Goal: Information Seeking & Learning: Learn about a topic

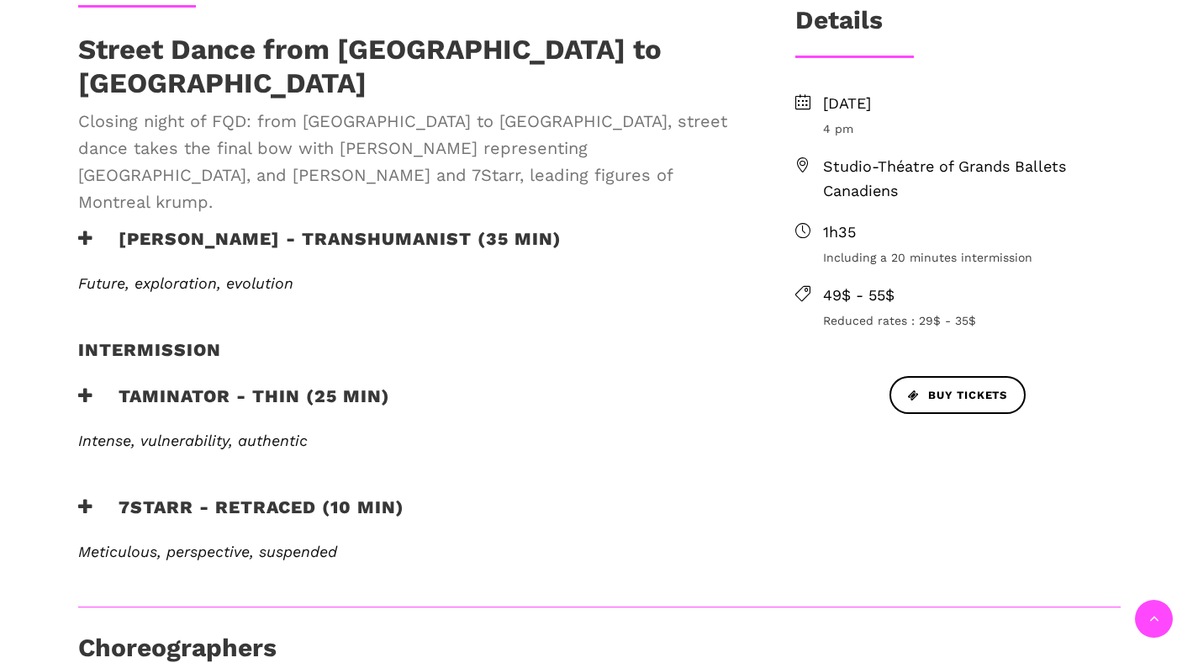
scroll to position [434, 0]
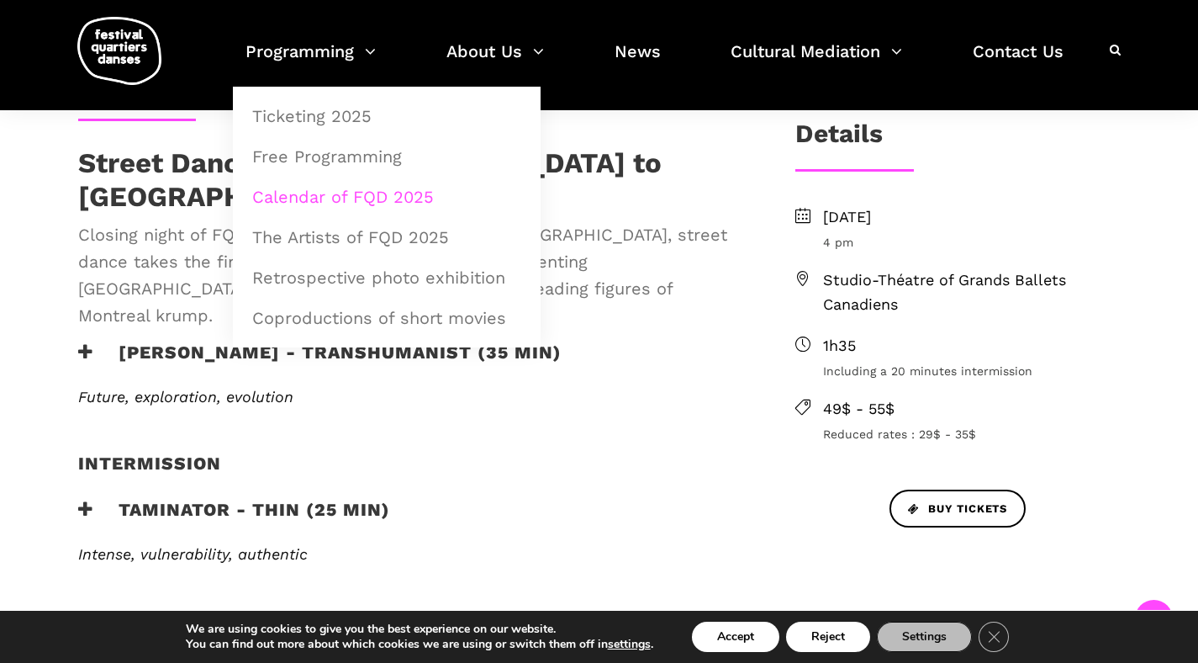
click at [303, 193] on link "Calendar of FQD 2025" at bounding box center [386, 196] width 289 height 39
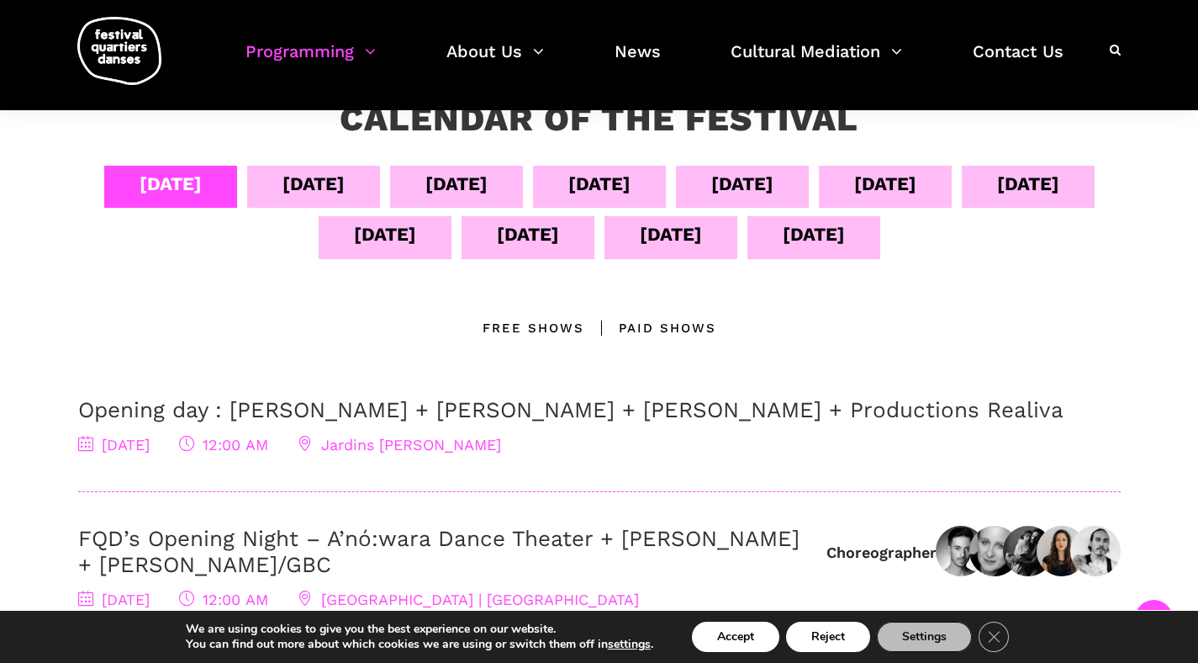
scroll to position [330, 0]
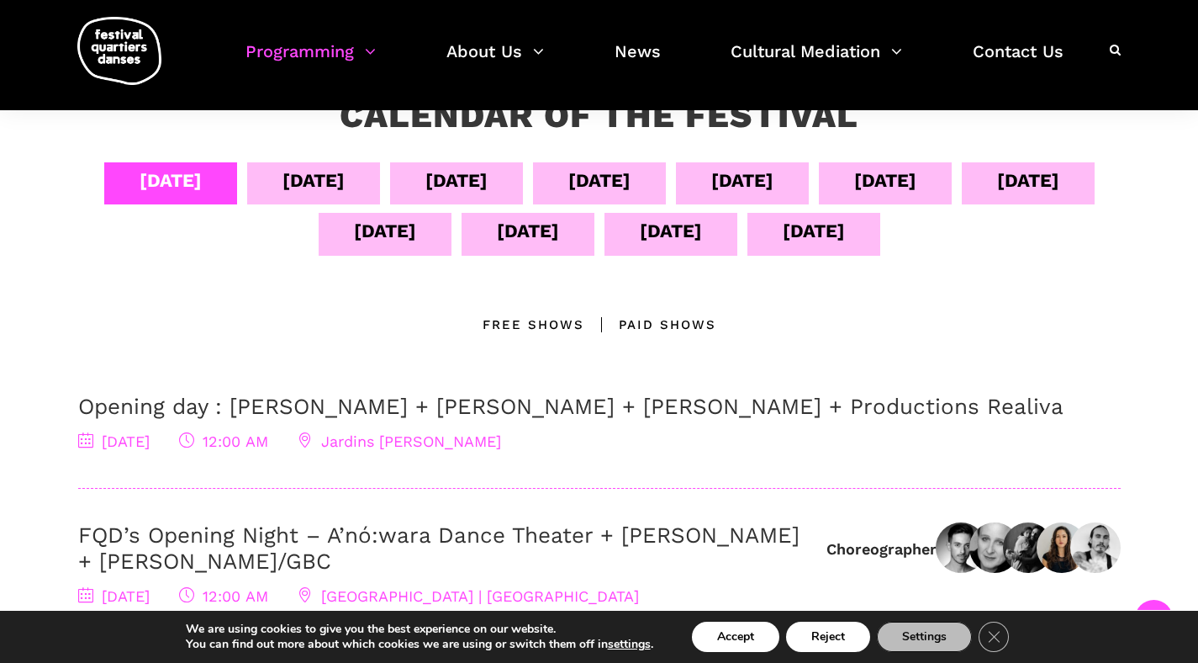
click at [416, 232] on div "Sept 11" at bounding box center [385, 230] width 62 height 29
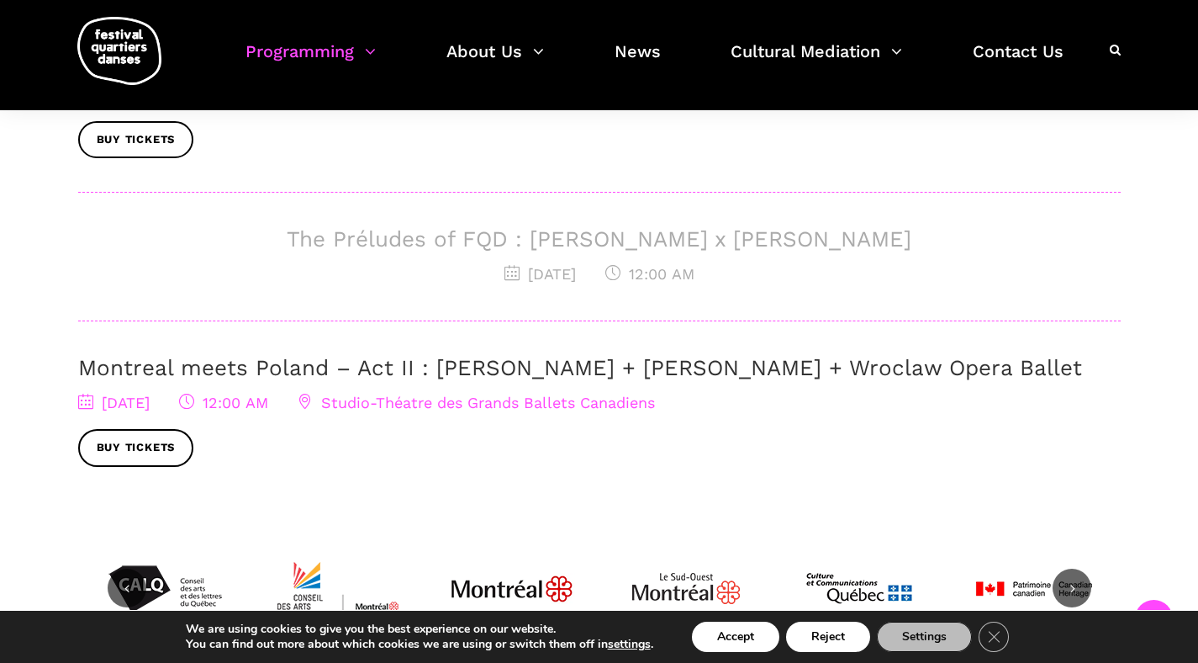
scroll to position [806, 0]
click at [459, 362] on link "Montreal meets Poland – Act II : Béatrice Larrivée + Cai Glover + Wroclaw Opera…" at bounding box center [580, 366] width 1004 height 25
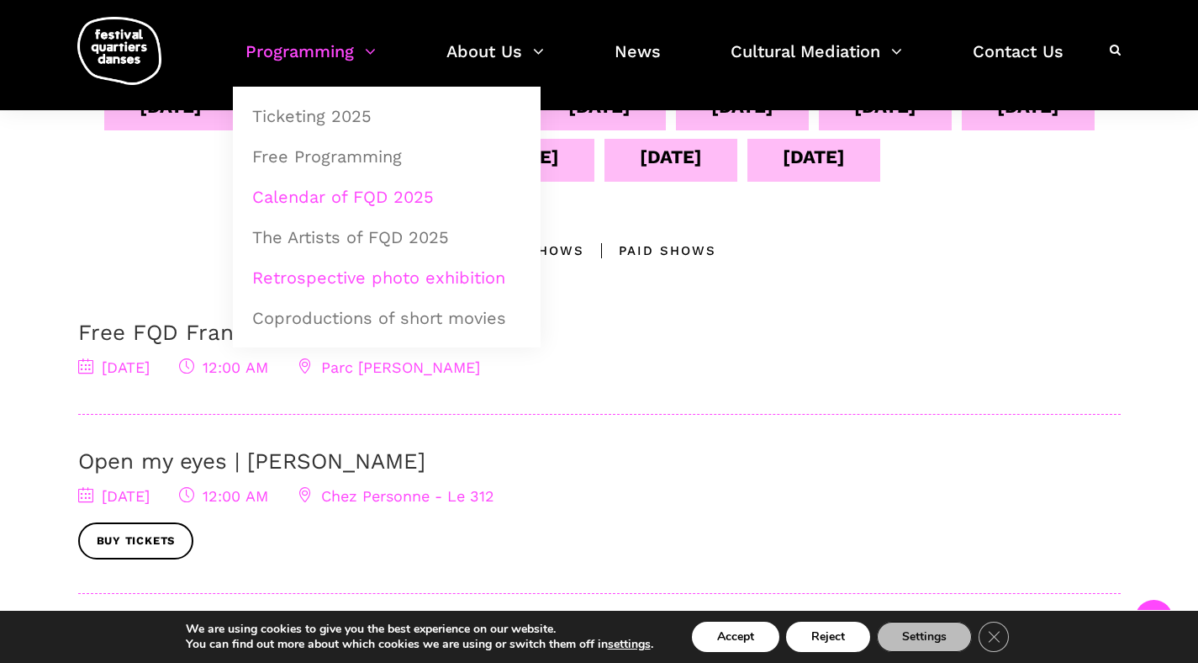
scroll to position [393, 0]
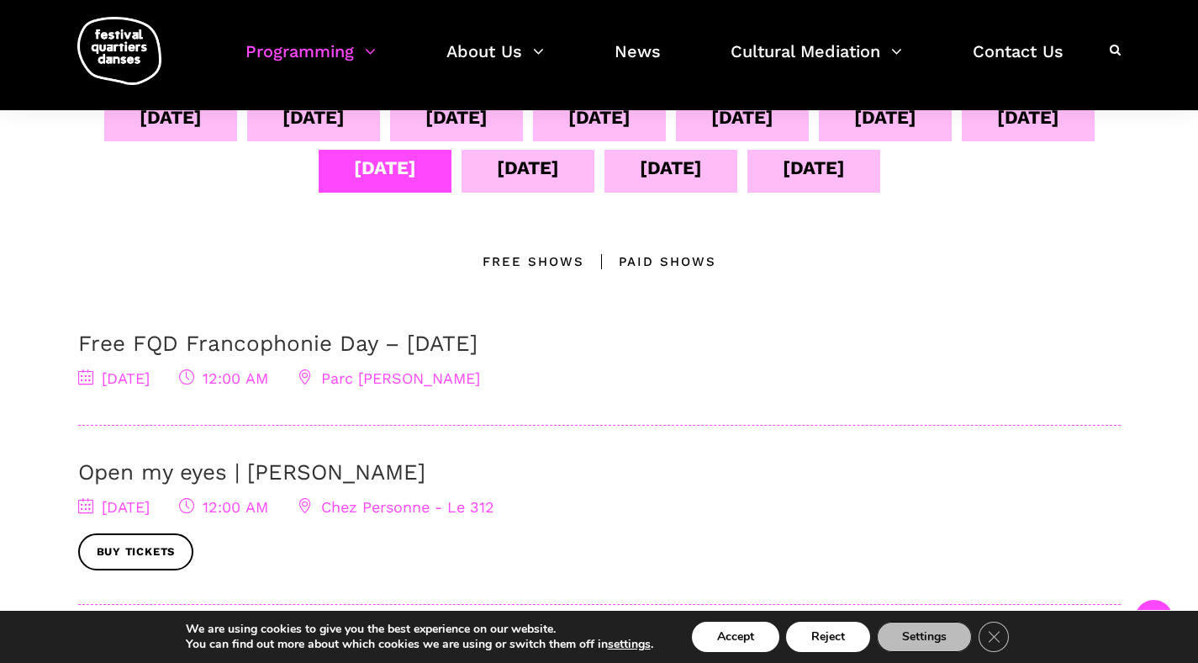
click at [304, 478] on link "Open my eyes | Charles-Alexis Desgagnés" at bounding box center [251, 471] width 347 height 25
click at [997, 132] on div "Sept 10" at bounding box center [1028, 117] width 62 height 29
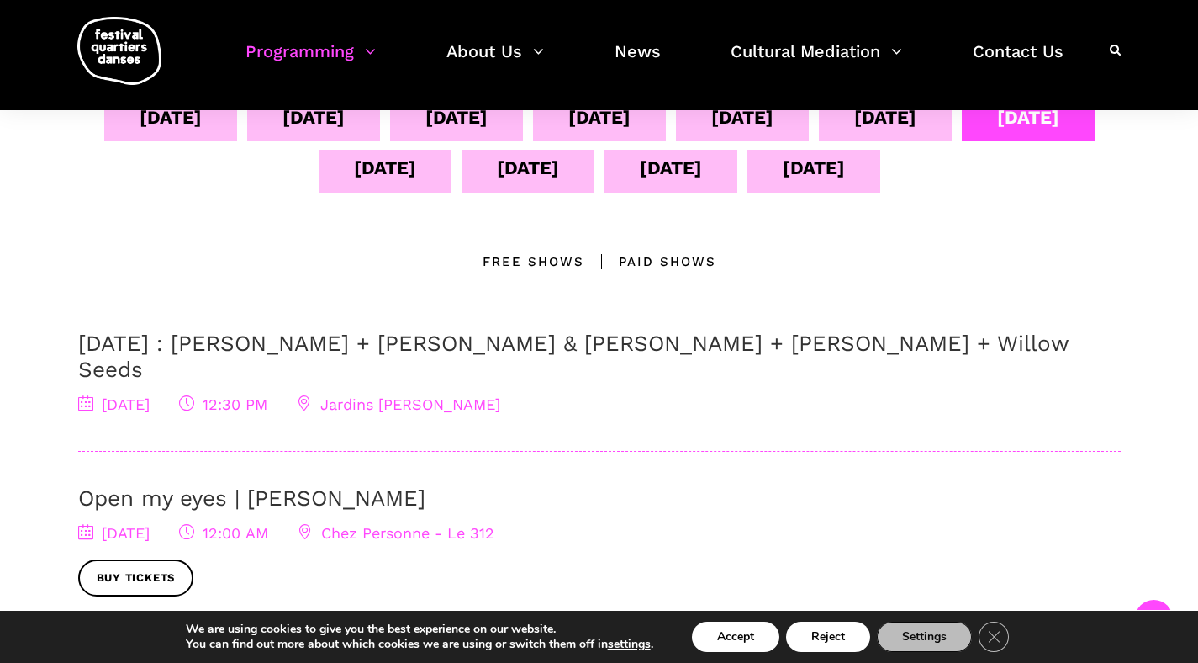
click at [372, 341] on link "September 10 : Anna Vauquier + Lara & Jhazza + Vincent Lacasse + Willow Seeds" at bounding box center [573, 355] width 991 height 51
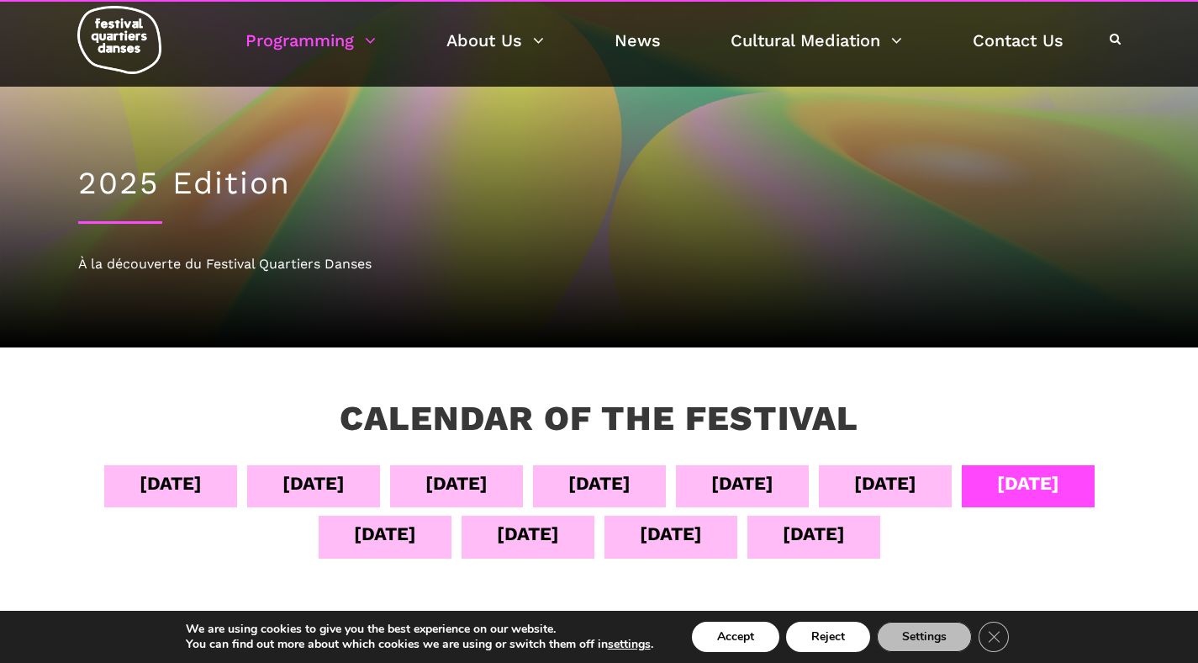
scroll to position [29, 0]
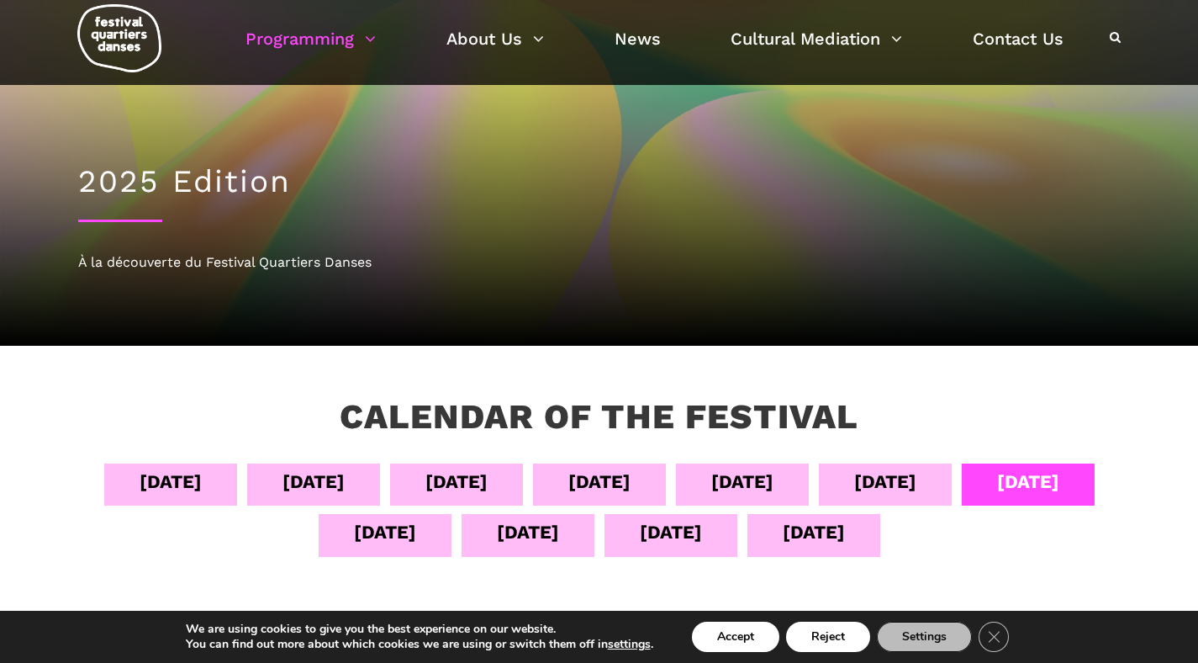
click at [774, 476] on div "Sept 08" at bounding box center [742, 481] width 62 height 29
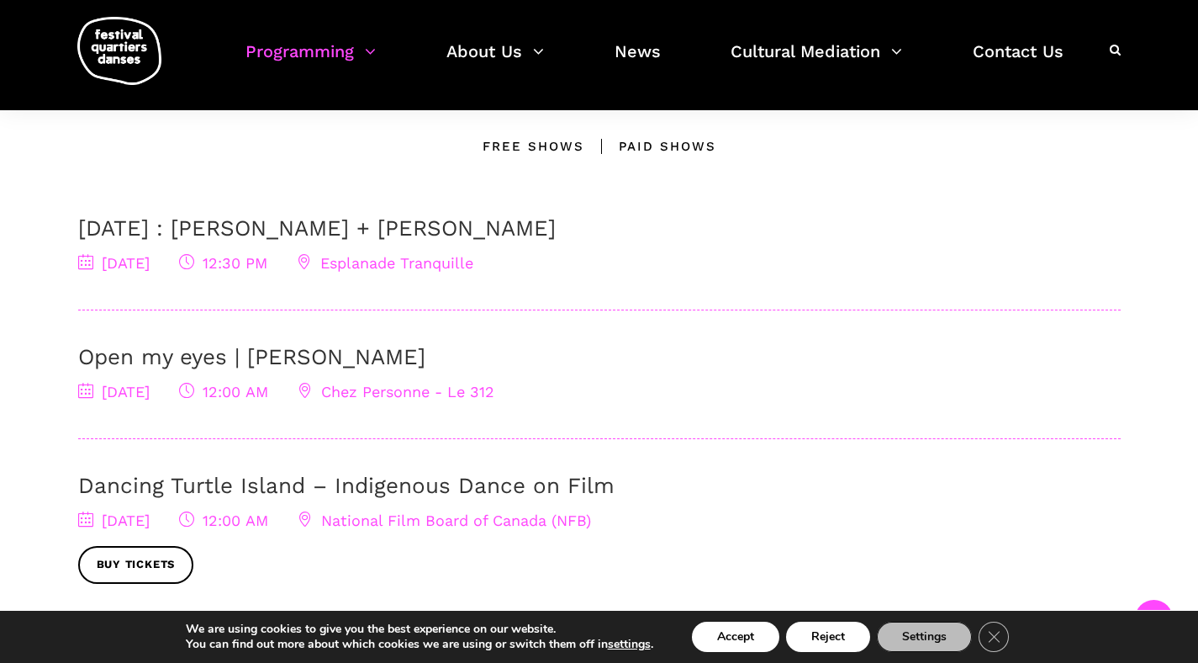
scroll to position [516, 0]
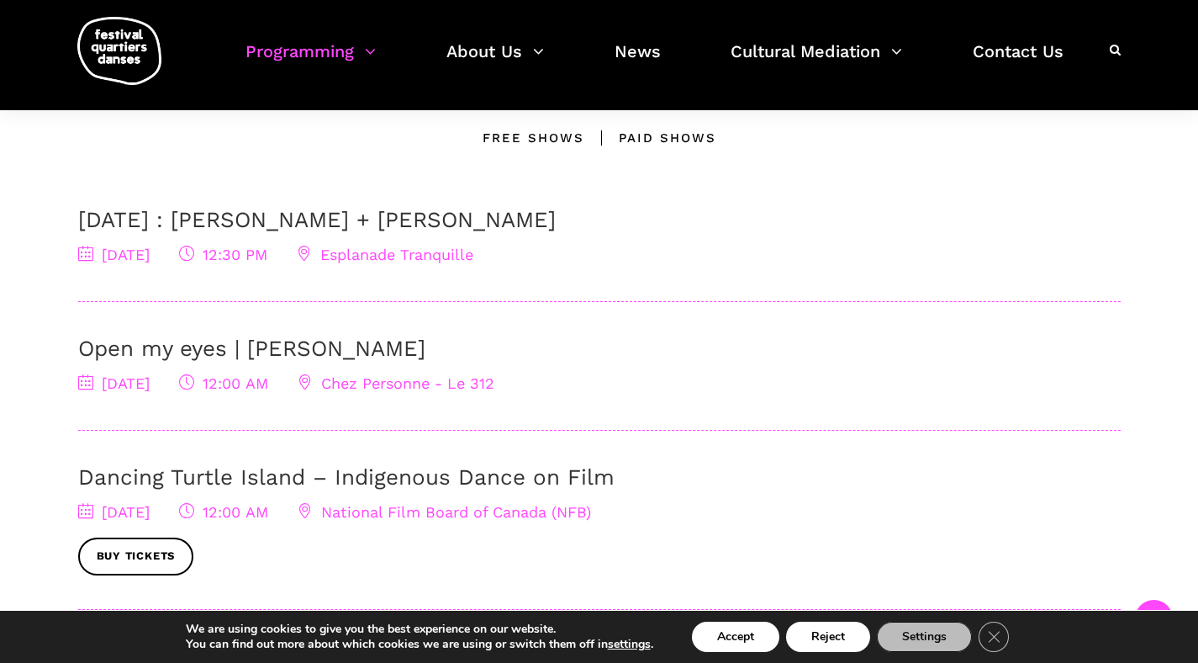
click at [472, 216] on link "September 8 : Linus Jansner + Rebecca Margolick" at bounding box center [317, 219] width 478 height 25
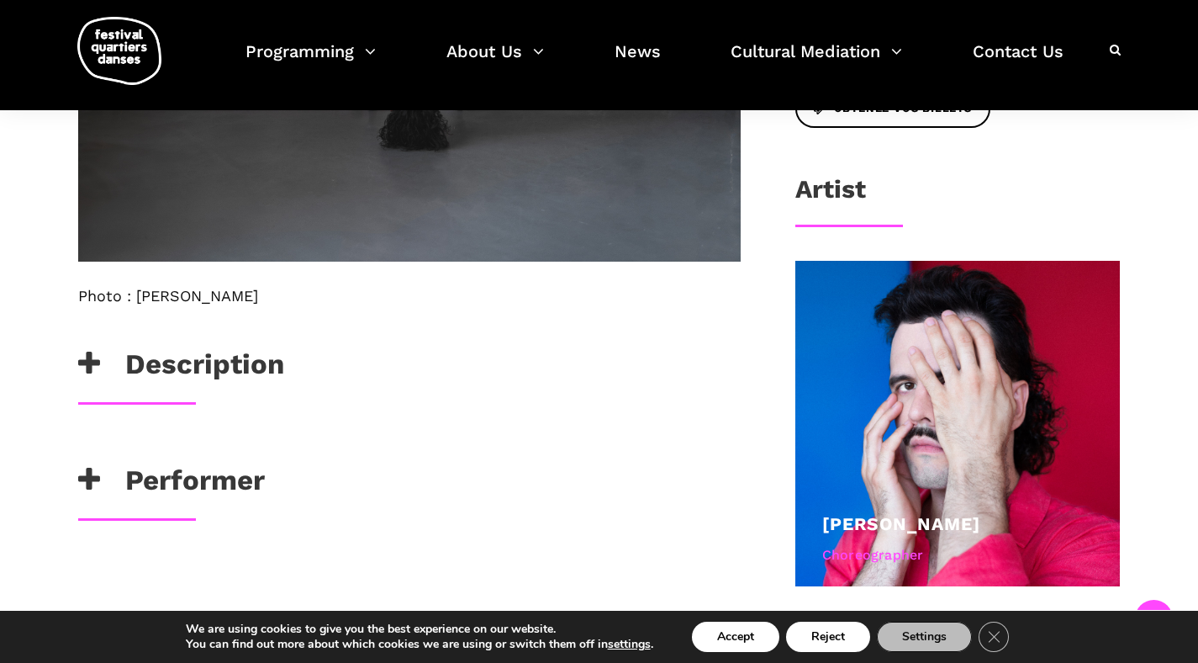
scroll to position [1000, 0]
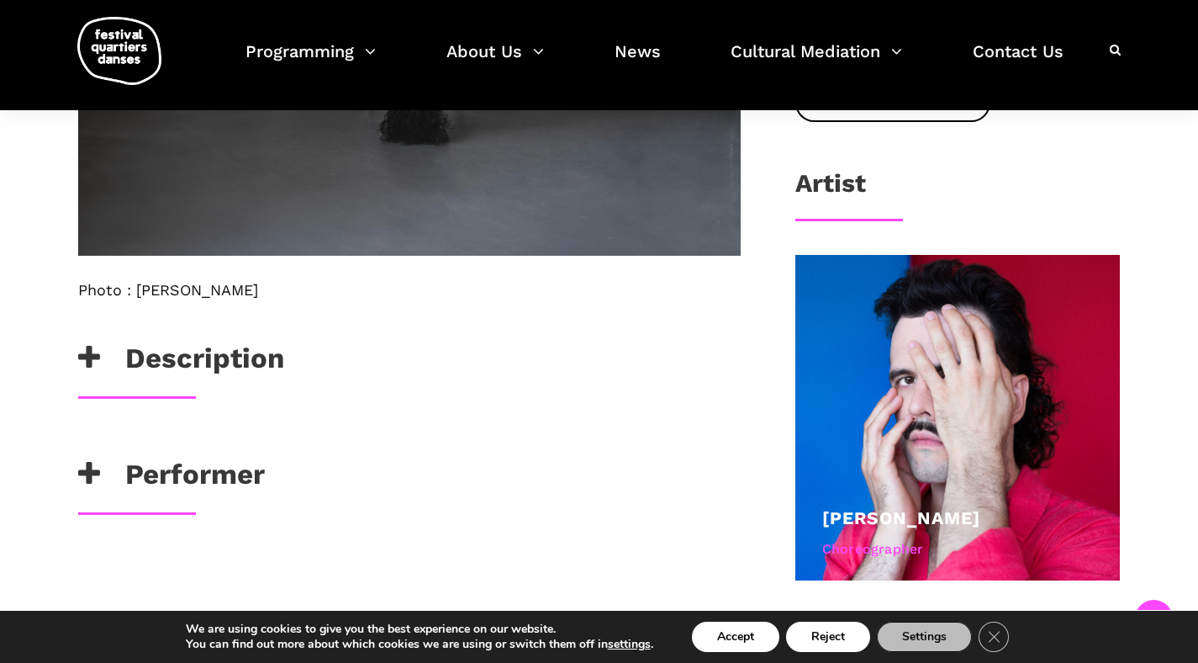
click at [207, 361] on h3 "Description" at bounding box center [181, 362] width 206 height 42
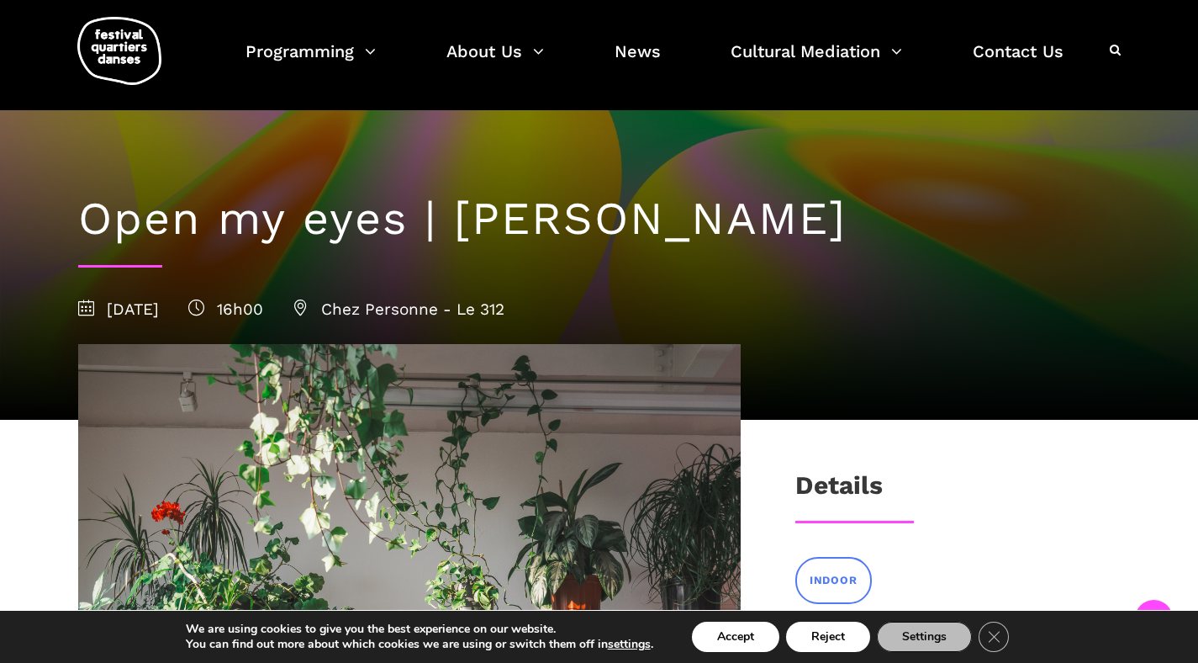
scroll to position [0, 0]
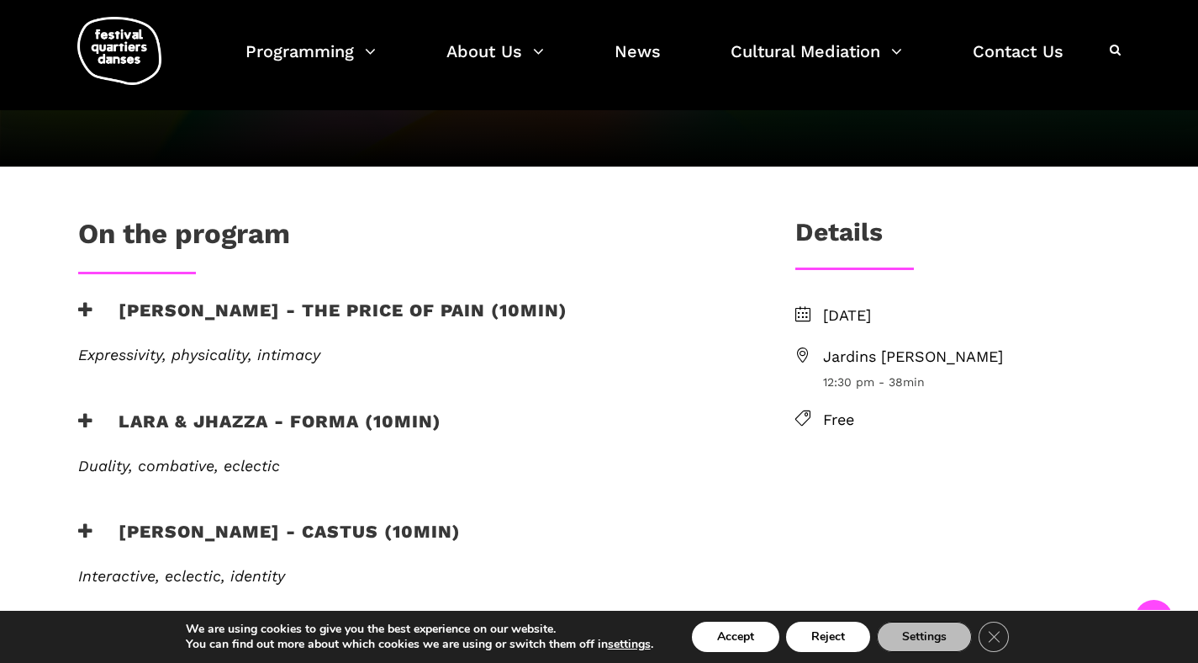
scroll to position [388, 0]
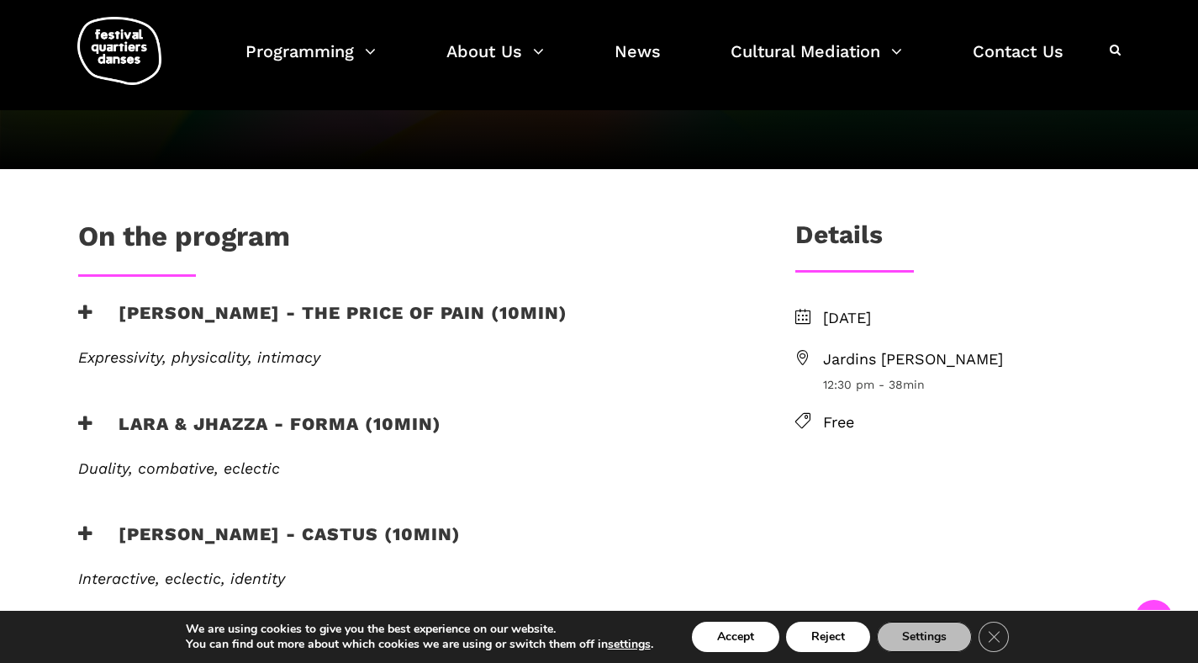
click at [383, 302] on h3 "[PERSON_NAME] - The Price of Pain (10min)" at bounding box center [322, 323] width 489 height 42
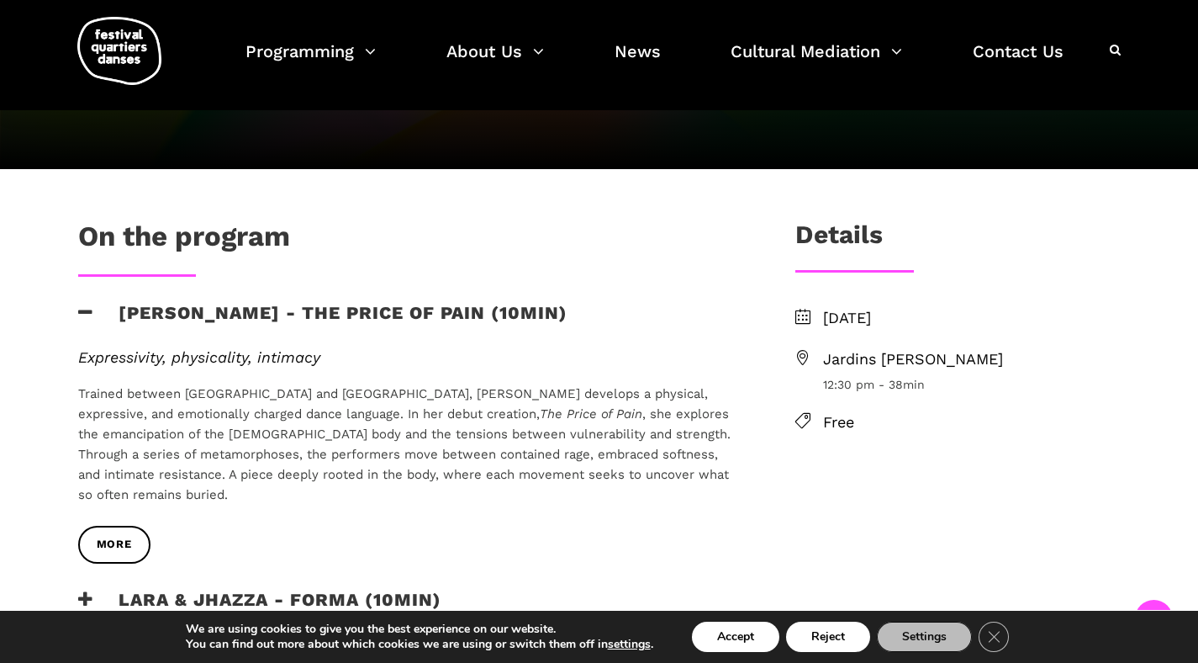
click at [230, 635] on em "Duality, combative, eclectic" at bounding box center [179, 644] width 202 height 18
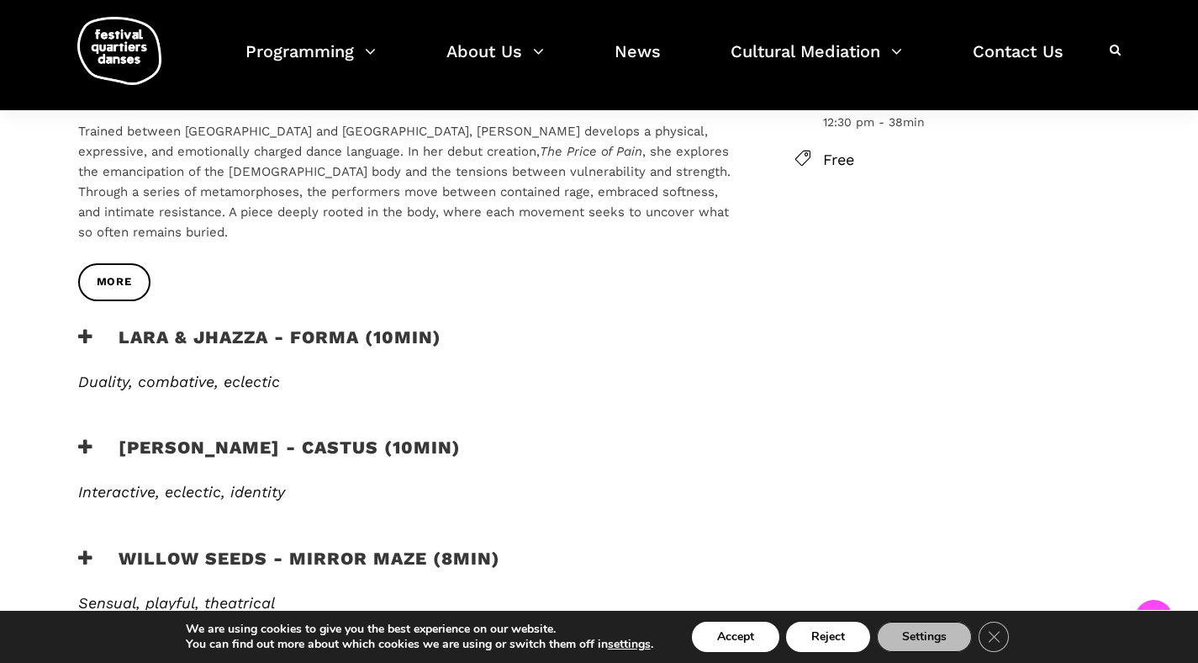
scroll to position [654, 0]
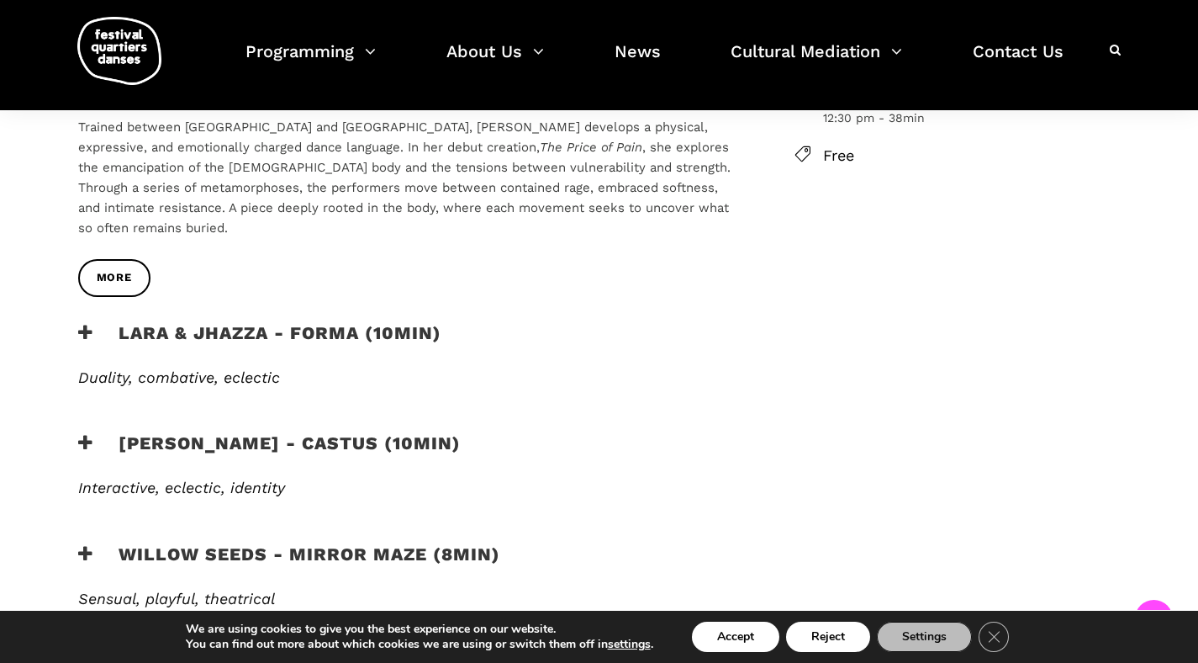
click at [221, 322] on h3 "Lara & Jhazza - forma (10min)" at bounding box center [259, 343] width 363 height 42
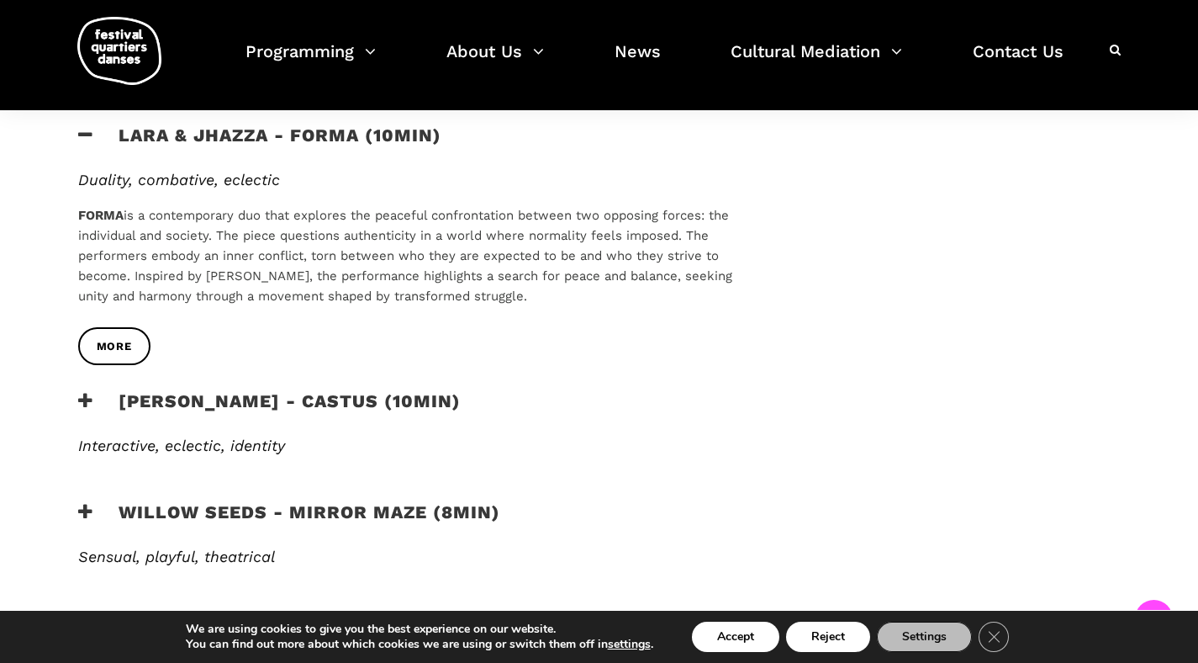
scroll to position [858, 0]
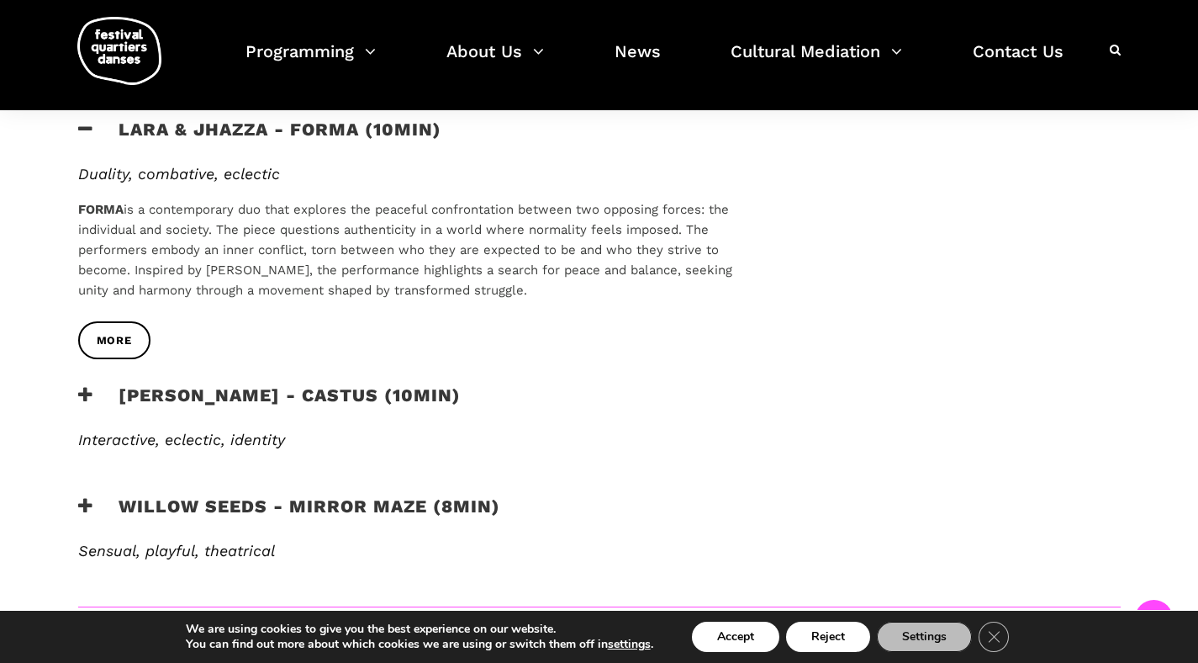
click at [215, 384] on h3 "Vincent Lacasse - Castus (10min)" at bounding box center [269, 405] width 383 height 42
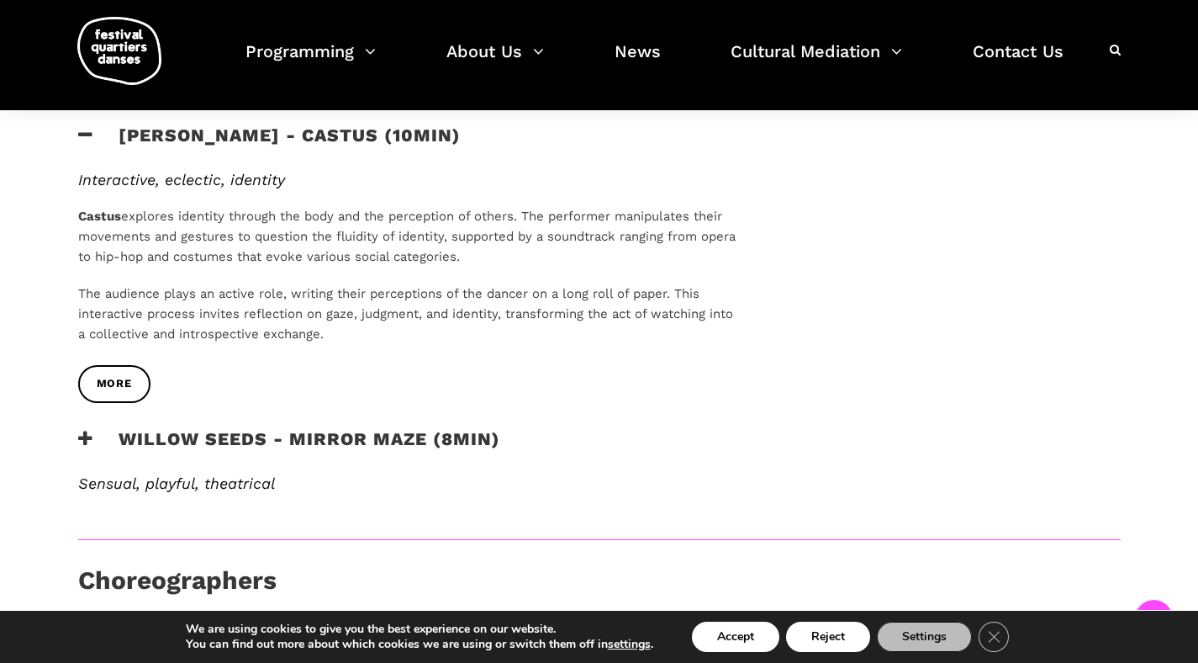
scroll to position [1120, 0]
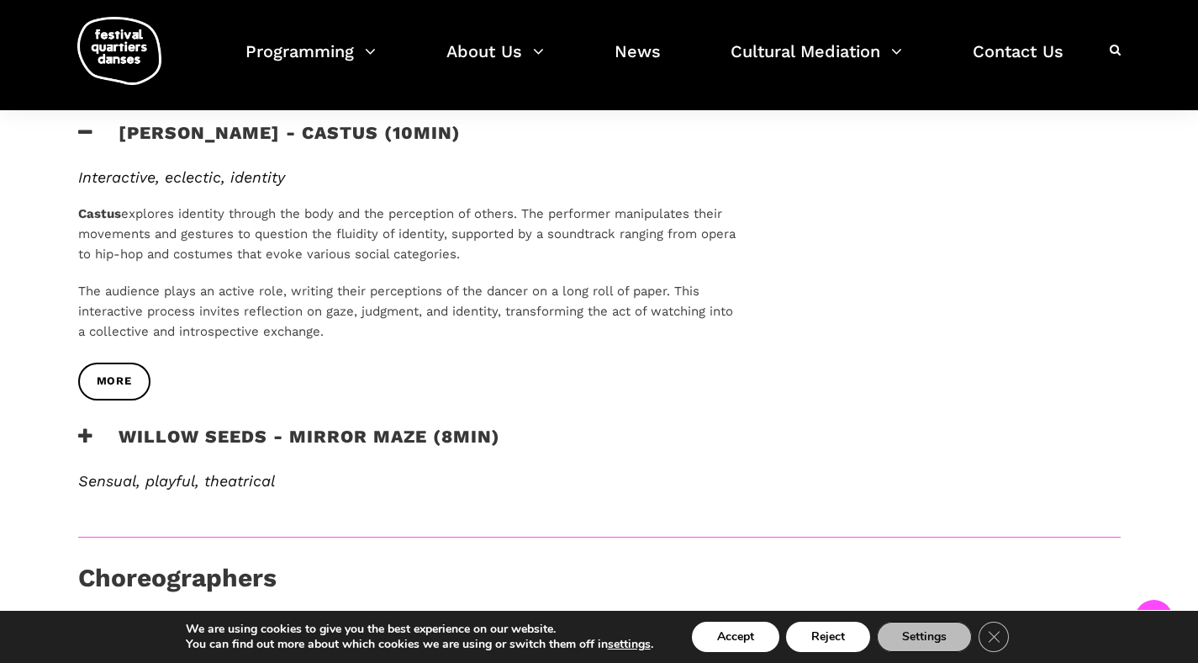
click at [198, 472] on em "Sensual, playful, theatrical" at bounding box center [176, 481] width 197 height 18
click at [265, 425] on h3 "Willow Seeds - Mirror Maze (8min)" at bounding box center [289, 446] width 422 height 42
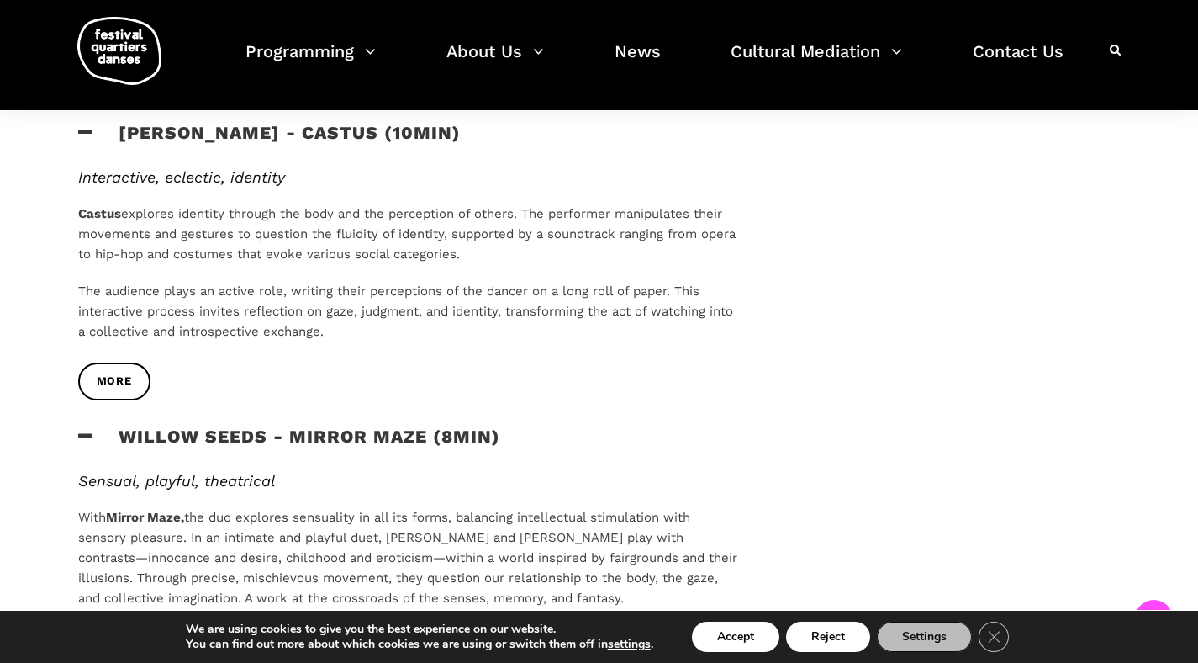
click at [131, 639] on span "MORE" at bounding box center [114, 648] width 35 height 18
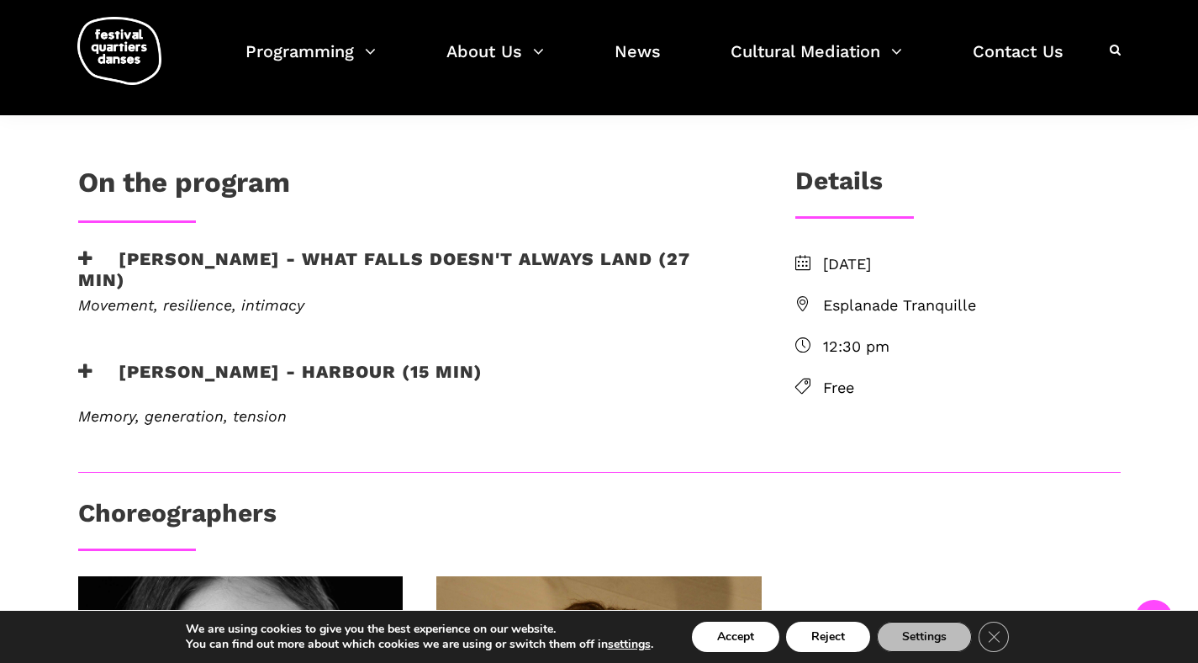
scroll to position [373, 0]
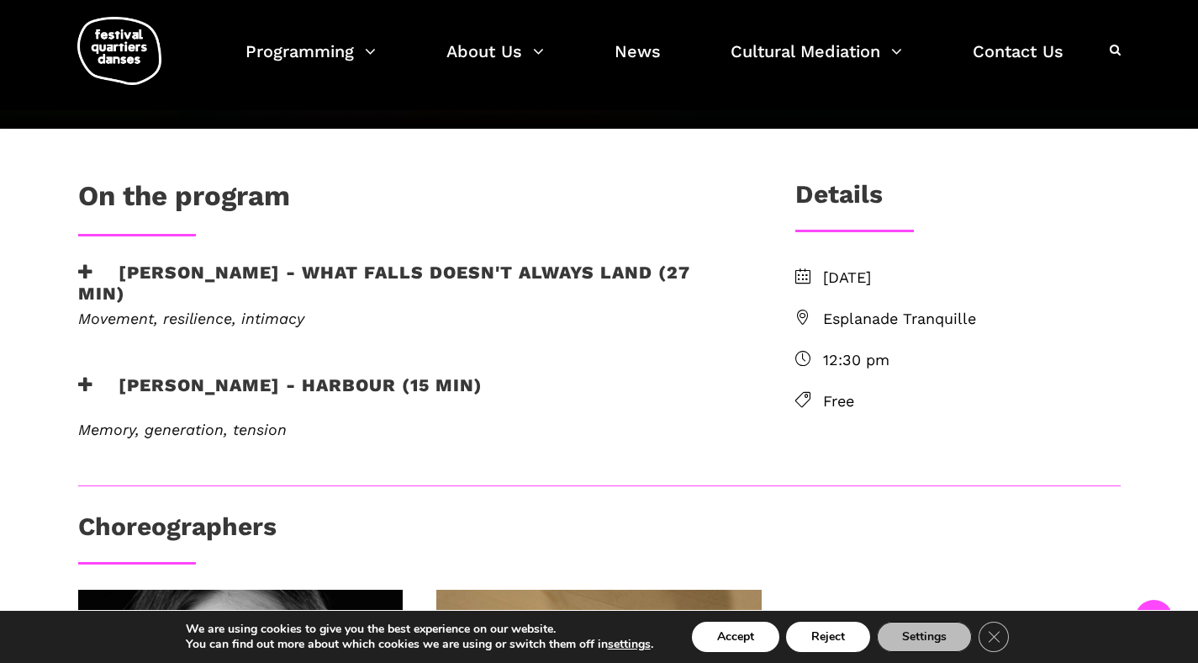
click at [205, 281] on h3 "Linus Jansner - What Falls Doesn't Always Land (27 min)" at bounding box center [409, 283] width 663 height 42
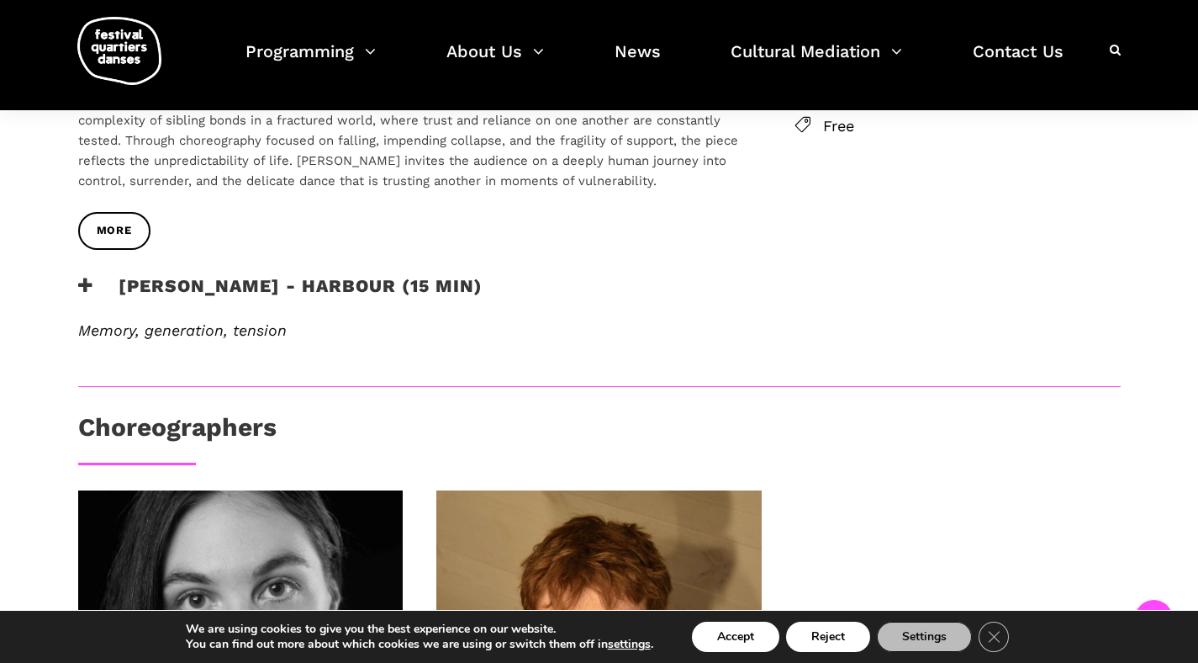
scroll to position [653, 0]
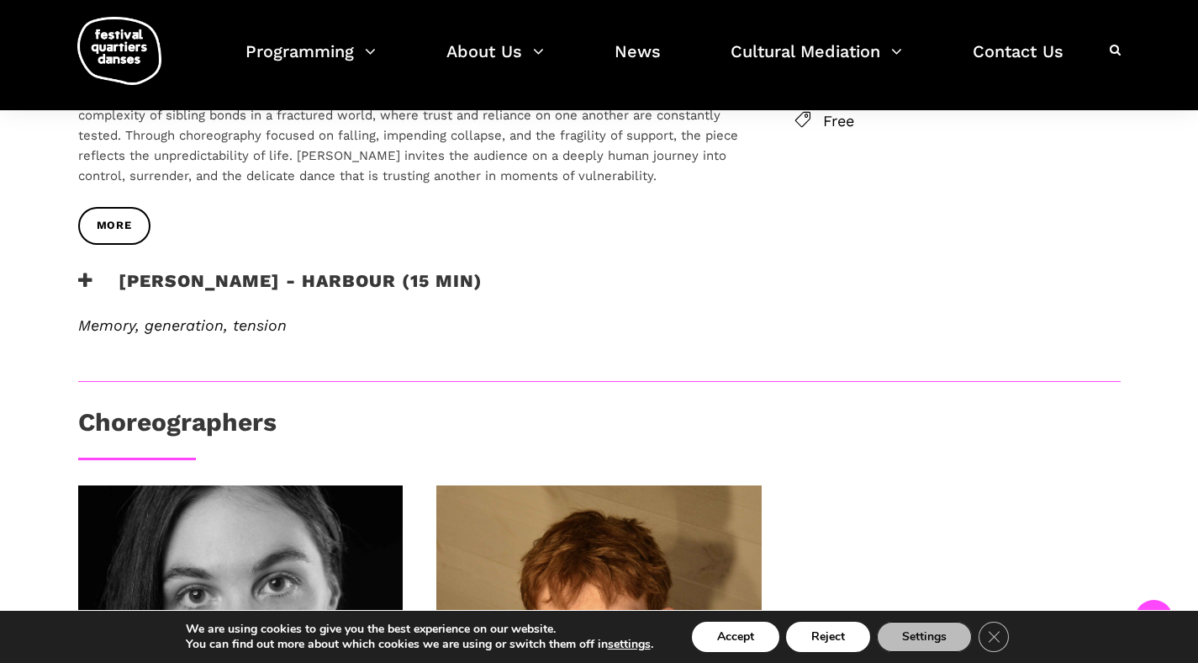
click at [207, 321] on em "Memory, generation, tension" at bounding box center [182, 325] width 209 height 18
click at [260, 271] on h3 "Rebecca Margolick - Harbour (15 min)" at bounding box center [280, 291] width 404 height 42
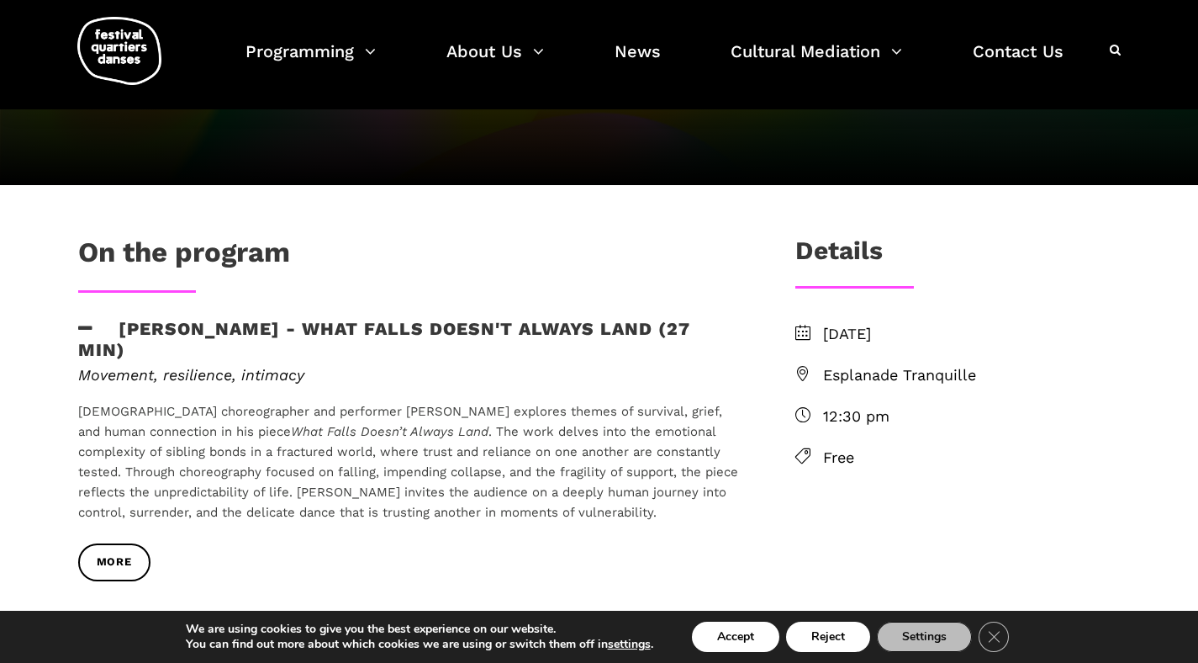
scroll to position [0, 0]
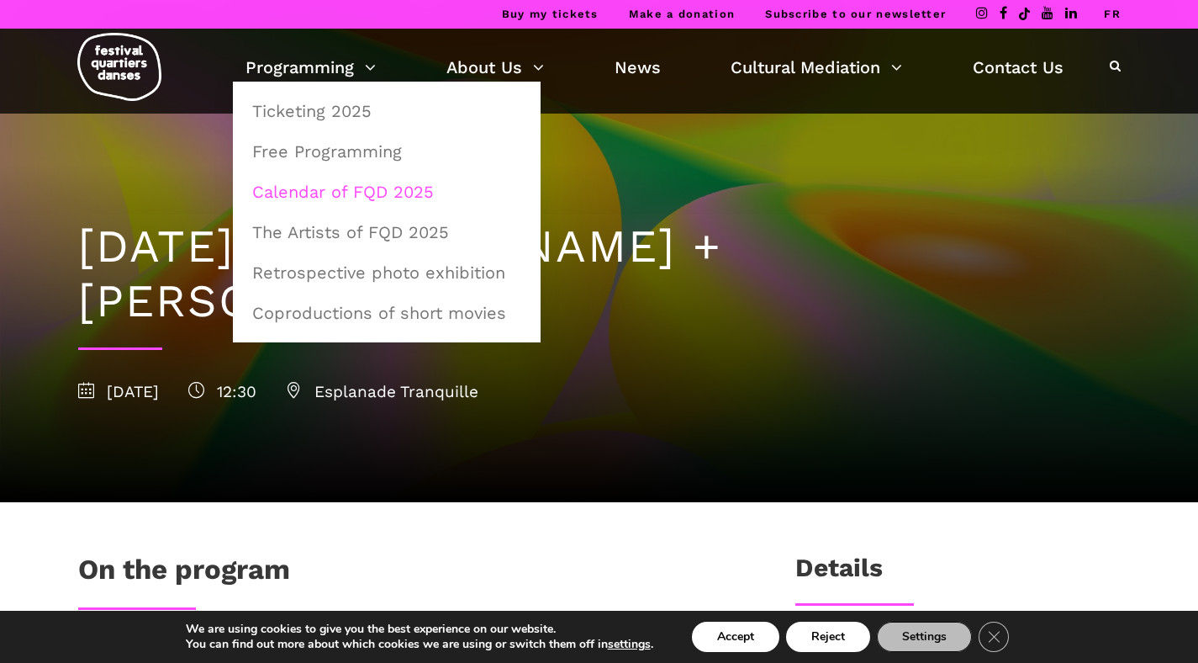
click at [357, 188] on link "Calendar of FQD 2025" at bounding box center [386, 191] width 289 height 39
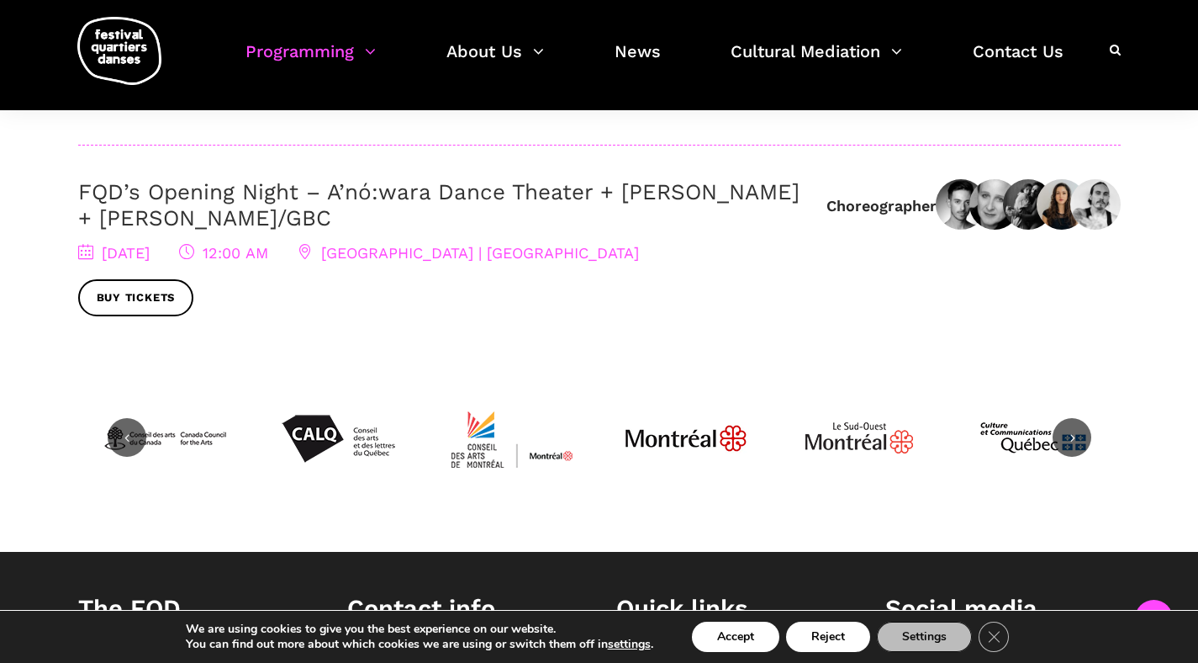
scroll to position [462, 0]
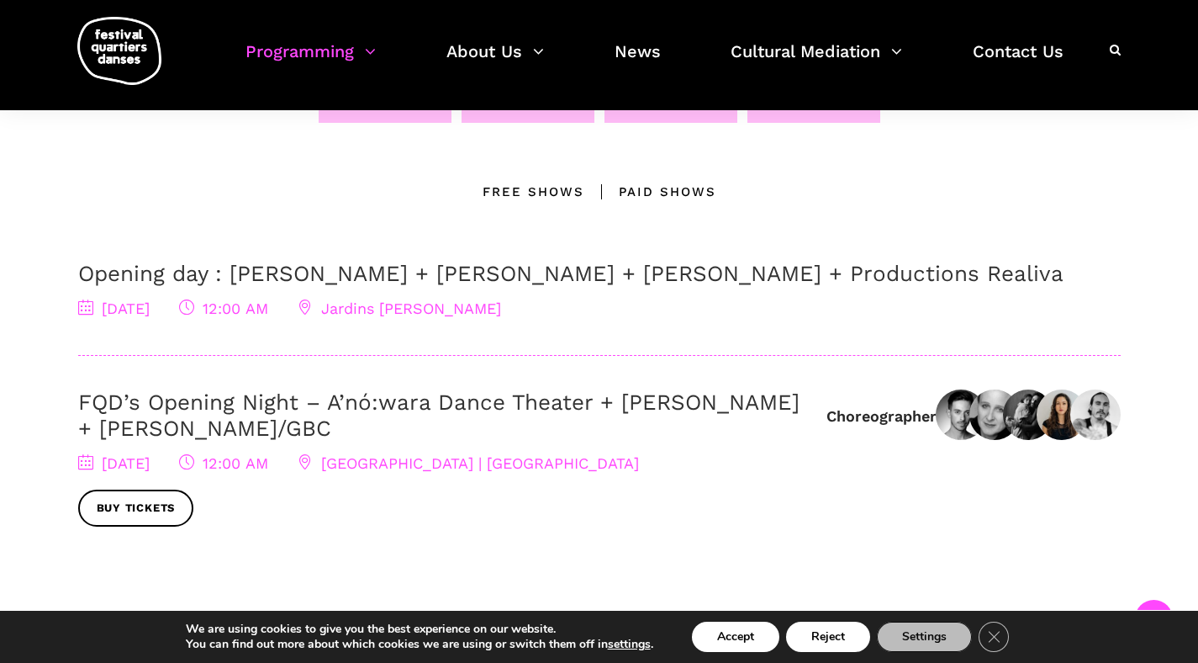
click at [517, 272] on link "Opening day : [PERSON_NAME] + [PERSON_NAME] + [PERSON_NAME] + Productions Reali…" at bounding box center [570, 273] width 985 height 25
click at [487, 408] on link "FQD’s Opening Night – A’nó:wara Dance Theater + Charles Brecard + Etienne Delor…" at bounding box center [438, 414] width 721 height 51
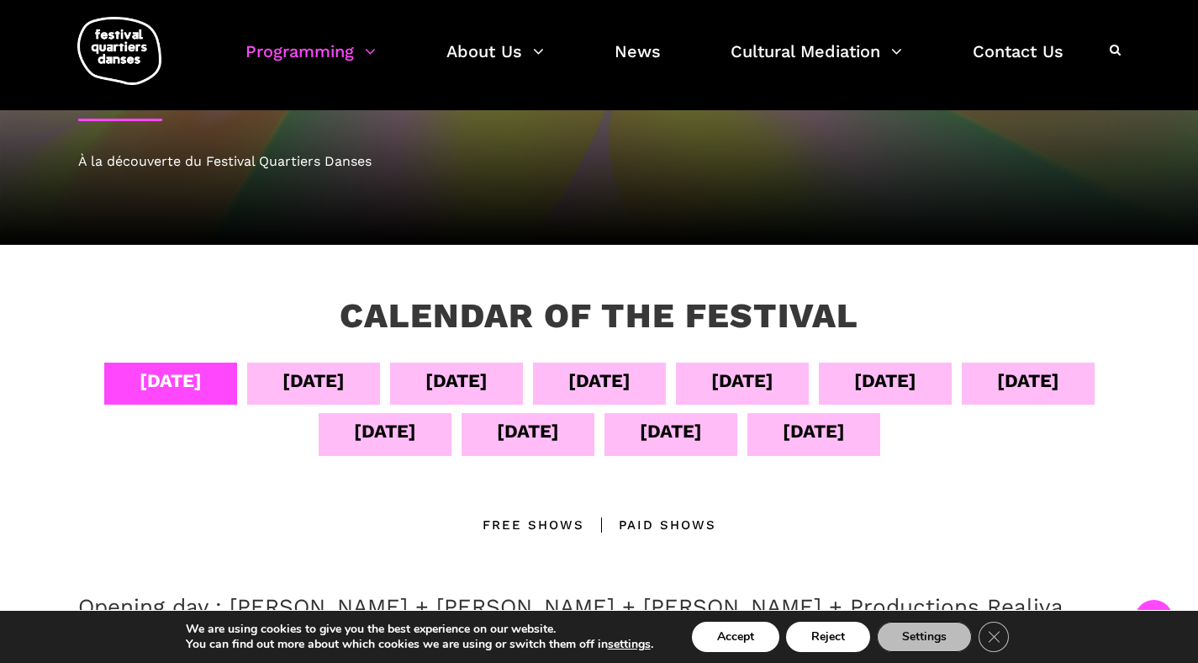
scroll to position [0, 0]
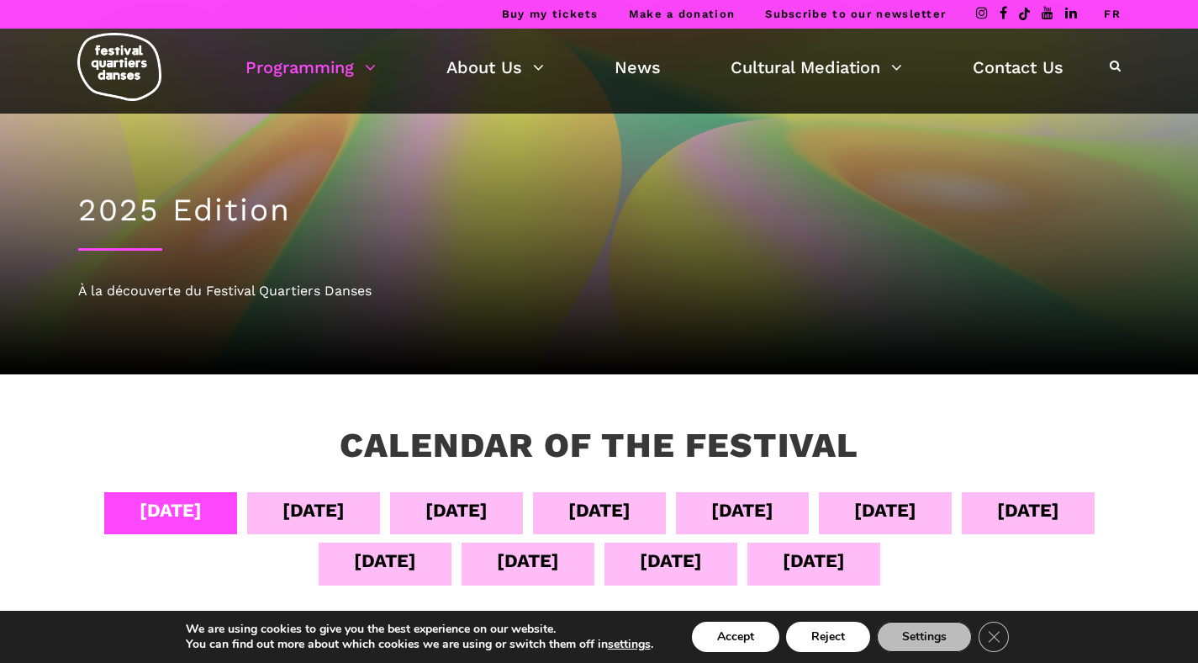
click at [345, 510] on div "Sept 05" at bounding box center [314, 509] width 62 height 29
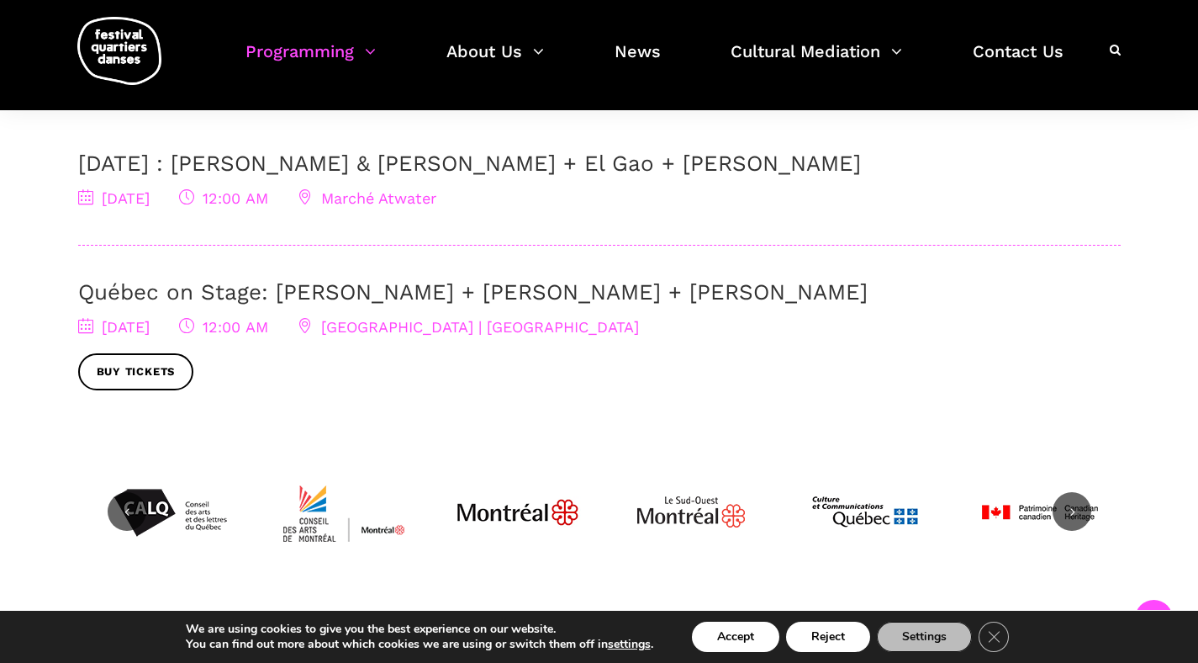
scroll to position [505, 0]
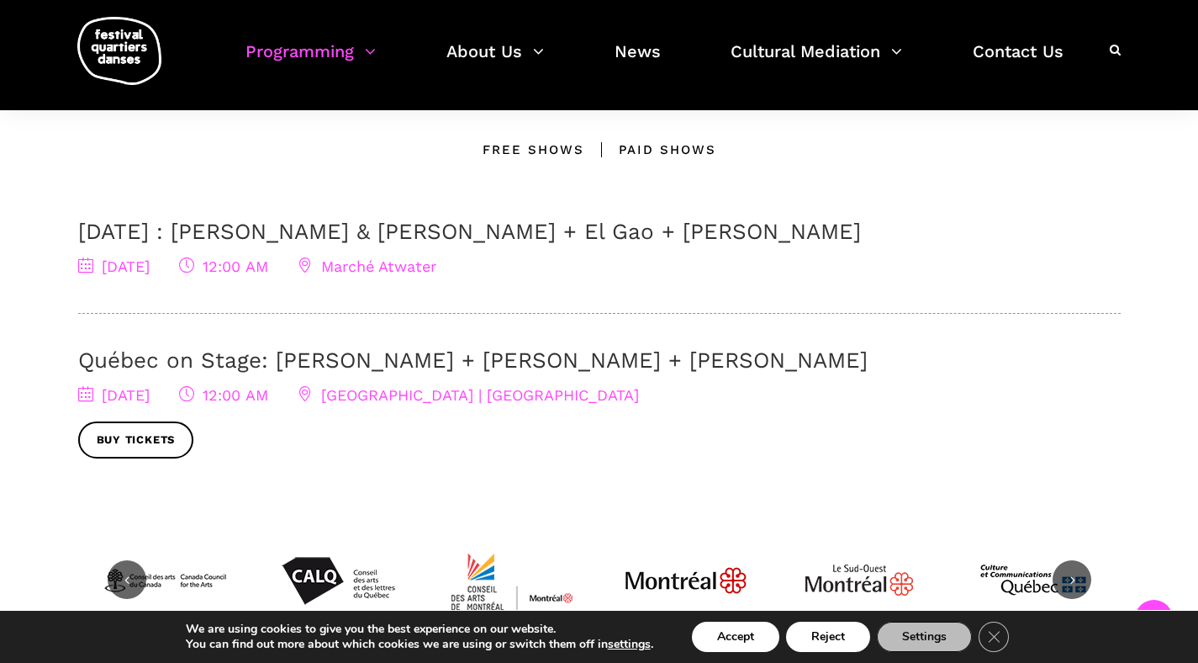
click at [381, 362] on link "Québec on Stage: Ivanie Aubin-Malo + Zachary Bastille + Pauline Berndsen Danse" at bounding box center [473, 359] width 790 height 25
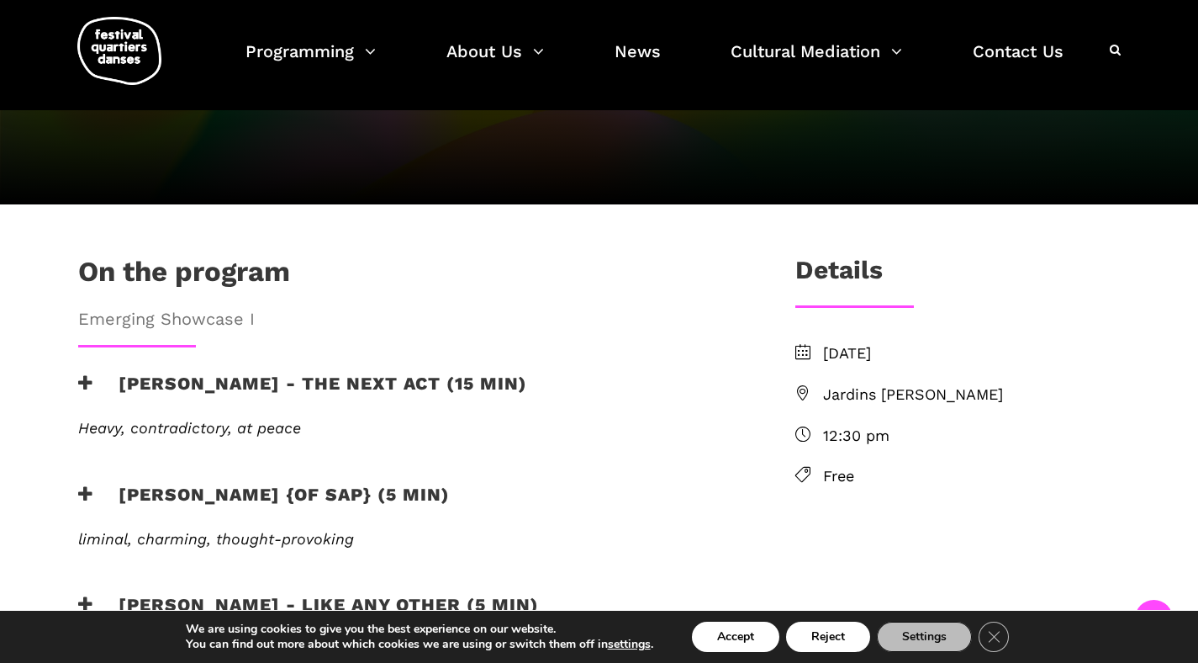
scroll to position [347, 0]
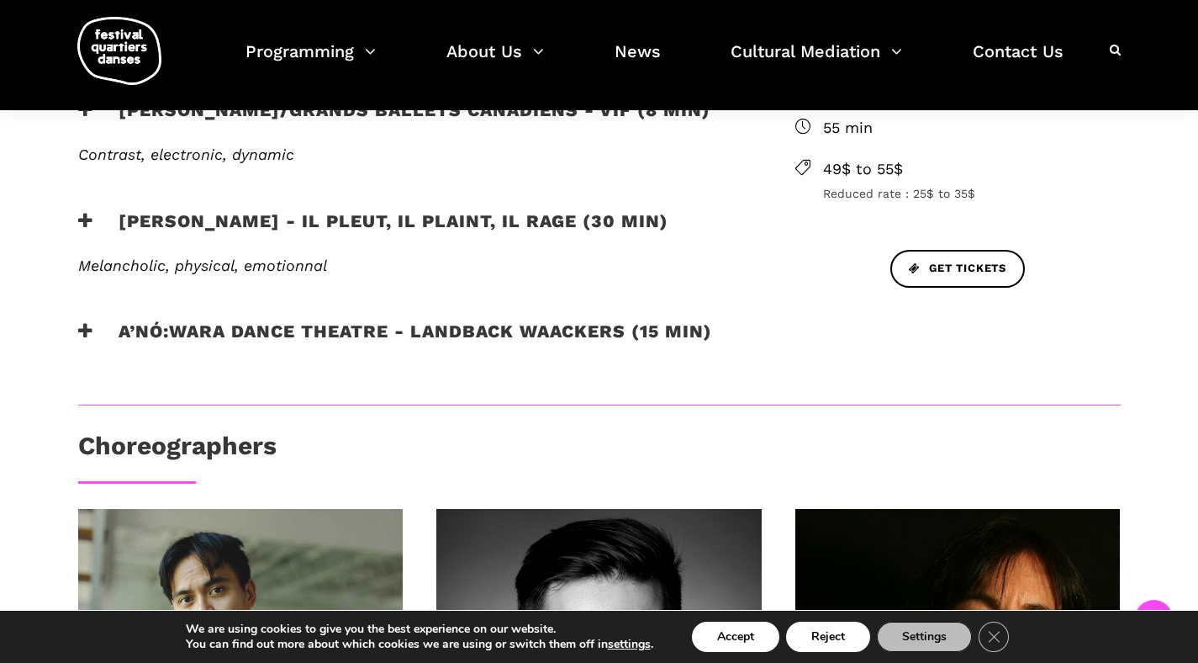
scroll to position [714, 0]
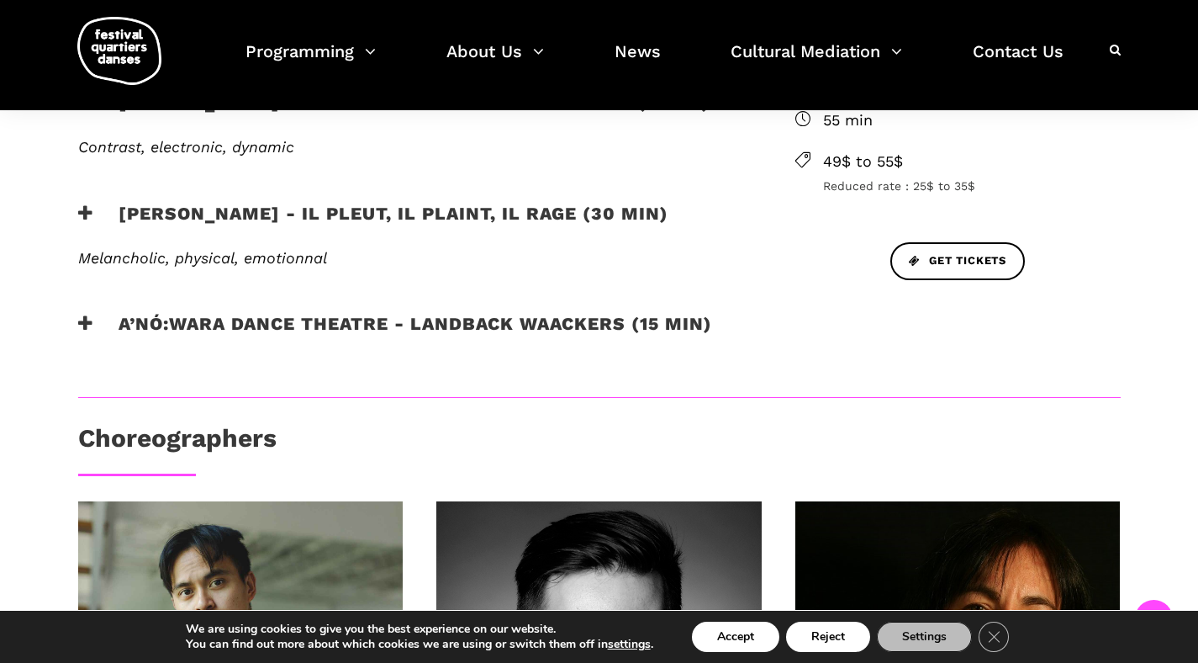
click at [317, 212] on h3 "Charles Brecard - Il pleut, il plaint, il rage (30 min)" at bounding box center [373, 224] width 590 height 42
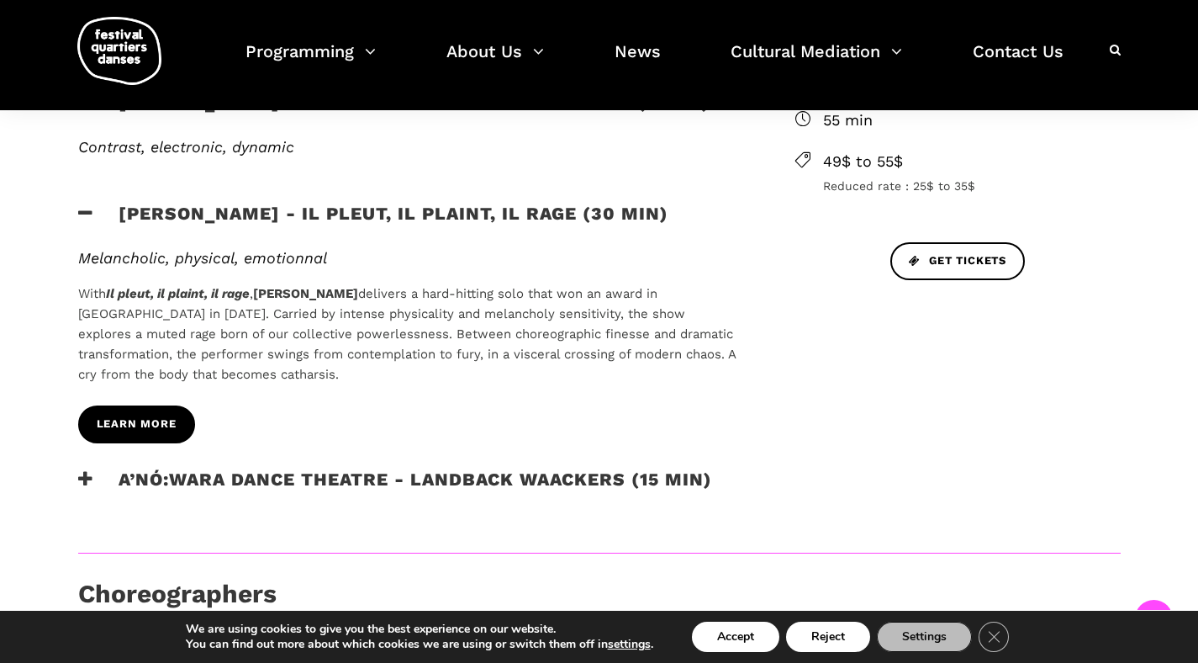
click at [147, 429] on span "learn more" at bounding box center [137, 424] width 80 height 18
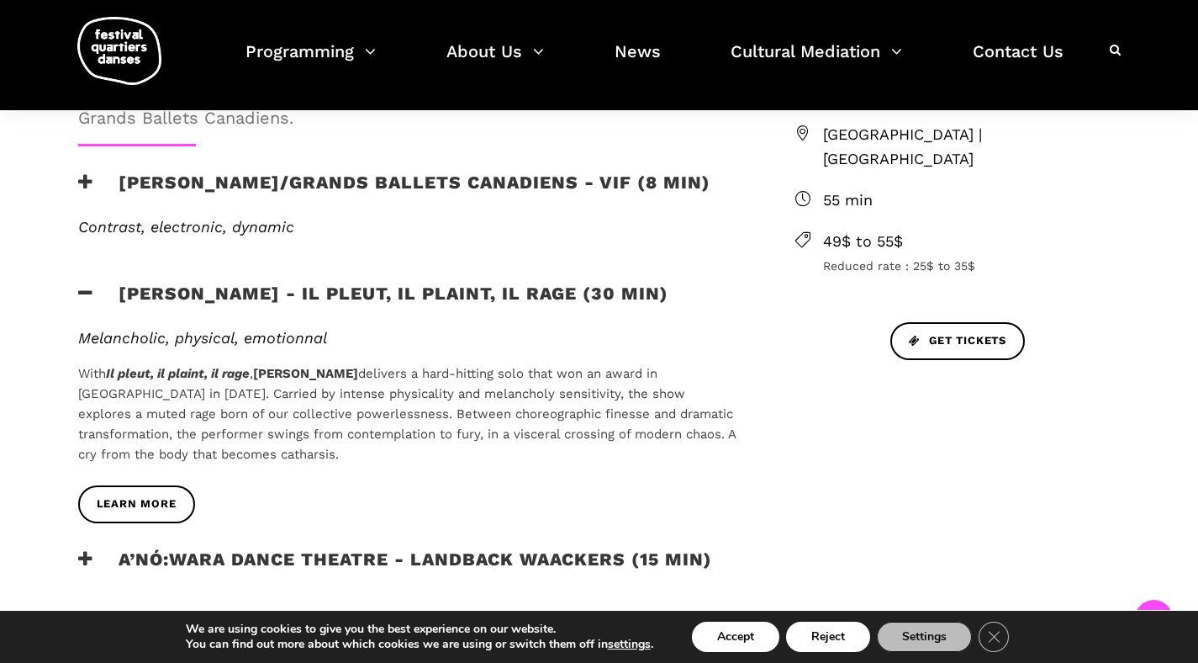
scroll to position [629, 0]
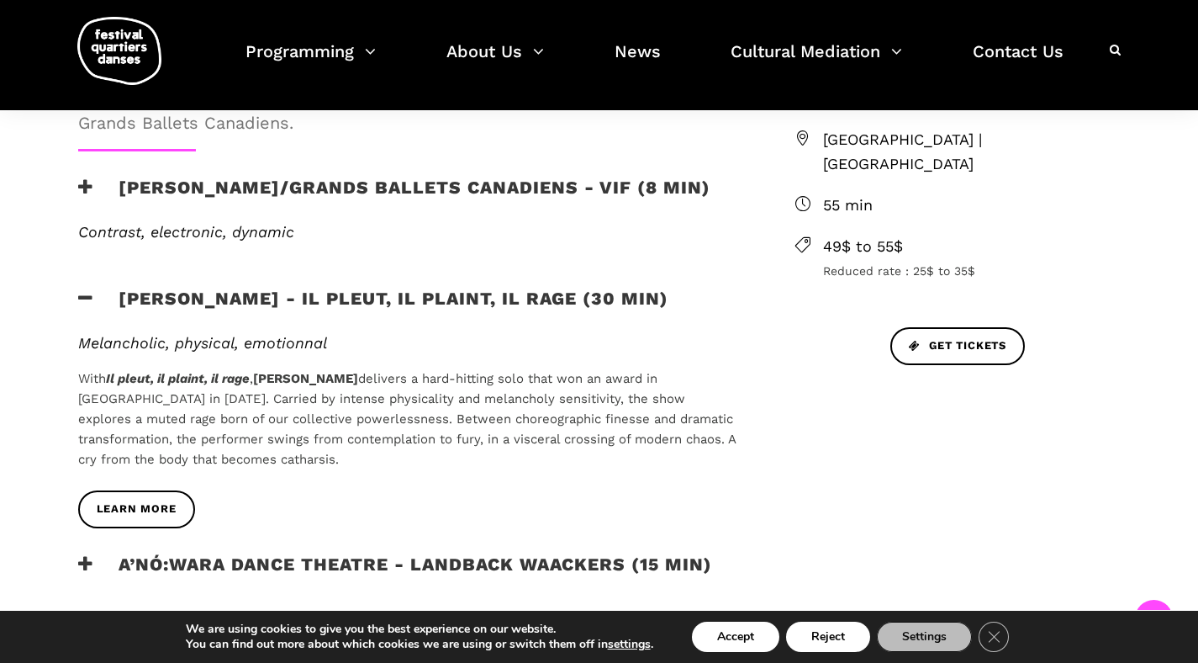
click at [261, 184] on h3 "Etienne Delorme/Grands Ballets Canadiens - Vif (8 min)" at bounding box center [394, 198] width 632 height 42
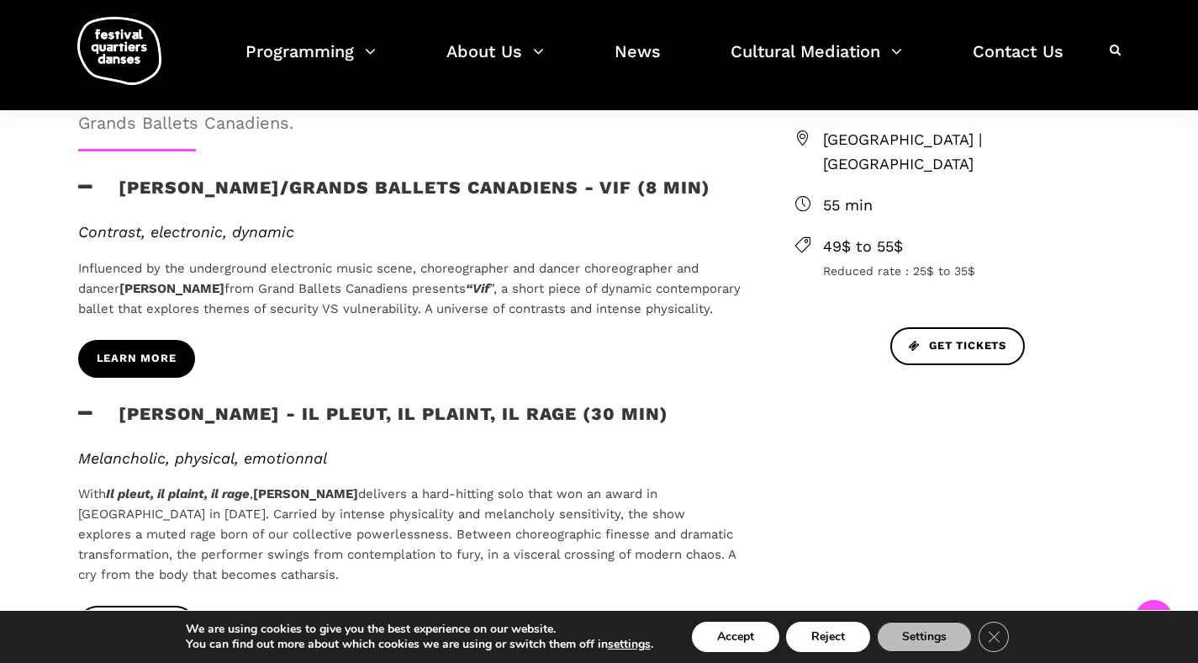
click at [165, 367] on span "learn more" at bounding box center [137, 359] width 80 height 18
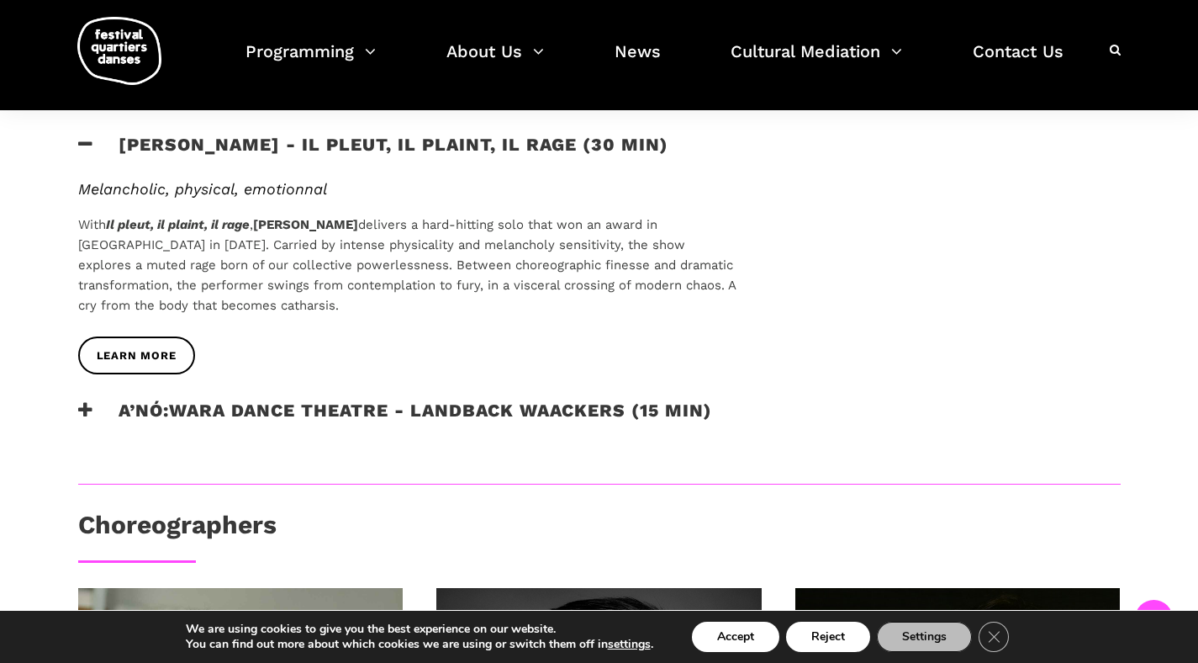
scroll to position [915, 0]
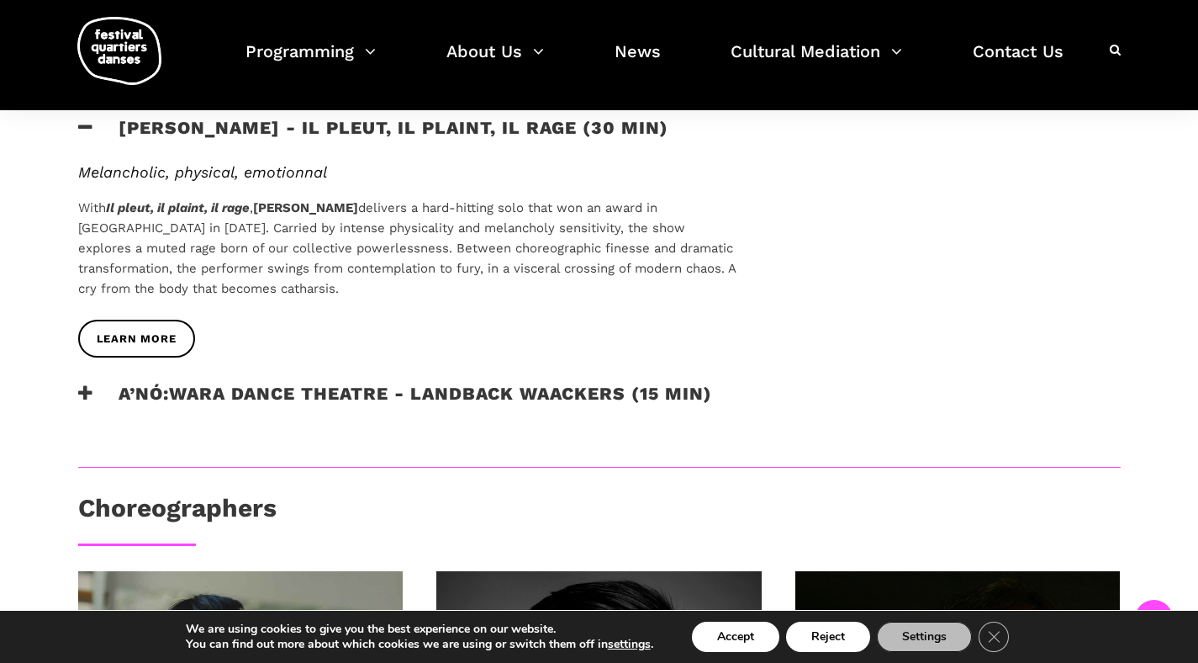
click at [463, 413] on h3 "A’nó:wara Dance Theatre - Landback Waackers (15 min)" at bounding box center [395, 404] width 634 height 42
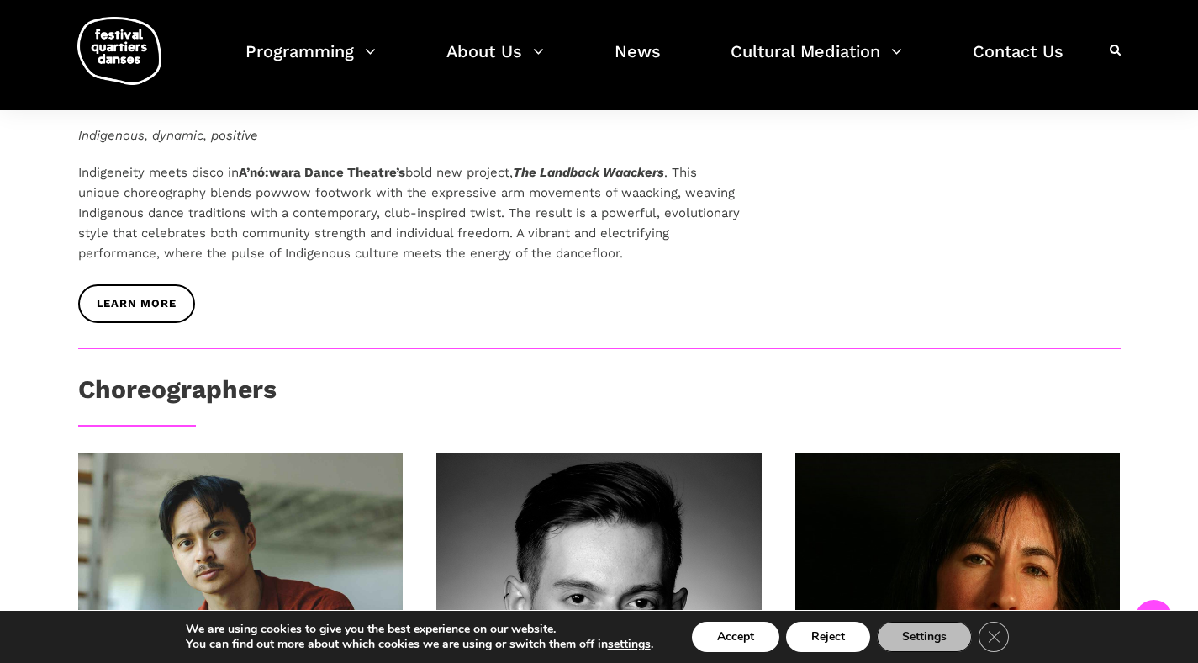
scroll to position [1218, 0]
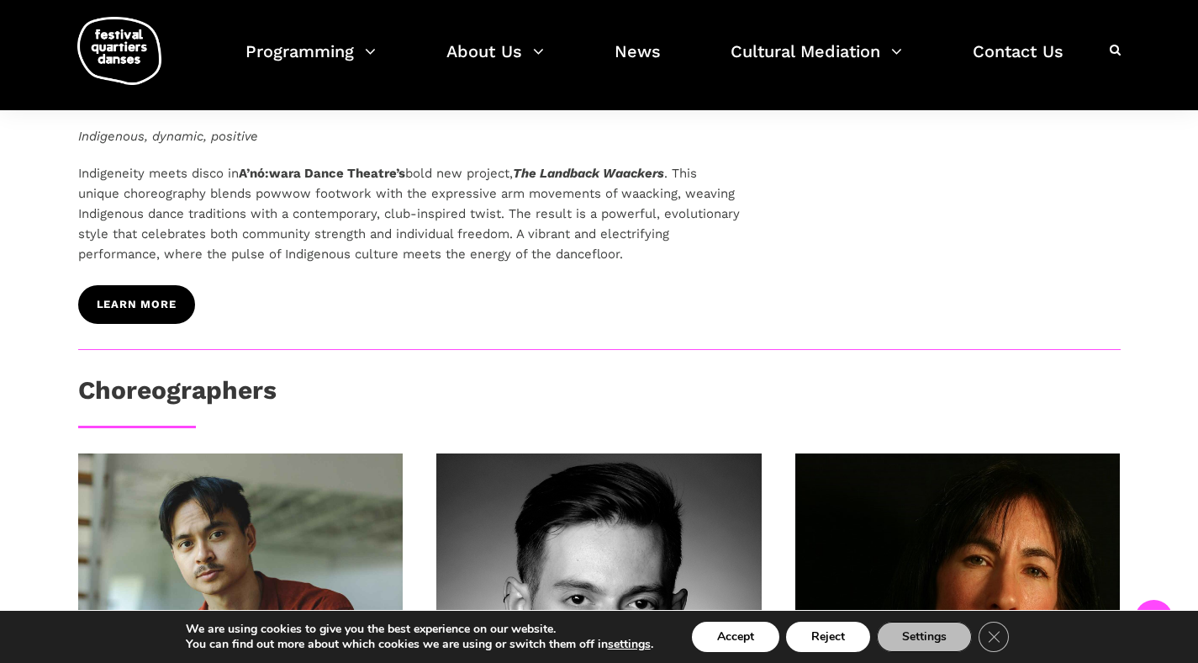
click at [139, 314] on span "learn more" at bounding box center [137, 305] width 80 height 18
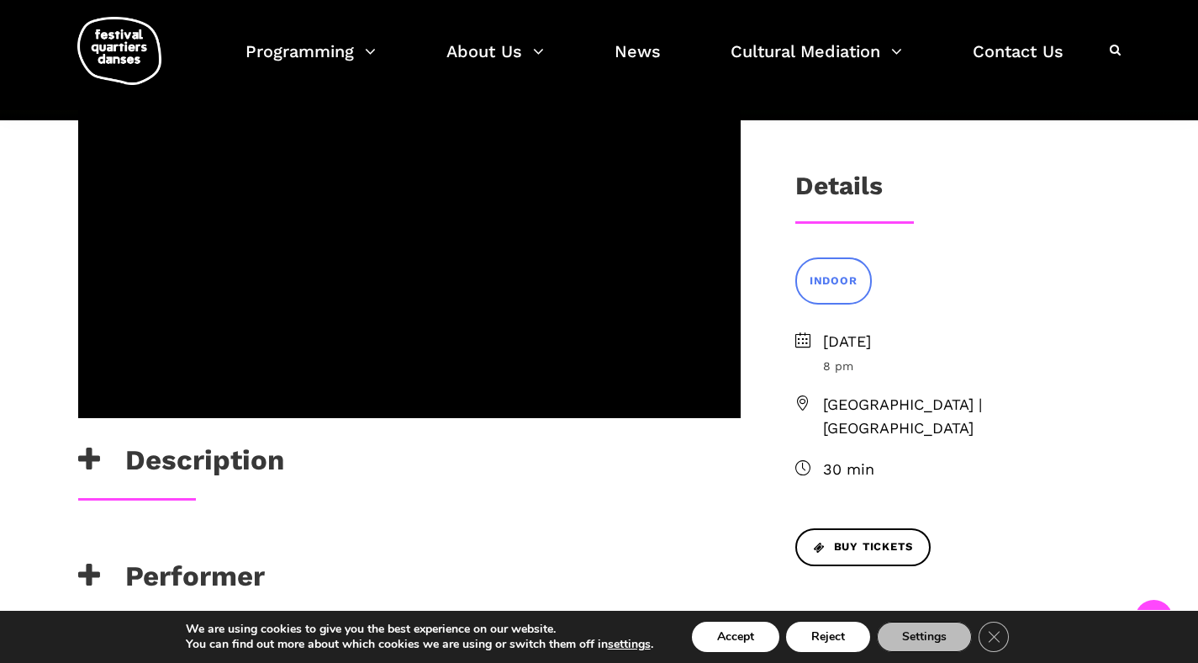
scroll to position [330, 0]
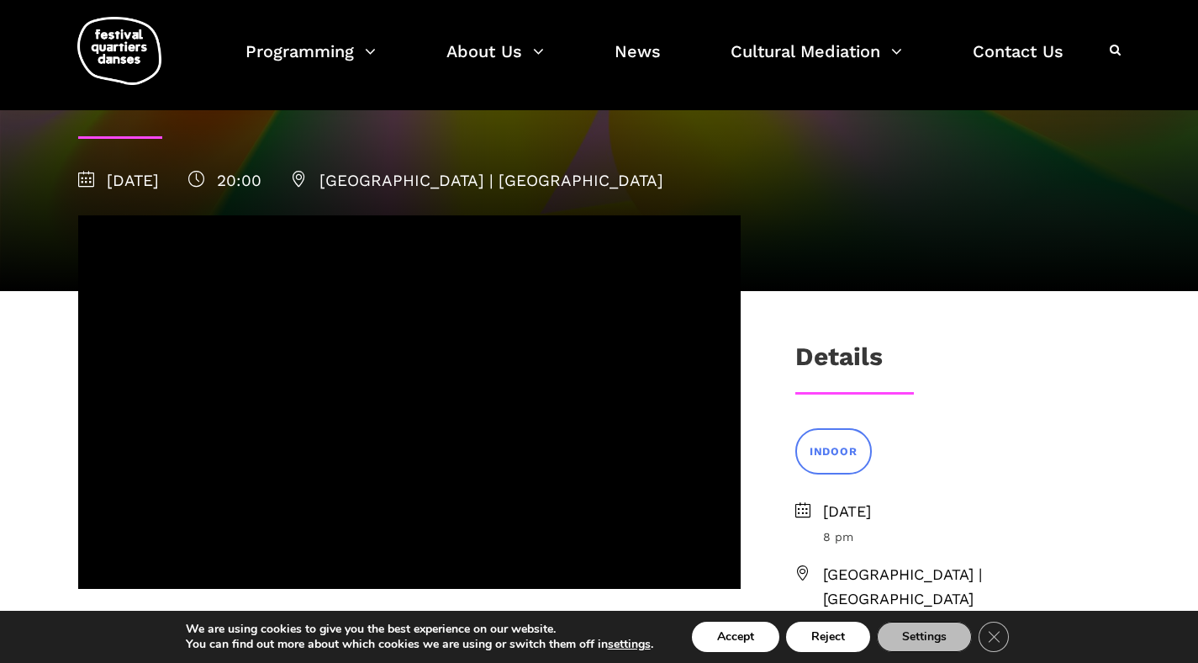
scroll to position [214, 0]
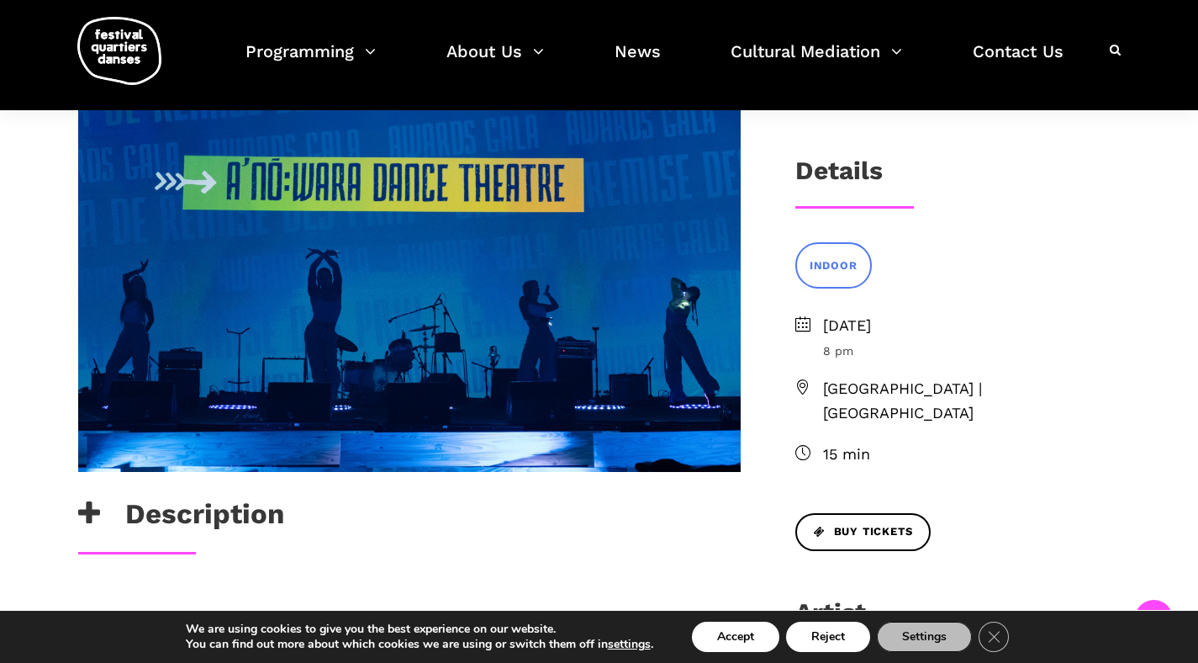
scroll to position [359, 0]
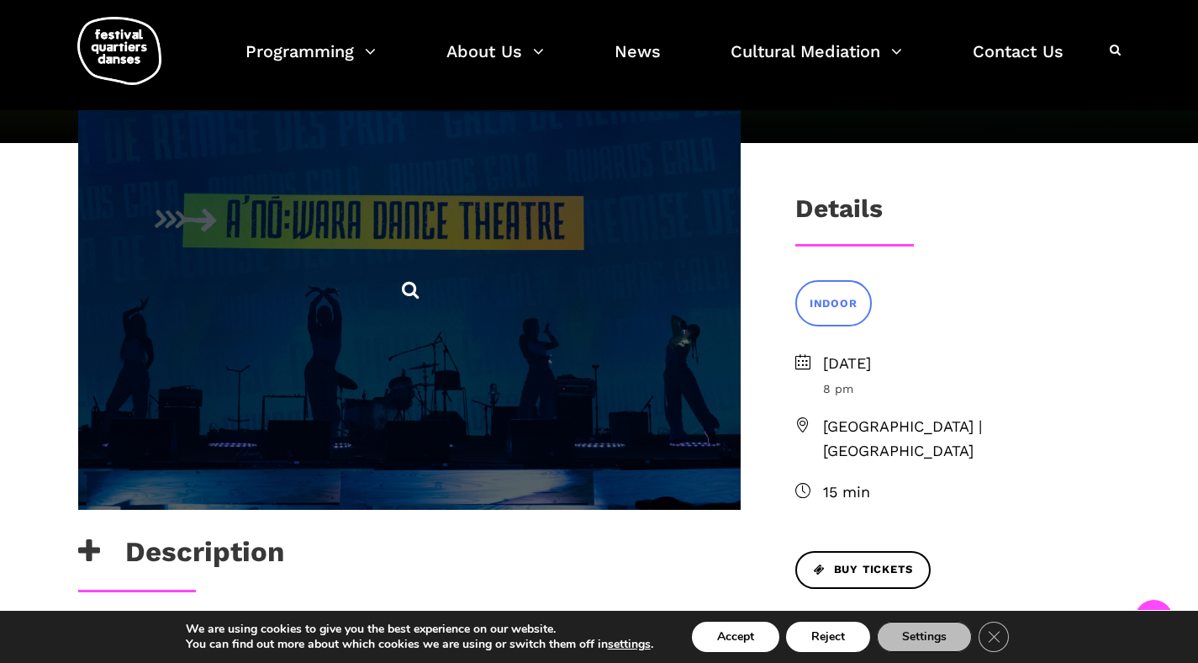
click at [442, 372] on span at bounding box center [409, 288] width 663 height 442
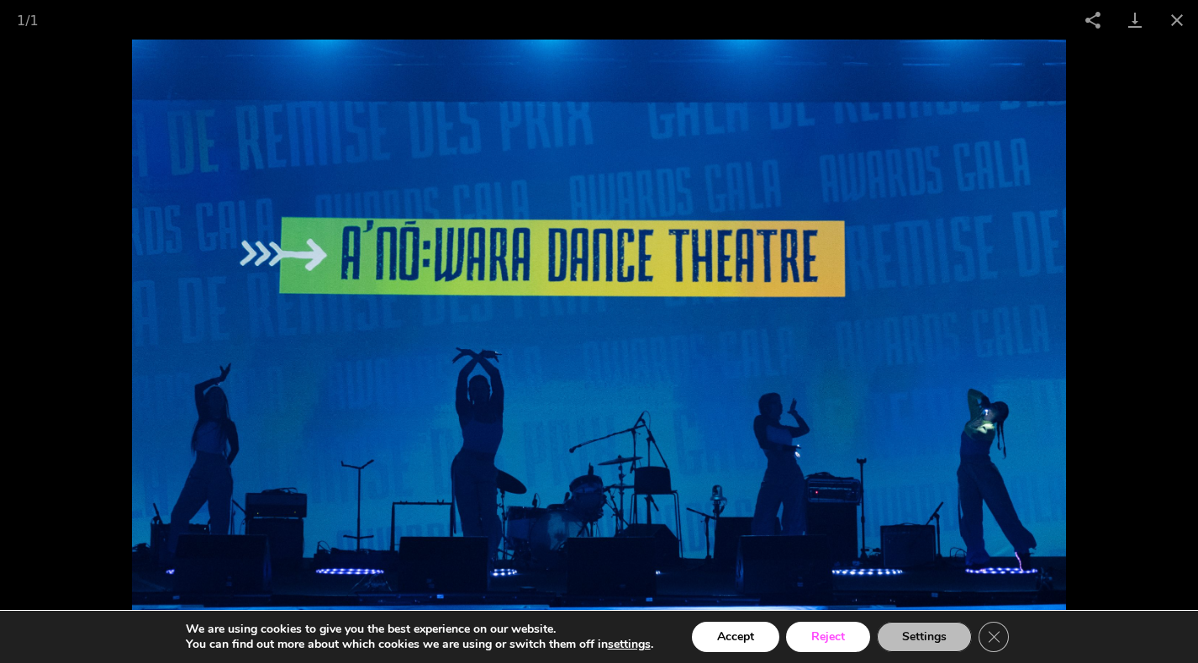
click at [830, 641] on button "Reject" at bounding box center [828, 636] width 84 height 30
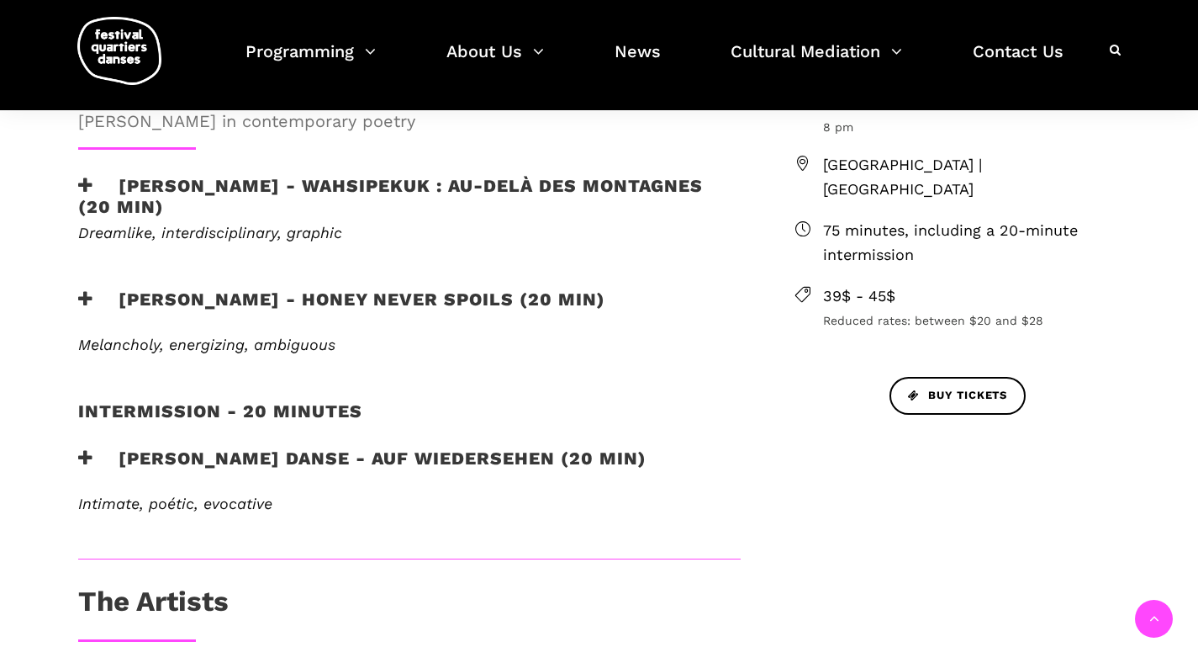
scroll to position [554, 0]
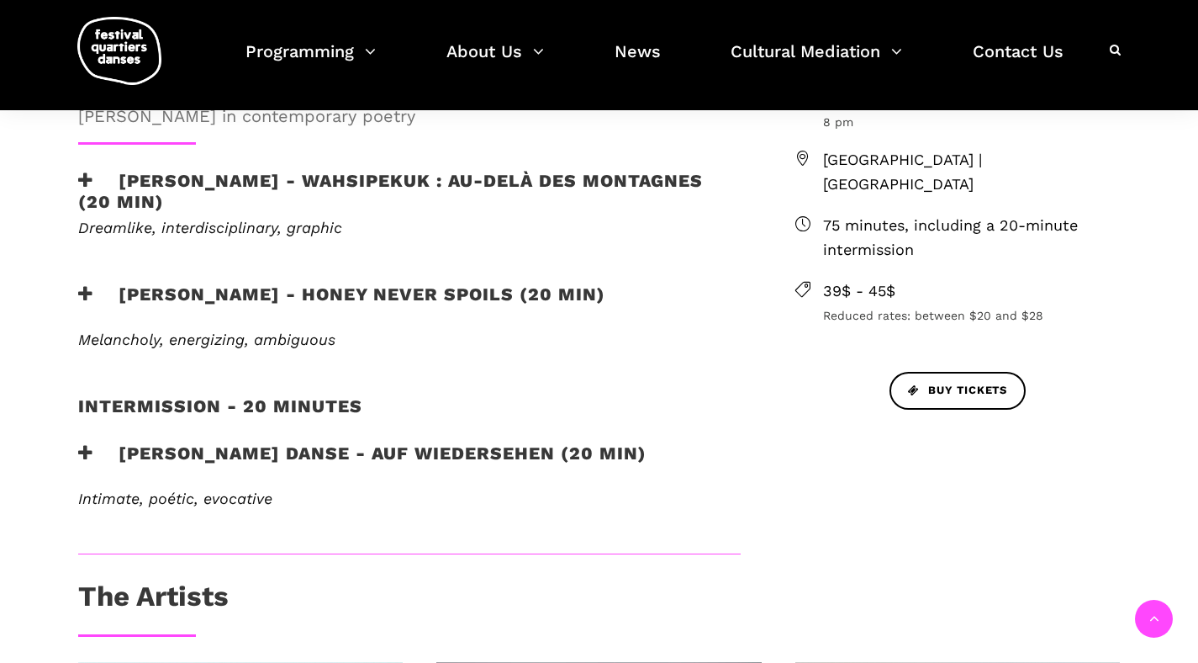
click at [200, 496] on em "Intimate, poétic, evocative" at bounding box center [175, 498] width 194 height 18
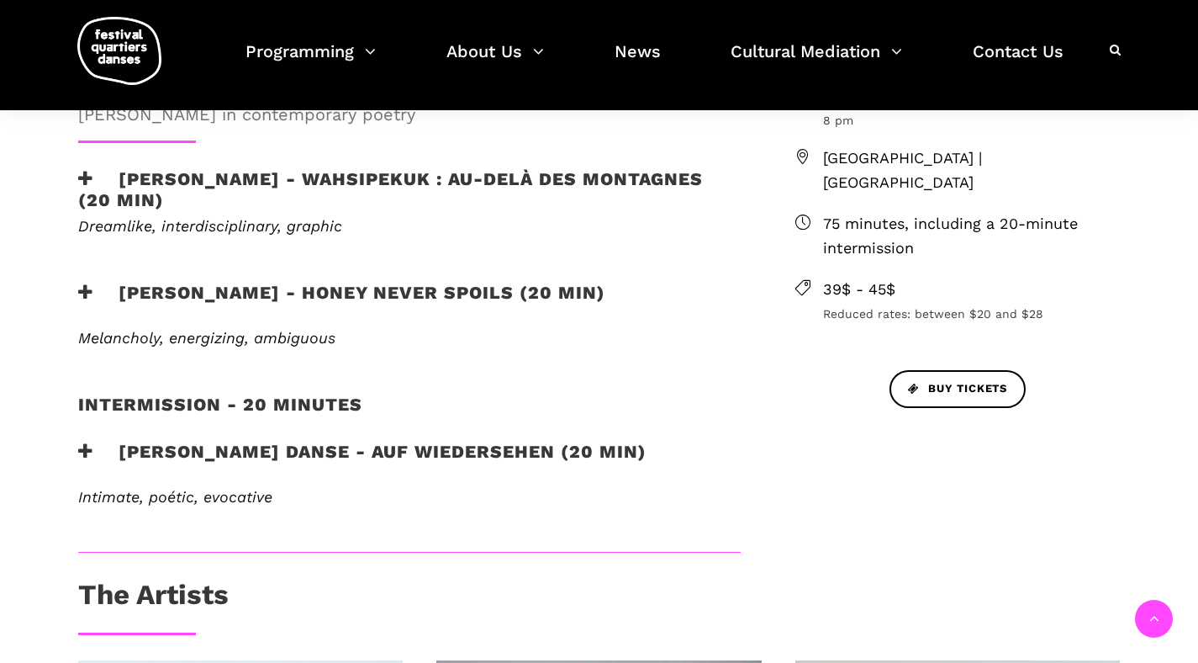
click at [240, 444] on h3 "[PERSON_NAME] Danse - Auf Wiedersehen (20 min)" at bounding box center [362, 462] width 568 height 42
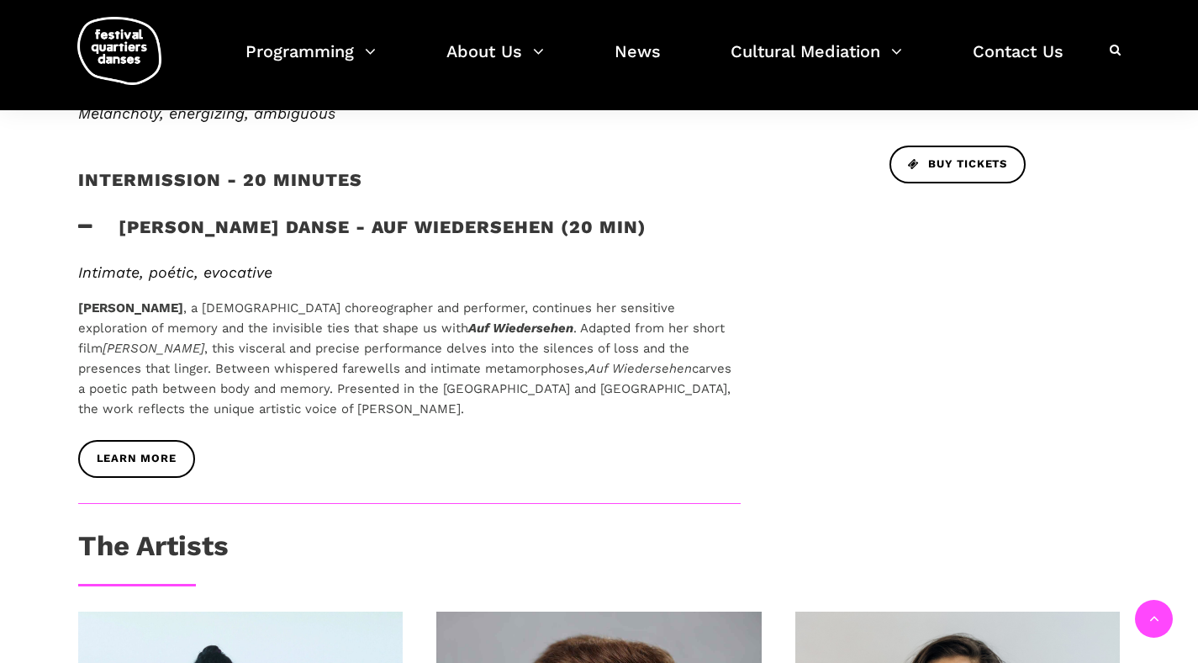
scroll to position [782, 0]
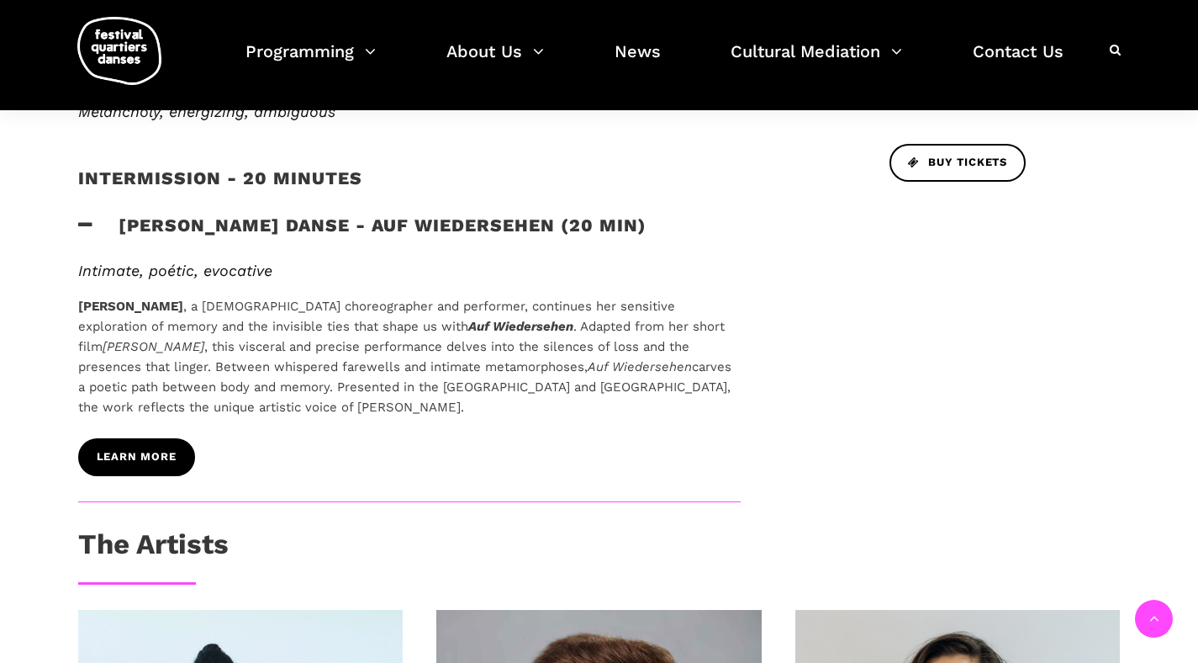
click at [155, 453] on span "Learn More" at bounding box center [137, 457] width 80 height 18
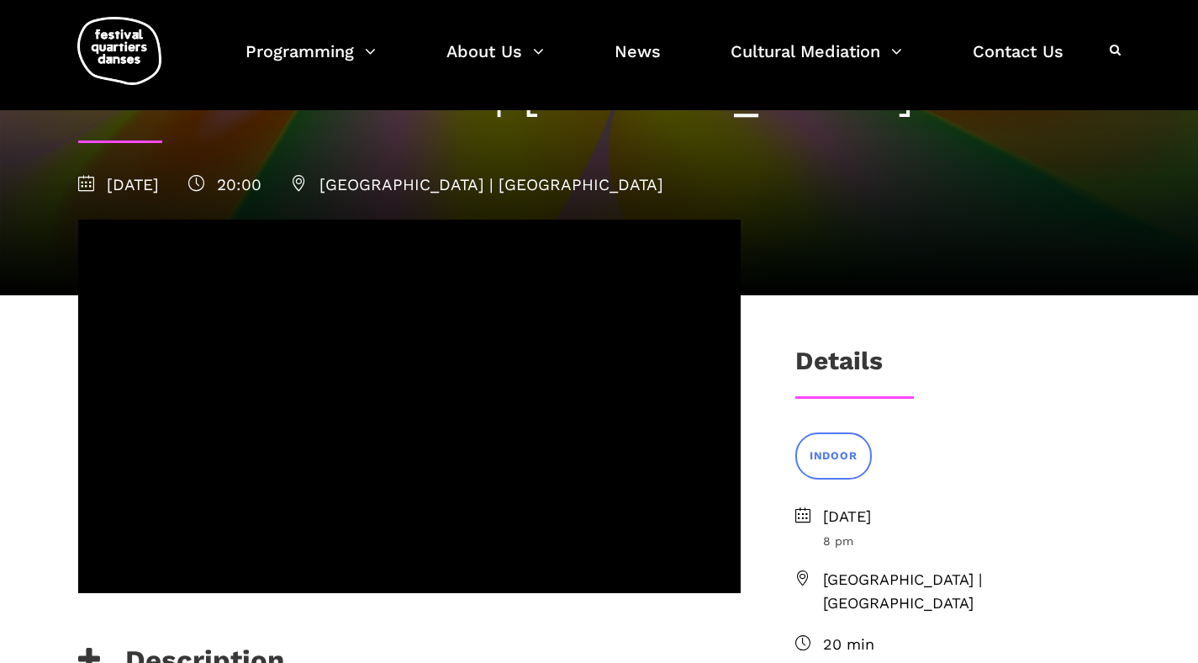
scroll to position [140, 0]
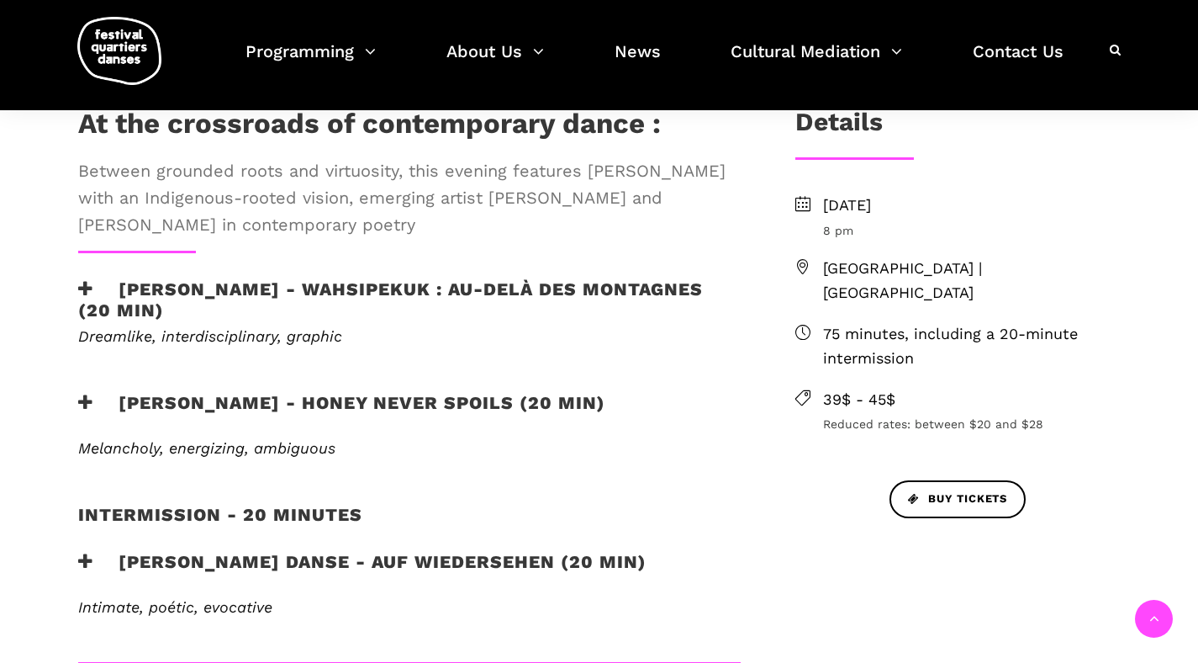
scroll to position [451, 0]
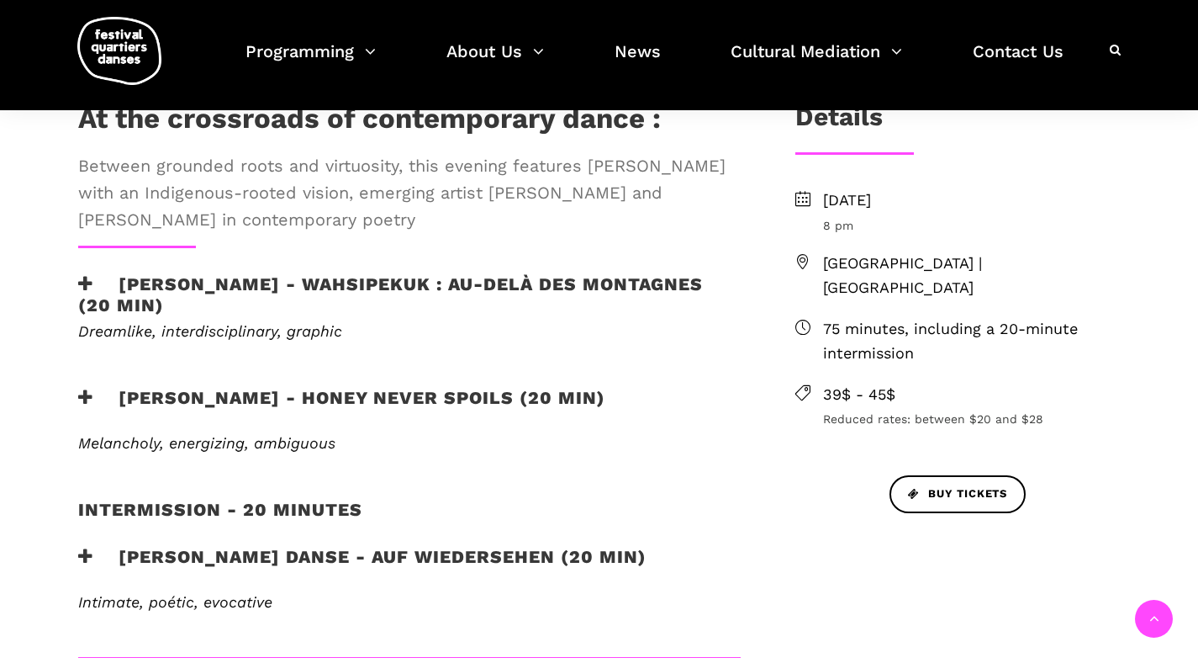
click at [254, 396] on h3 "[PERSON_NAME] - Honey Never Spoils (20 min)" at bounding box center [341, 408] width 527 height 42
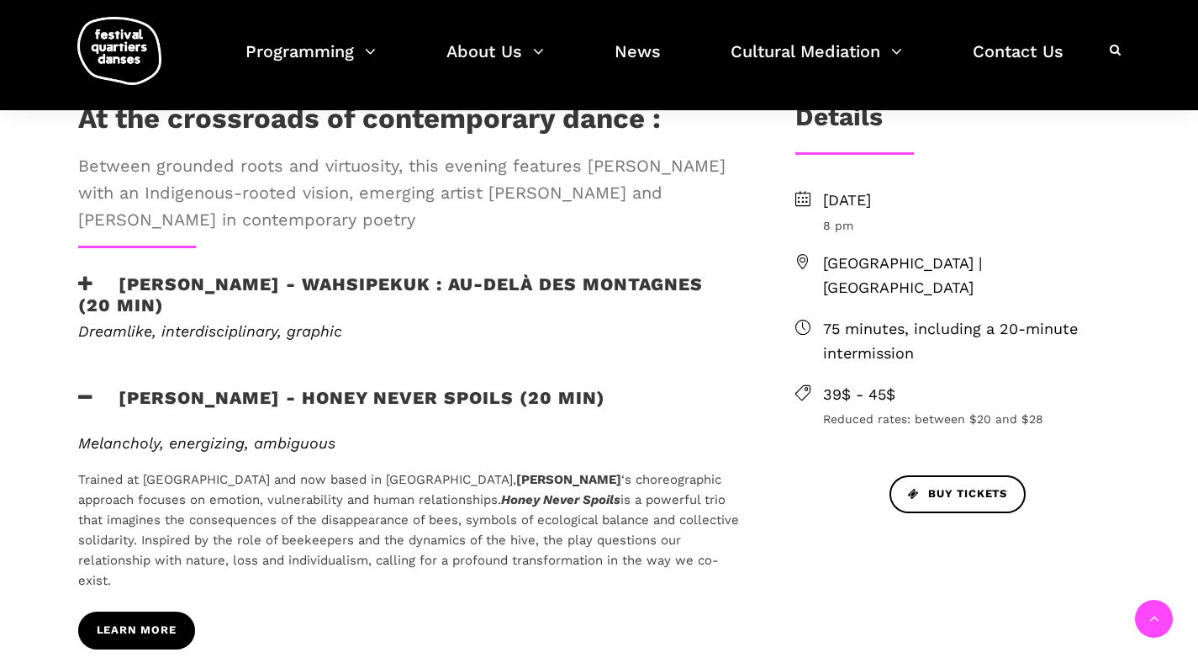
click at [151, 640] on link "Learn More" at bounding box center [136, 630] width 117 height 38
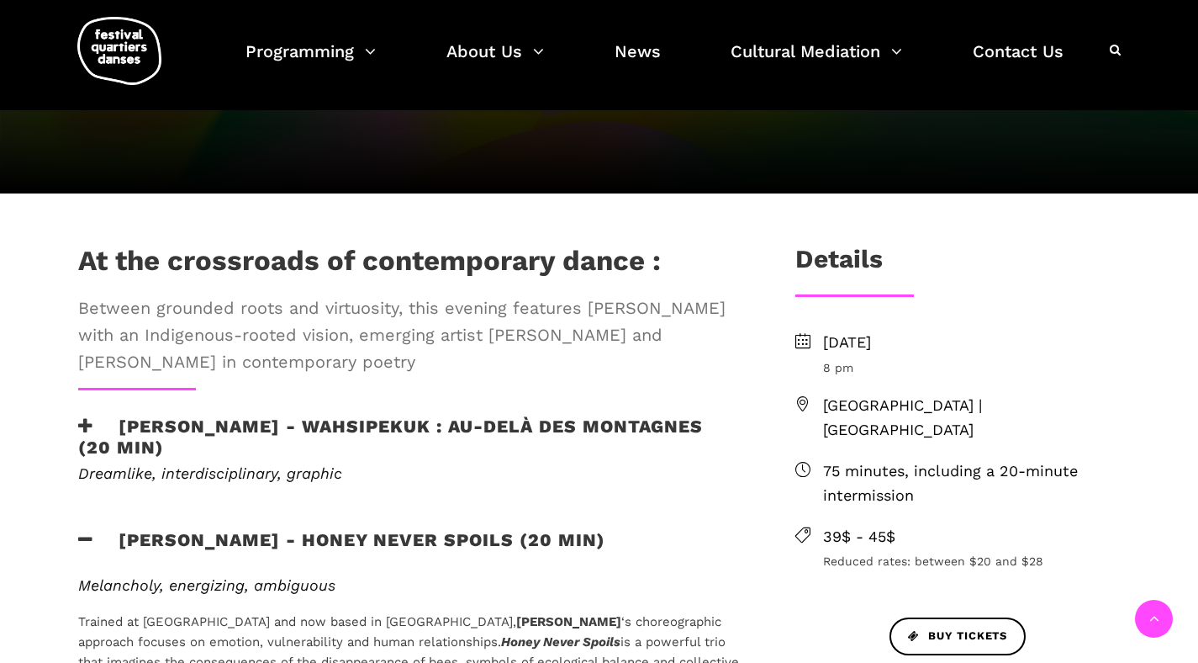
scroll to position [297, 0]
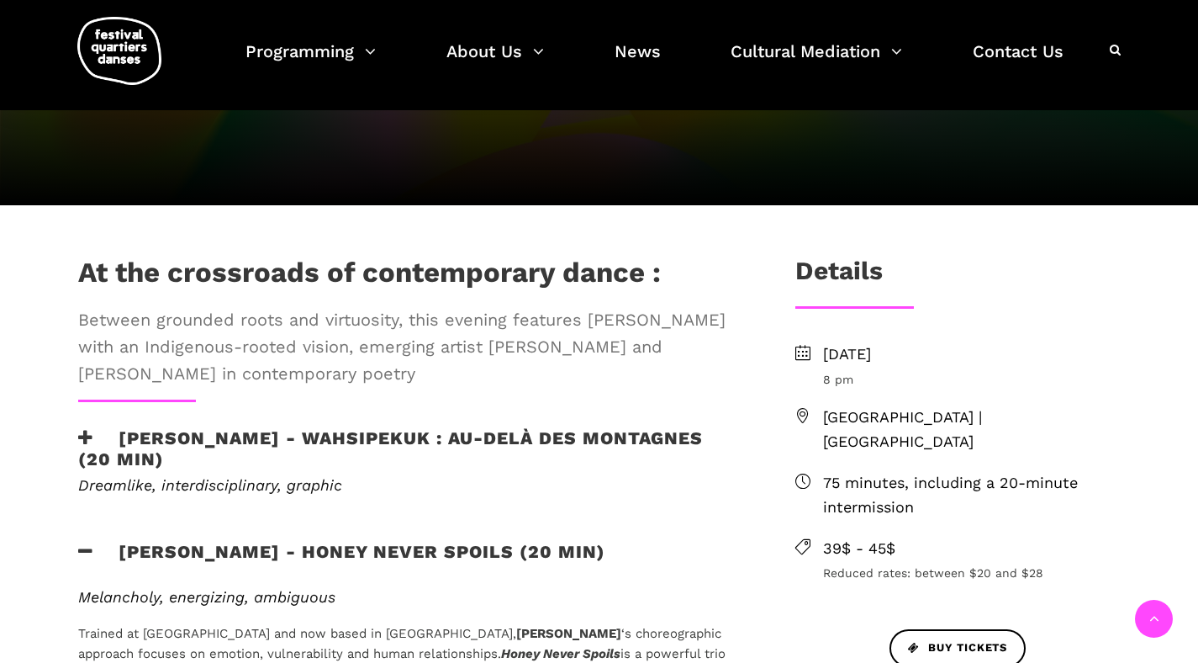
click at [315, 440] on h3 "[PERSON_NAME] - WAHSIPEKUK : Au-delà des montagnes (20 min)" at bounding box center [409, 448] width 663 height 42
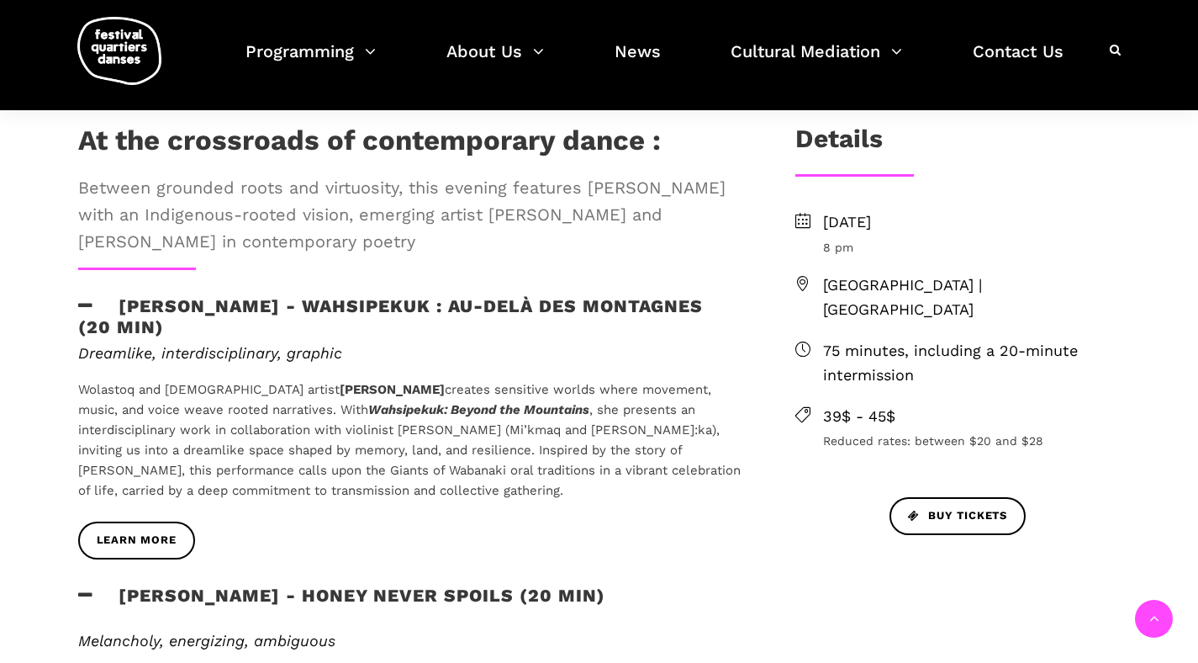
scroll to position [432, 0]
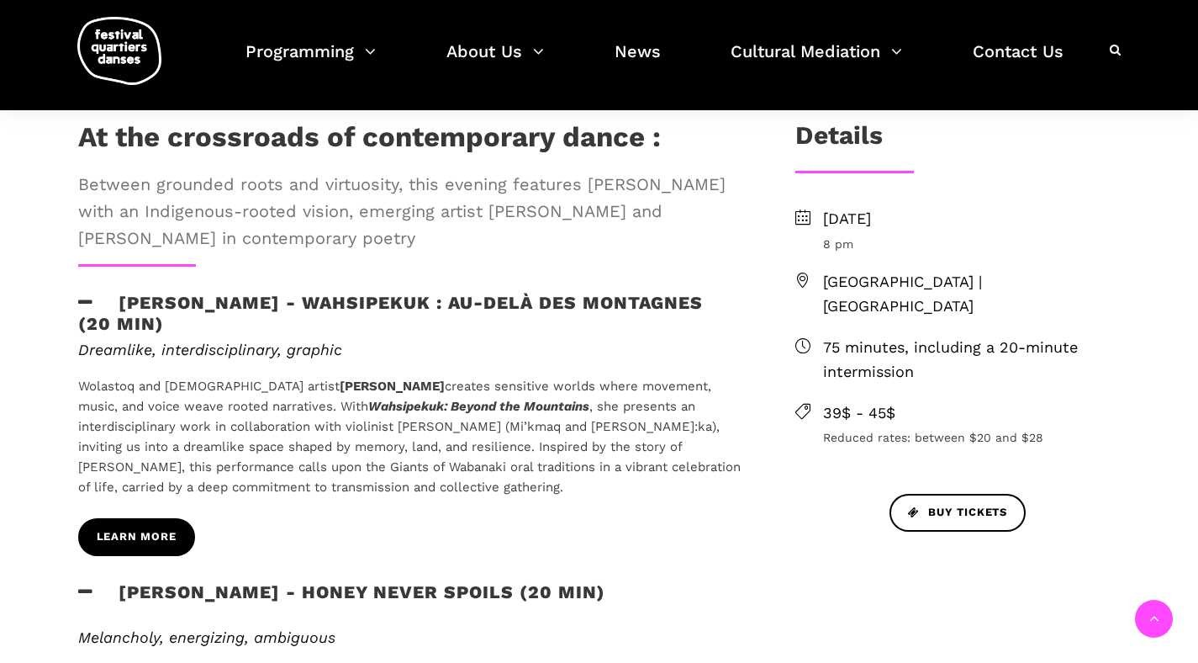
click at [131, 547] on link "Learn More" at bounding box center [136, 537] width 117 height 38
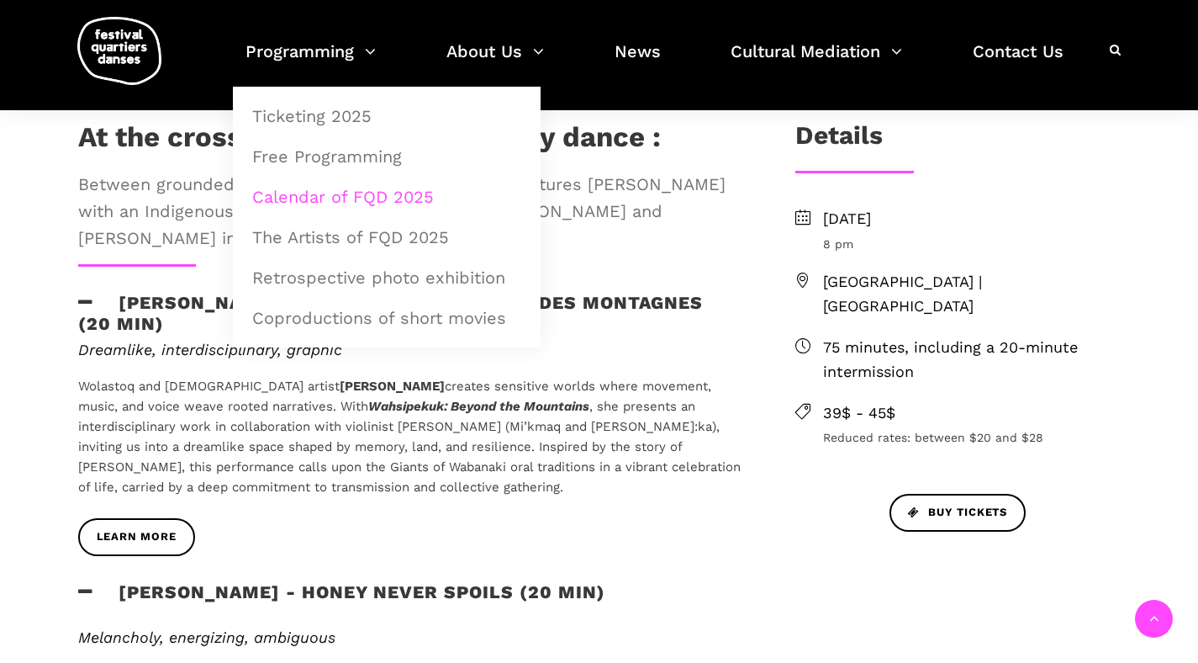
click at [343, 196] on link "Calendar of FQD 2025" at bounding box center [386, 196] width 289 height 39
click at [383, 194] on link "Calendar of FQD 2025" at bounding box center [386, 196] width 289 height 39
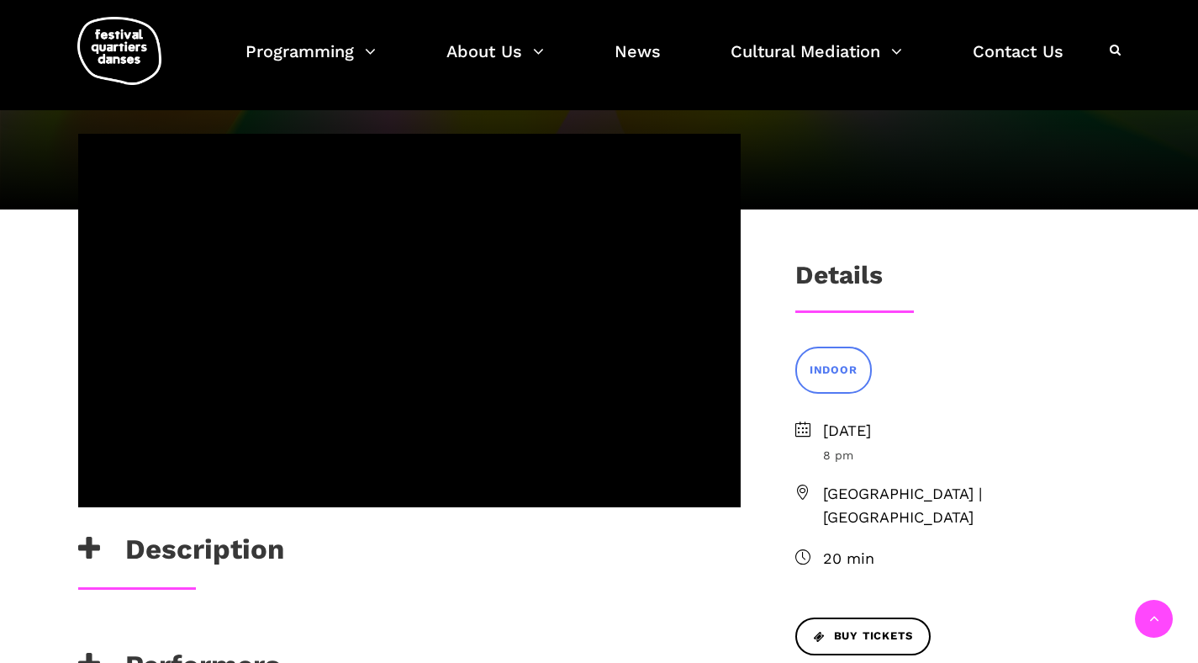
scroll to position [164, 0]
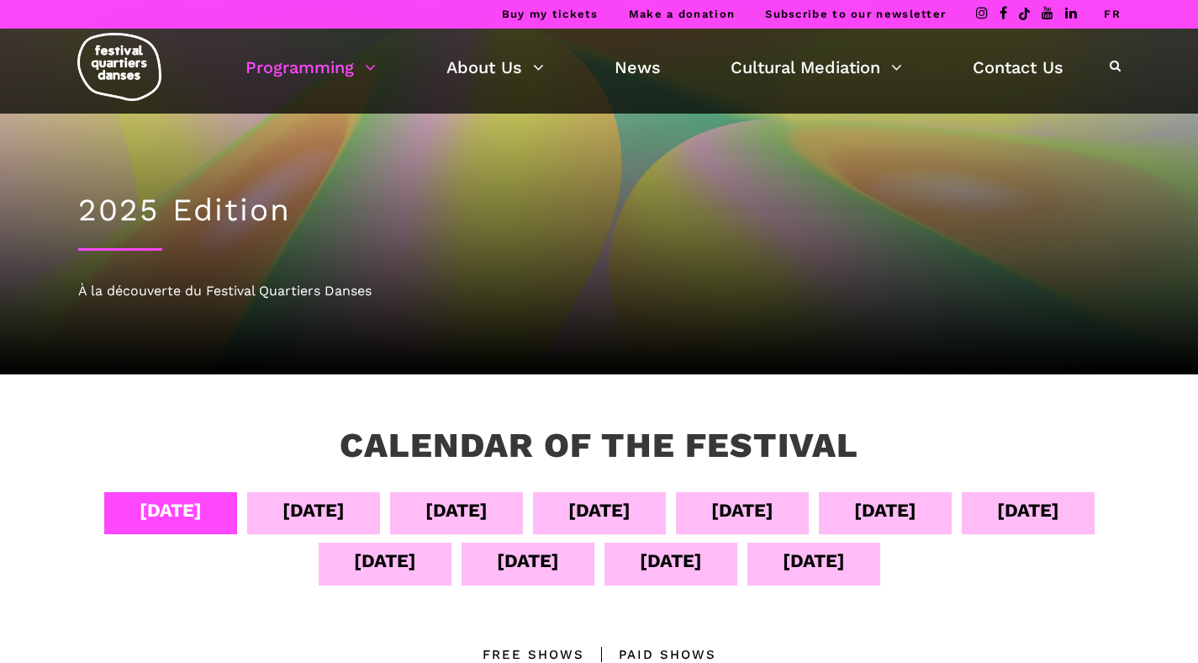
click at [345, 510] on div "Sept 05" at bounding box center [314, 509] width 62 height 29
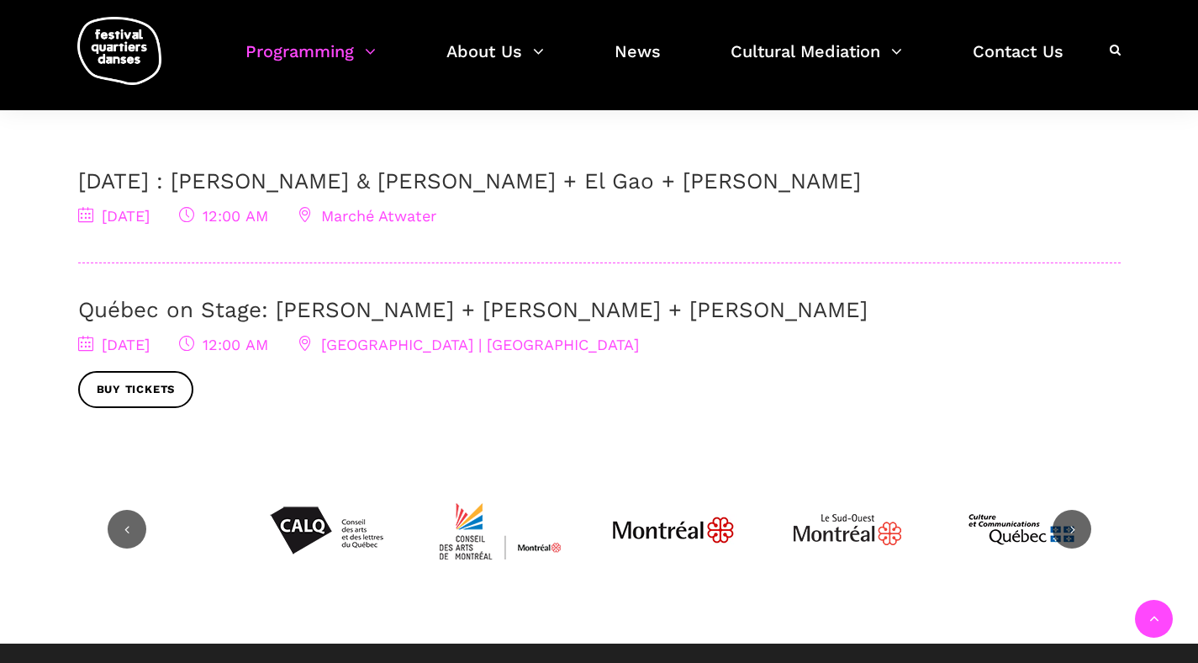
scroll to position [557, 0]
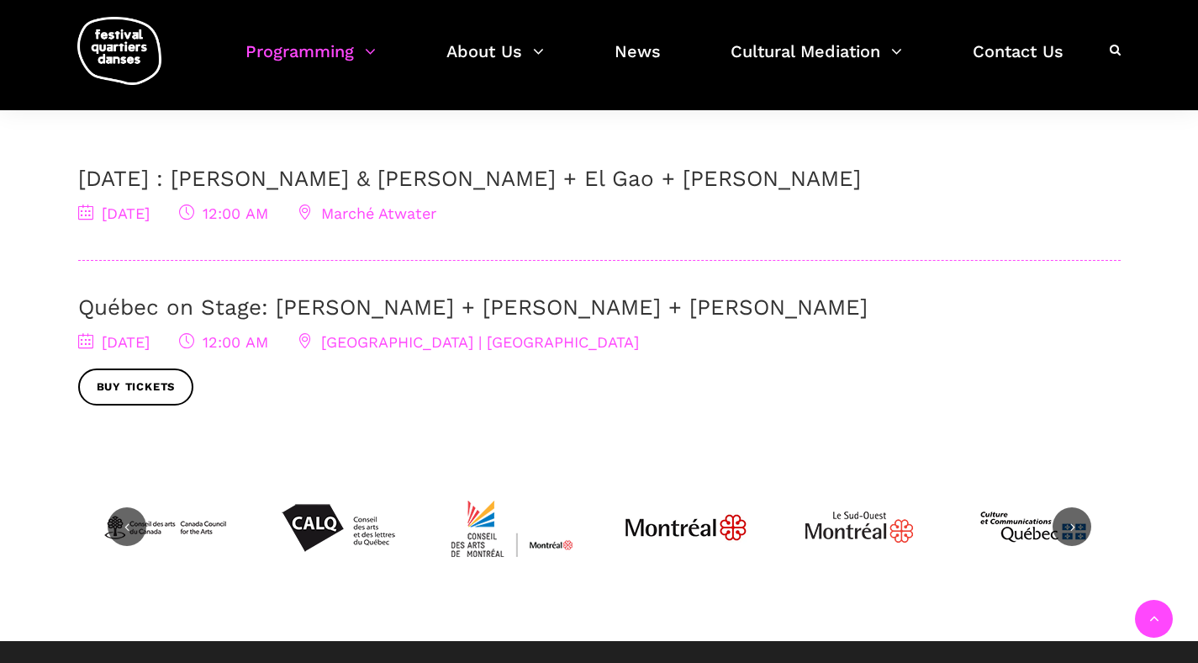
click at [325, 318] on link "Québec on Stage: [PERSON_NAME] + [PERSON_NAME] + [PERSON_NAME]" at bounding box center [473, 306] width 790 height 25
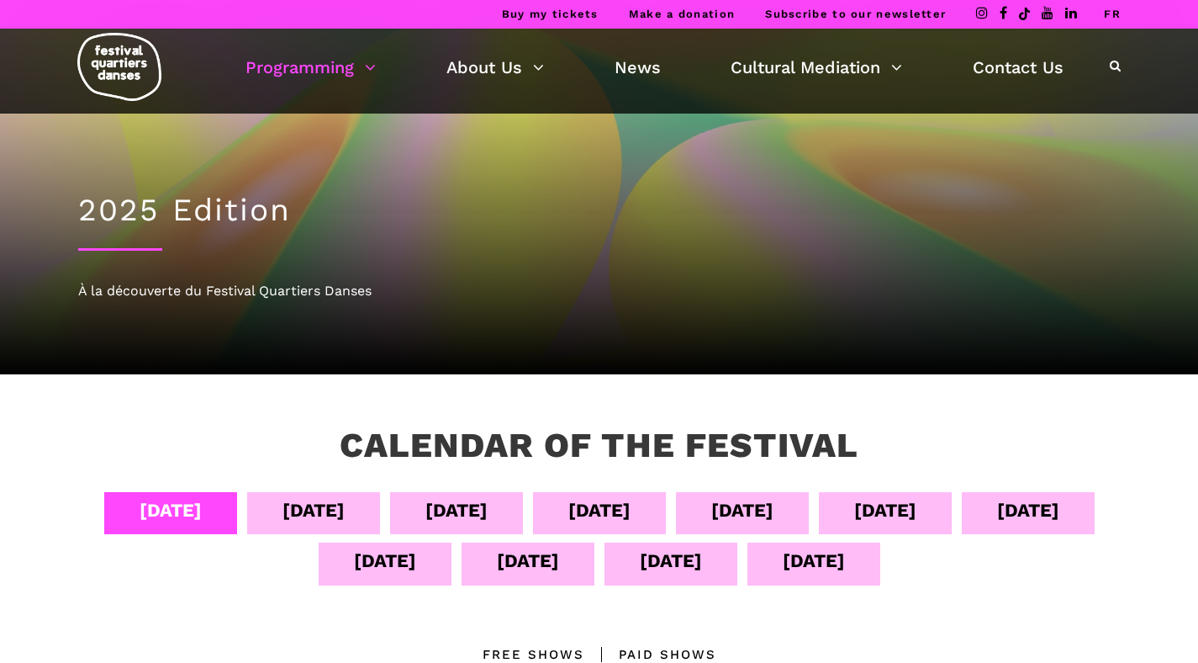
click at [488, 515] on div "Sept 06" at bounding box center [456, 509] width 62 height 29
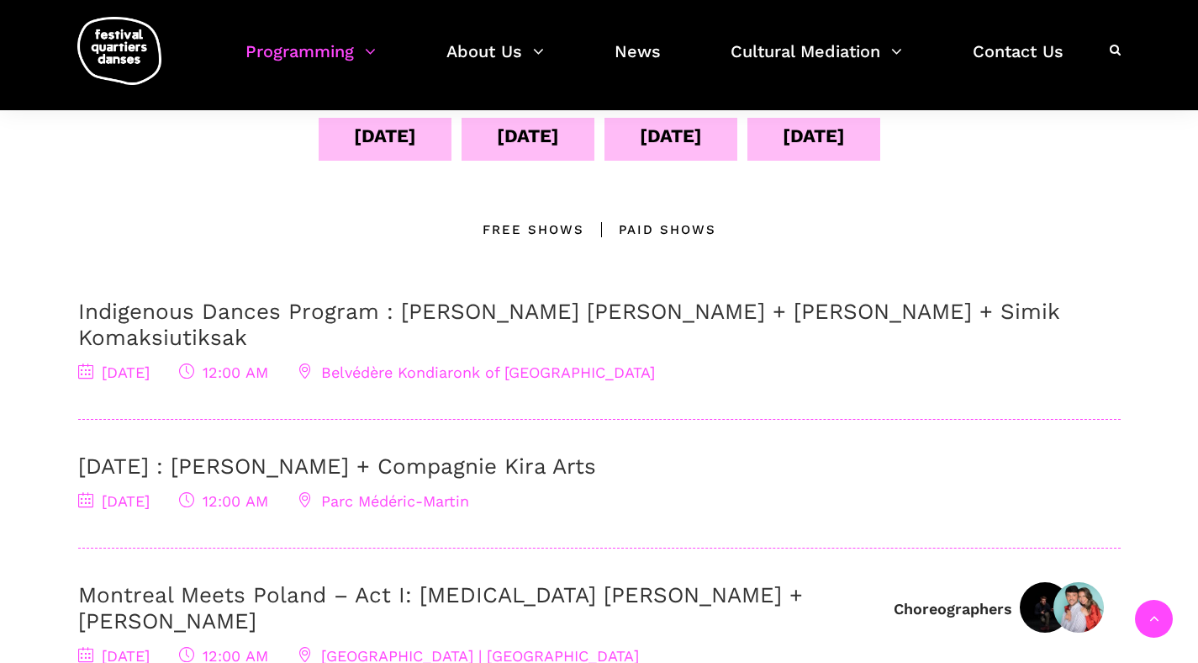
scroll to position [555, 0]
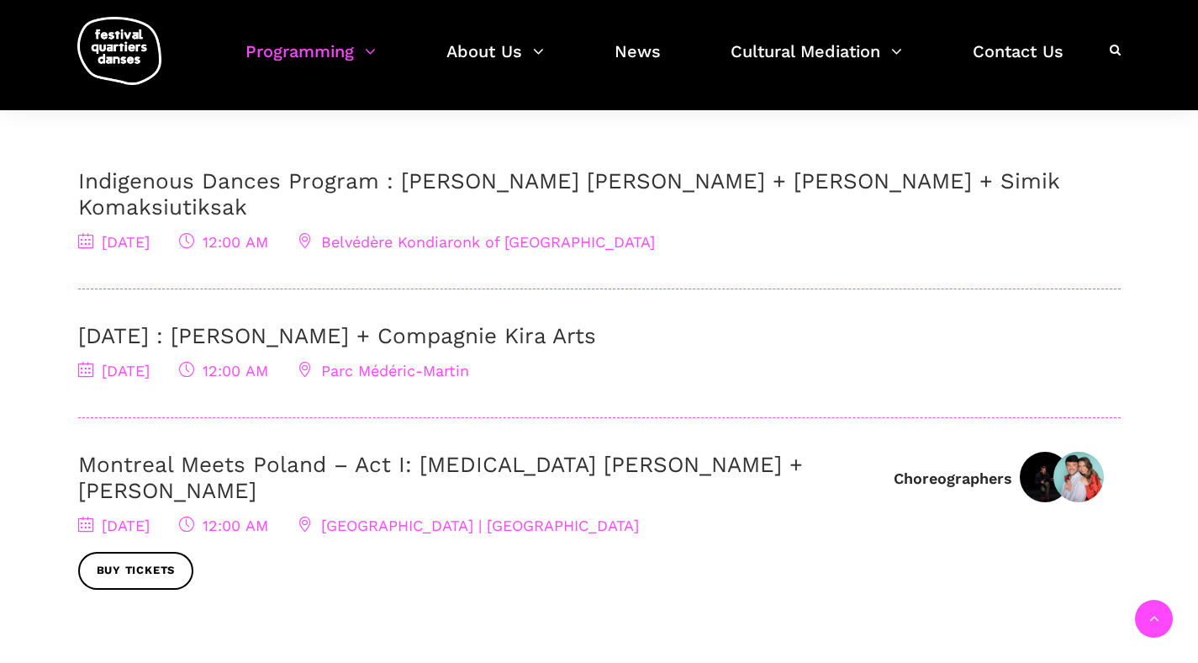
click at [464, 452] on link "Montreal Meets Poland – Act I: [MEDICAL_DATA] [PERSON_NAME] + [PERSON_NAME]" at bounding box center [440, 477] width 725 height 51
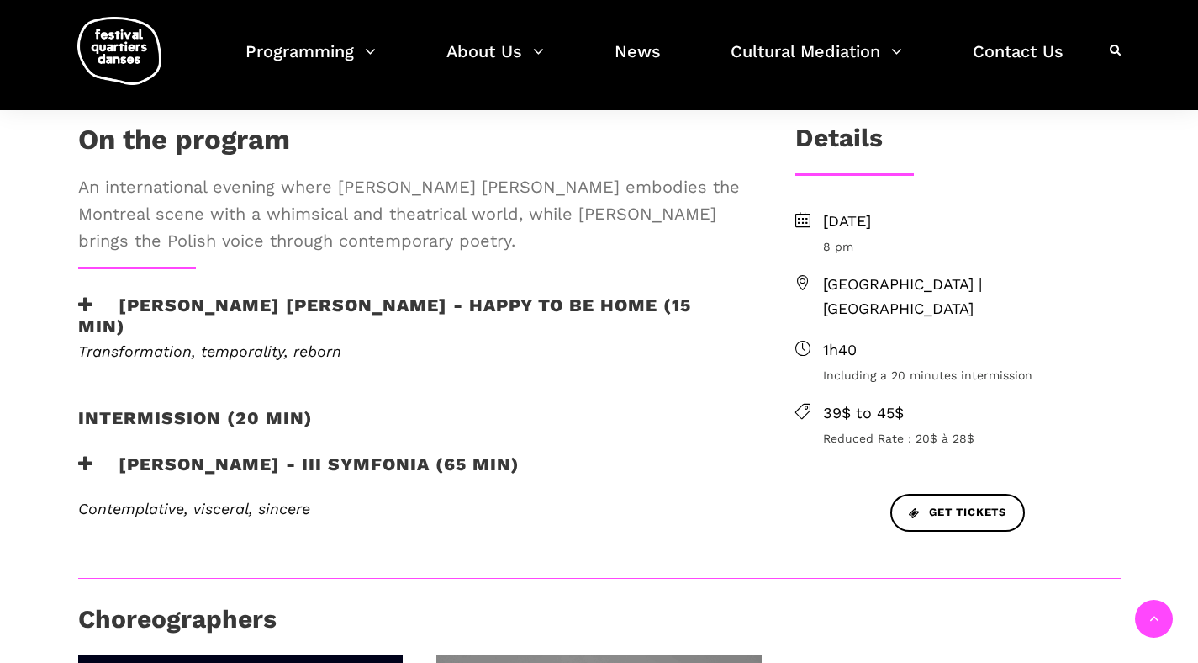
scroll to position [468, 0]
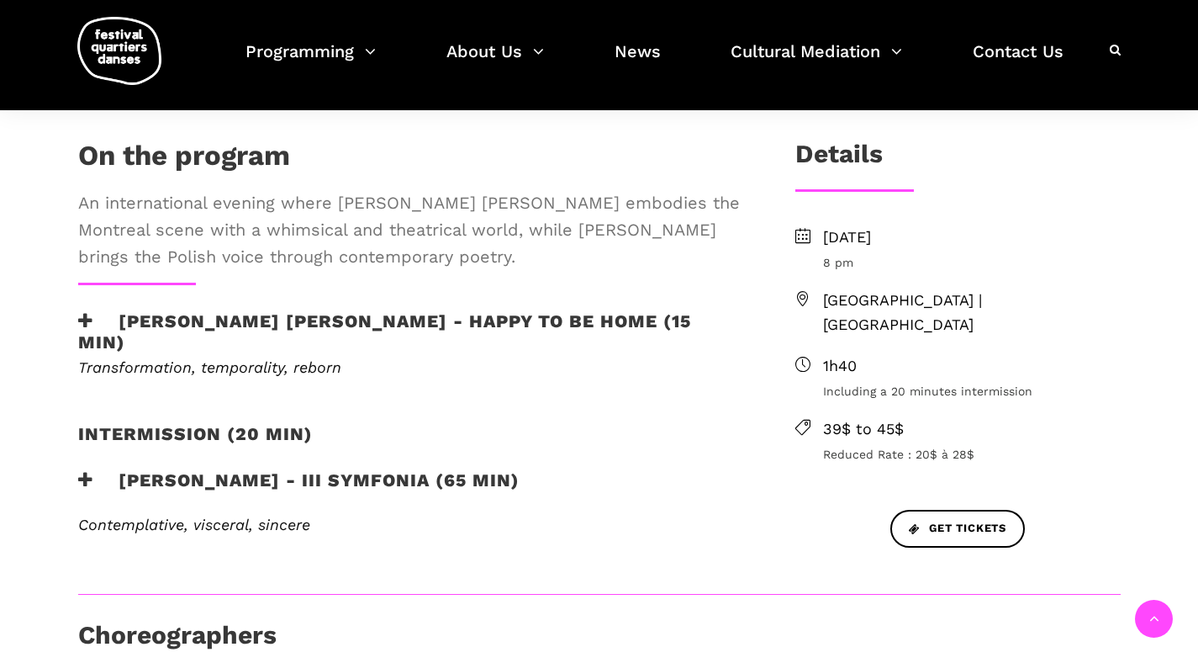
click at [287, 358] on span "Transformation, temporality, reborn" at bounding box center [209, 367] width 263 height 18
click at [312, 310] on h3 "Kyra Jean Green - Happy to be home (15 min)" at bounding box center [409, 331] width 663 height 42
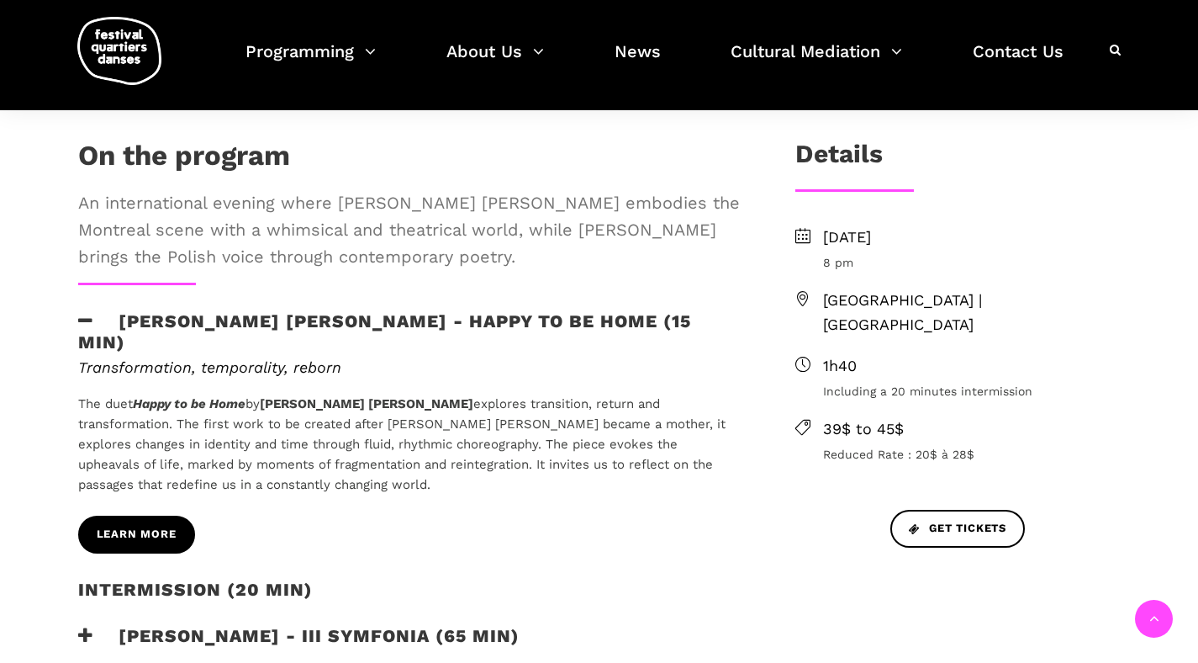
scroll to position [472, 0]
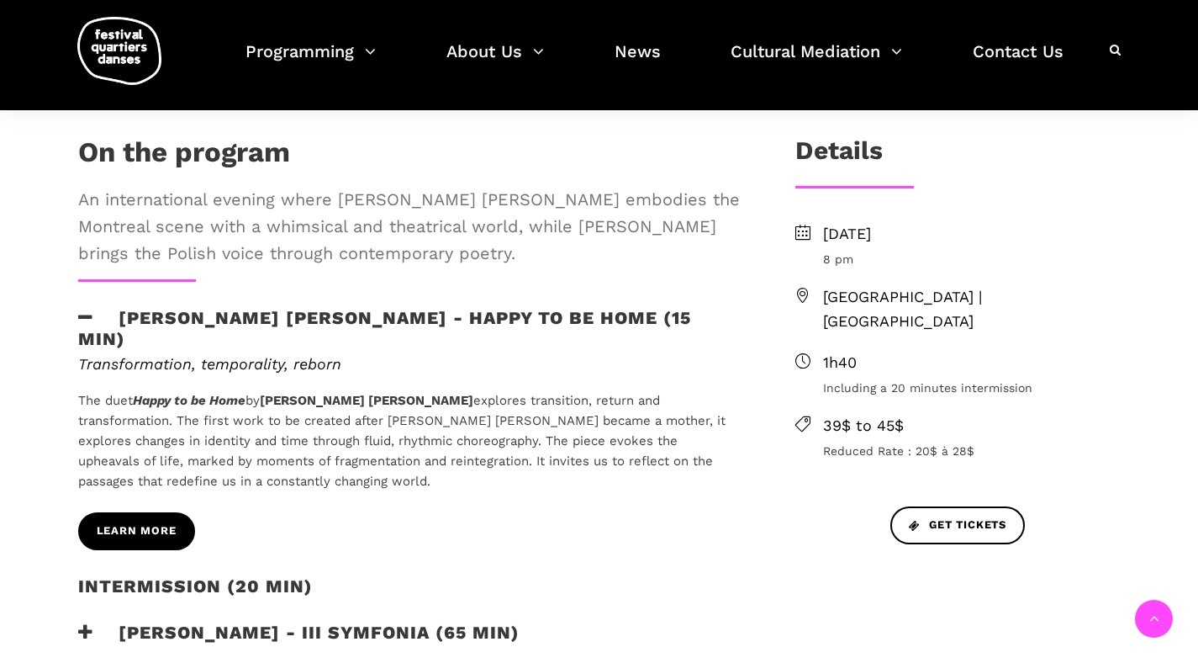
click at [166, 522] on span "learn more" at bounding box center [137, 531] width 80 height 18
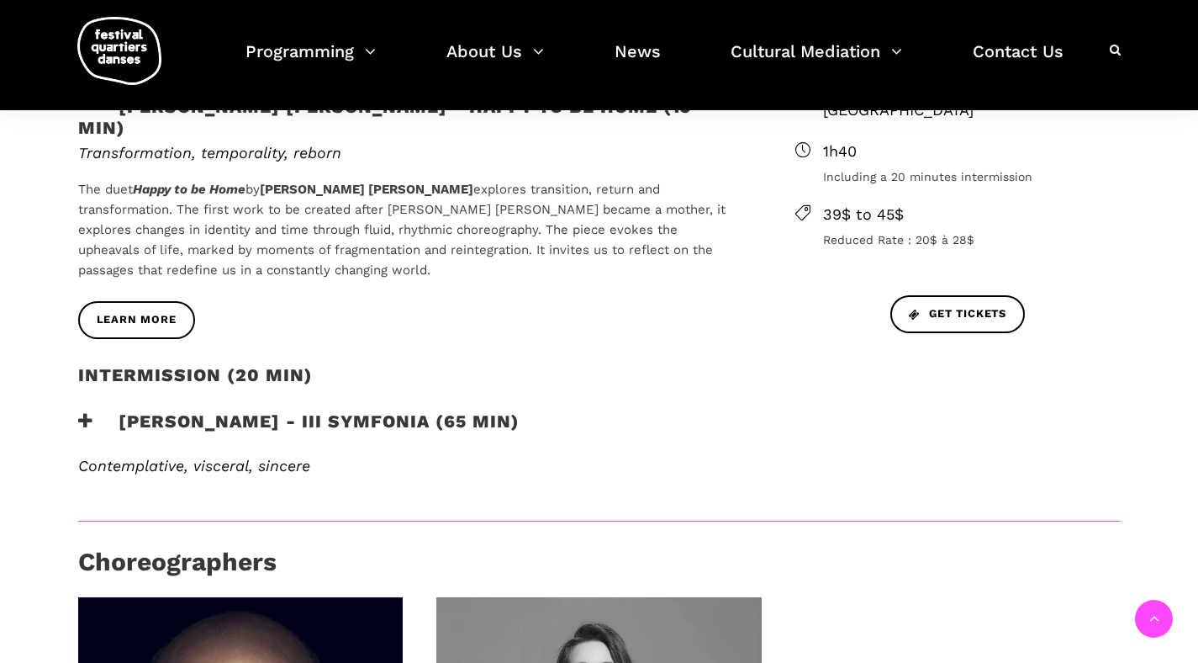
scroll to position [684, 0]
click at [425, 410] on h3 "Janusz Orlik - III Symfonia (65 min)" at bounding box center [298, 431] width 441 height 42
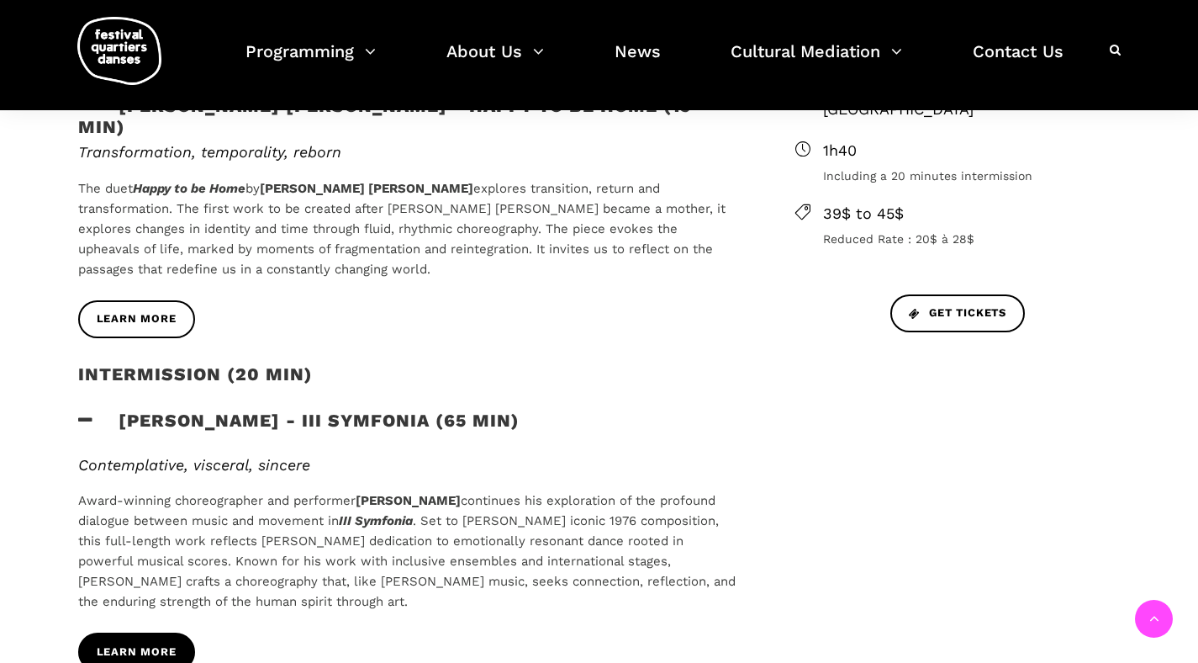
click at [125, 643] on span "learn more" at bounding box center [137, 652] width 80 height 18
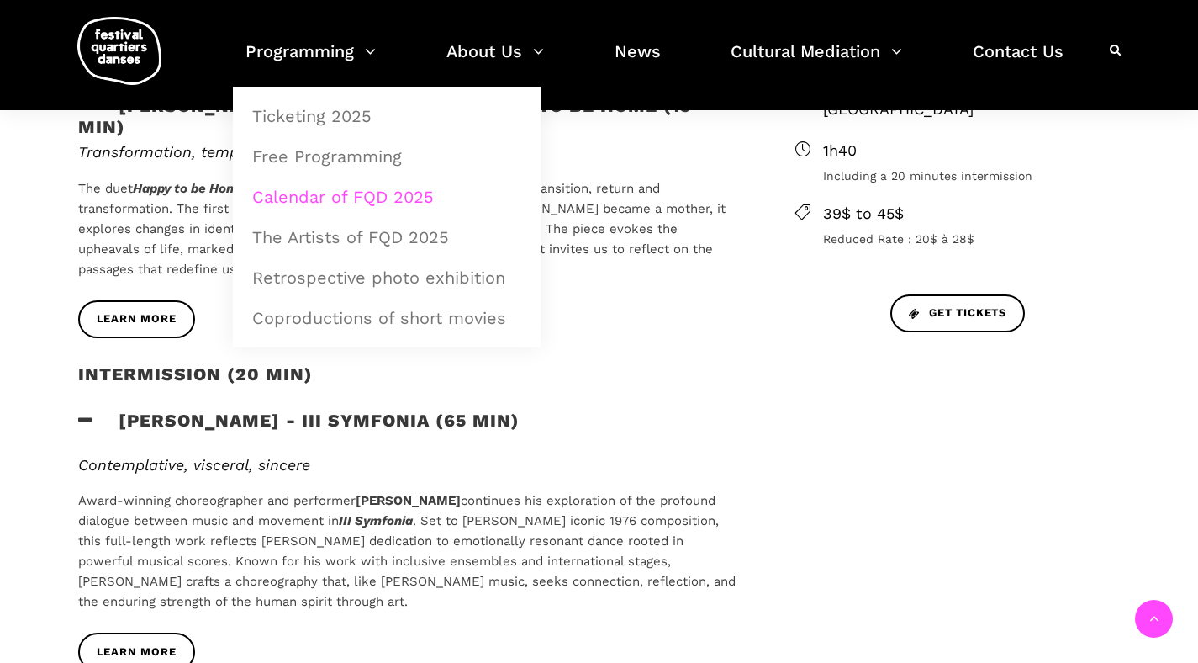
click at [330, 198] on link "Calendar of FQD 2025" at bounding box center [386, 196] width 289 height 39
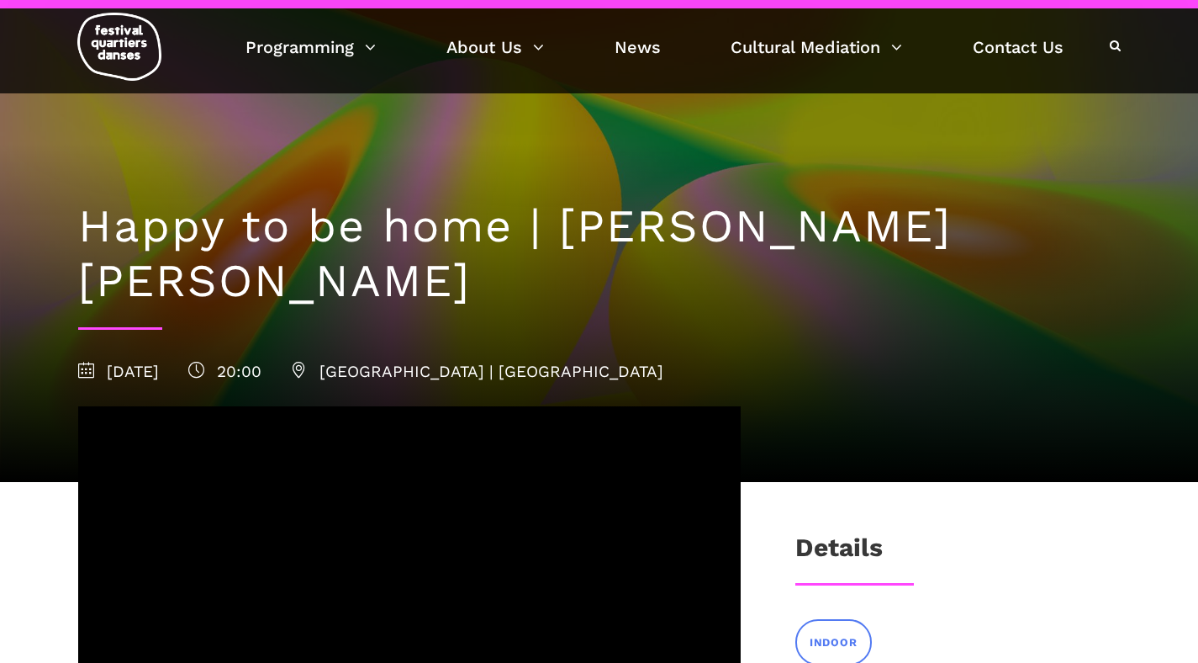
scroll to position [396, 0]
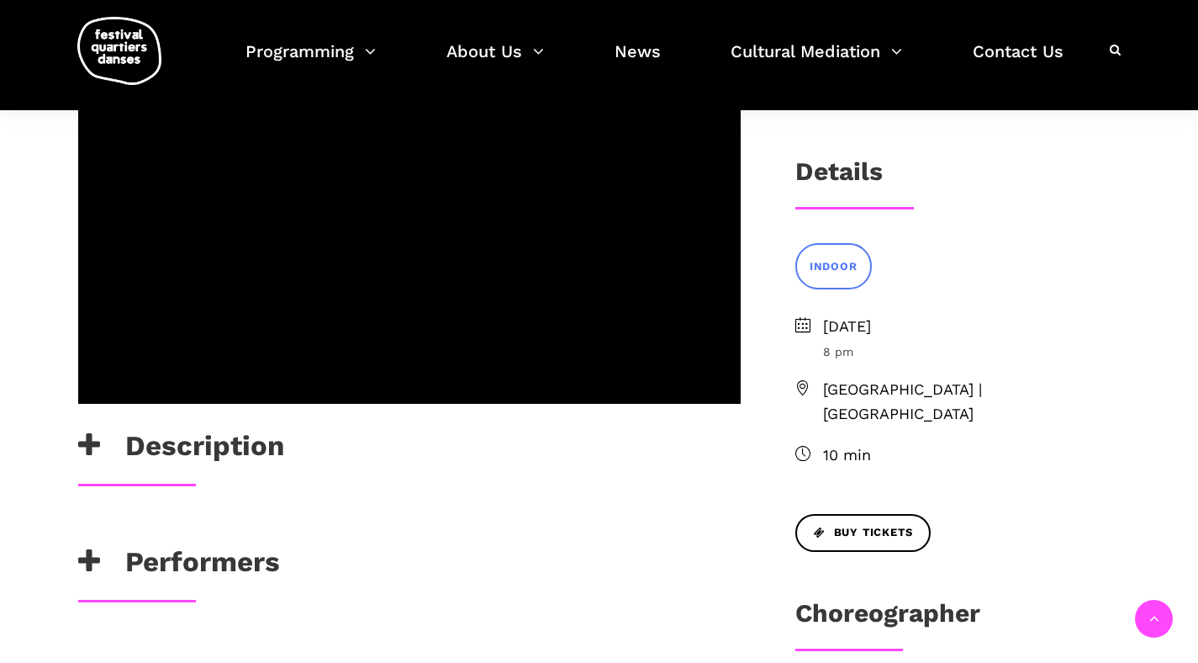
click at [221, 429] on h3 "Description" at bounding box center [181, 450] width 206 height 42
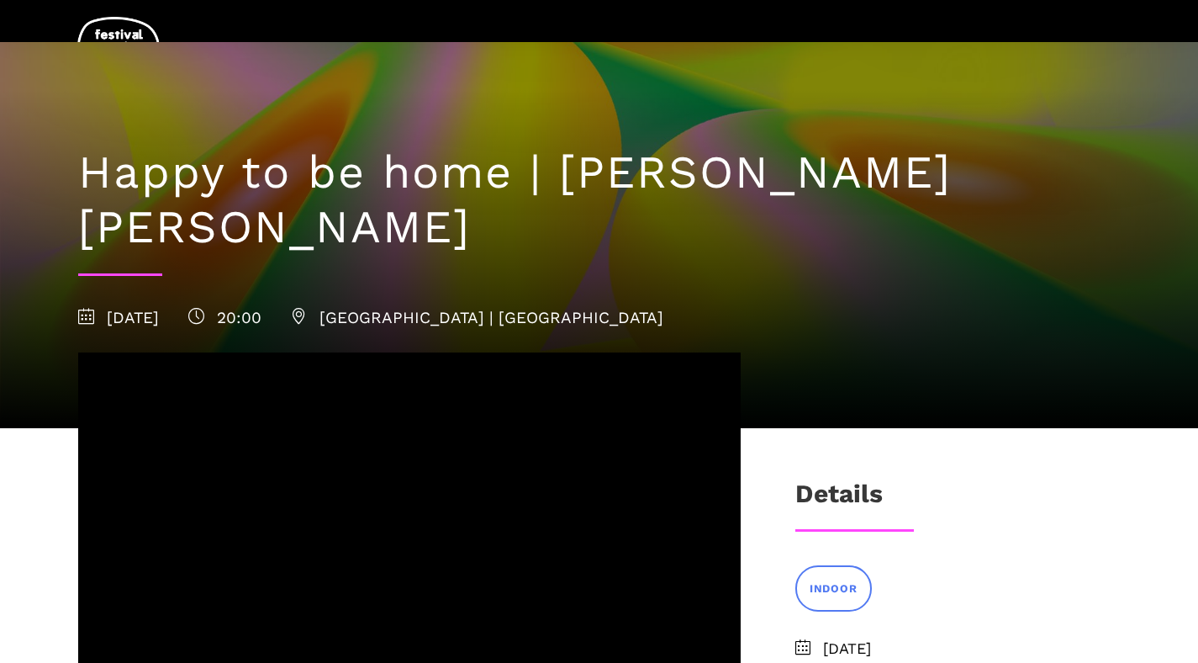
scroll to position [0, 0]
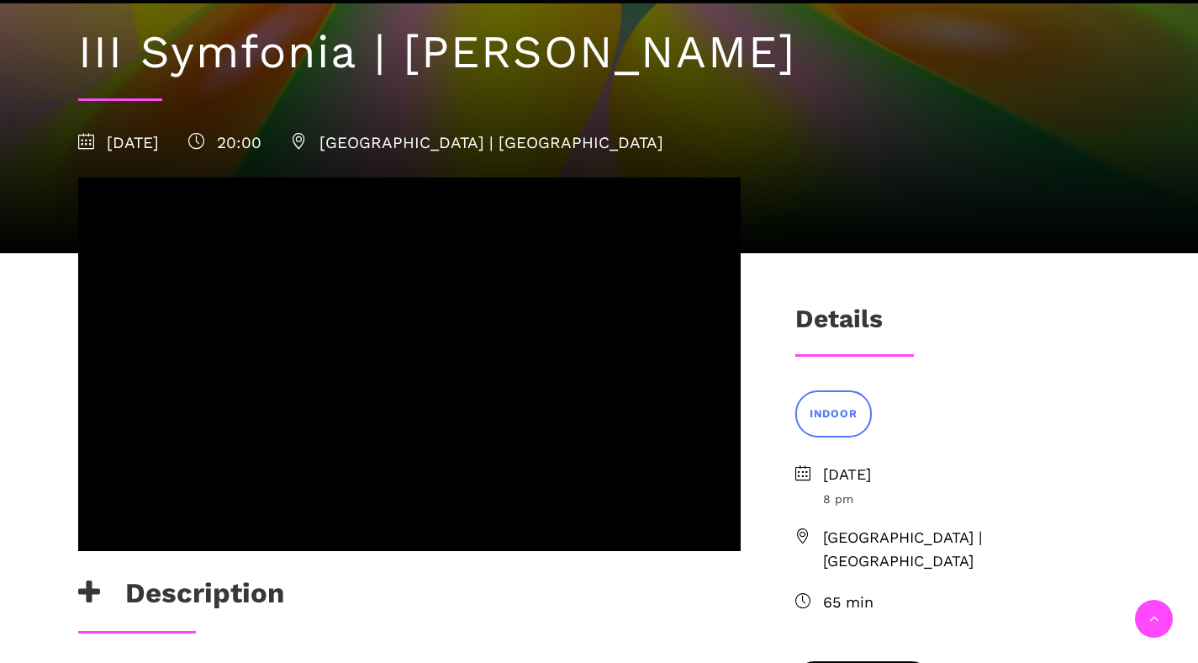
scroll to position [361, 0]
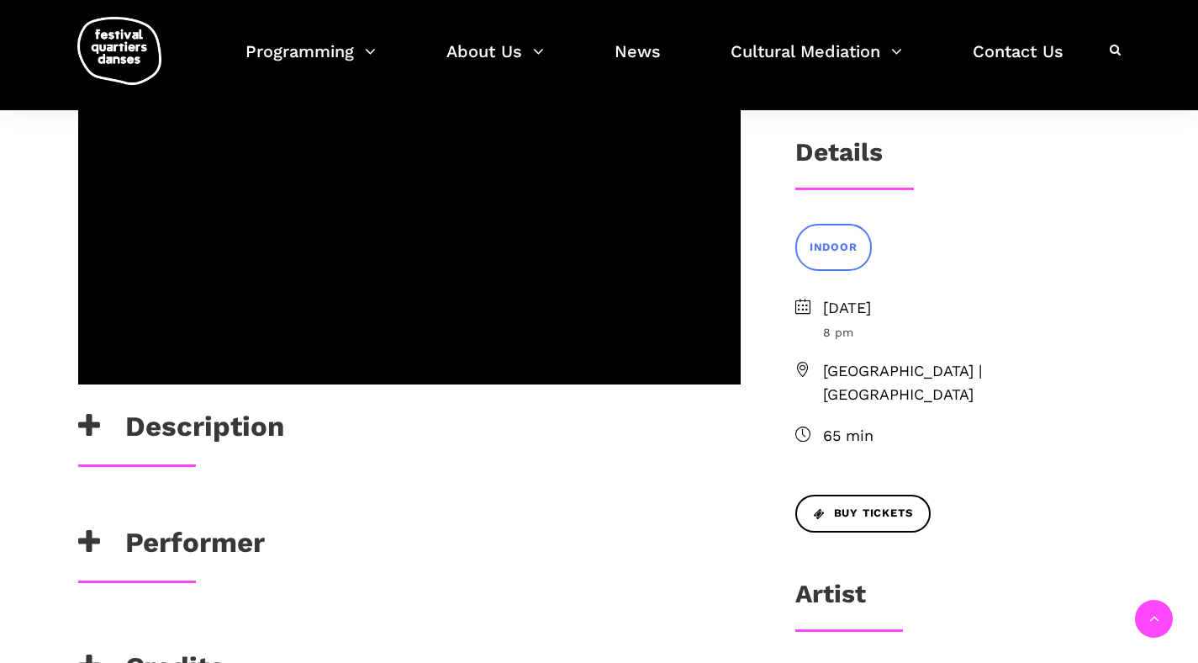
click at [251, 430] on h3 "Description" at bounding box center [181, 431] width 206 height 42
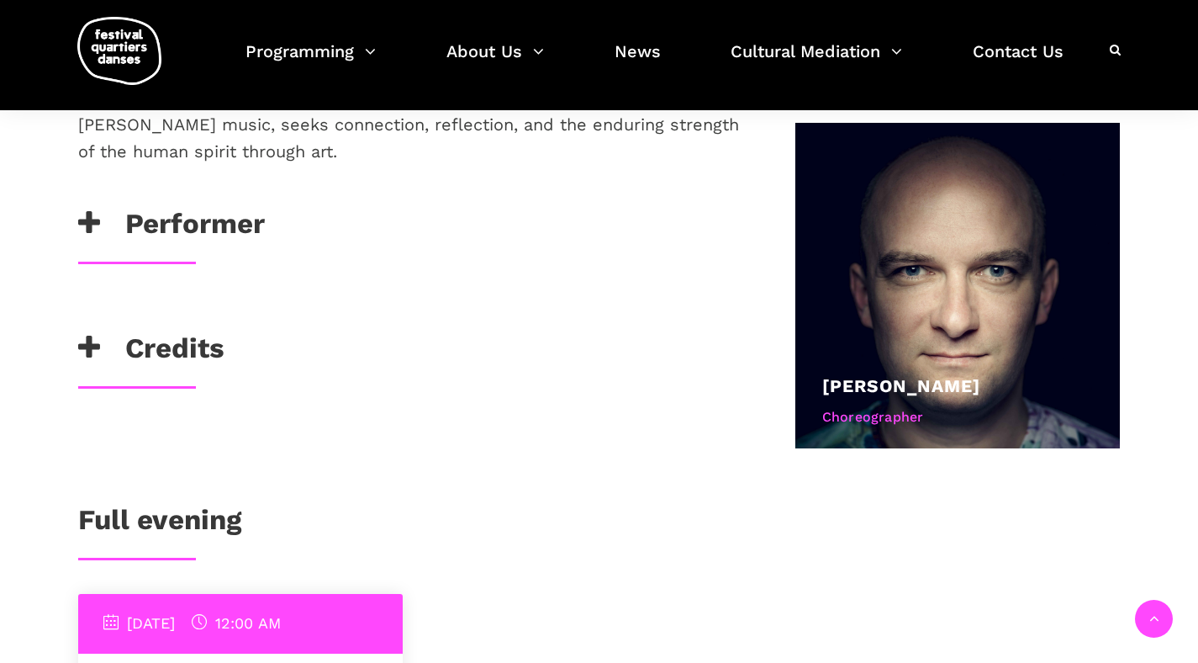
scroll to position [884, 0]
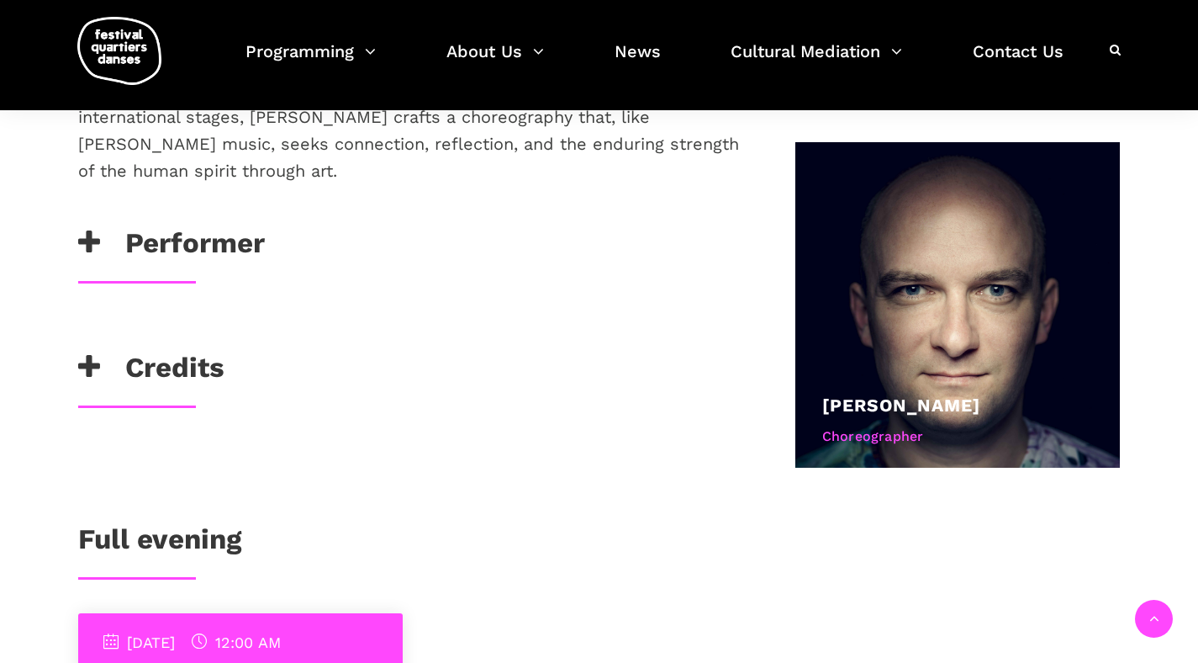
click at [210, 244] on h3 "Performer" at bounding box center [171, 247] width 187 height 42
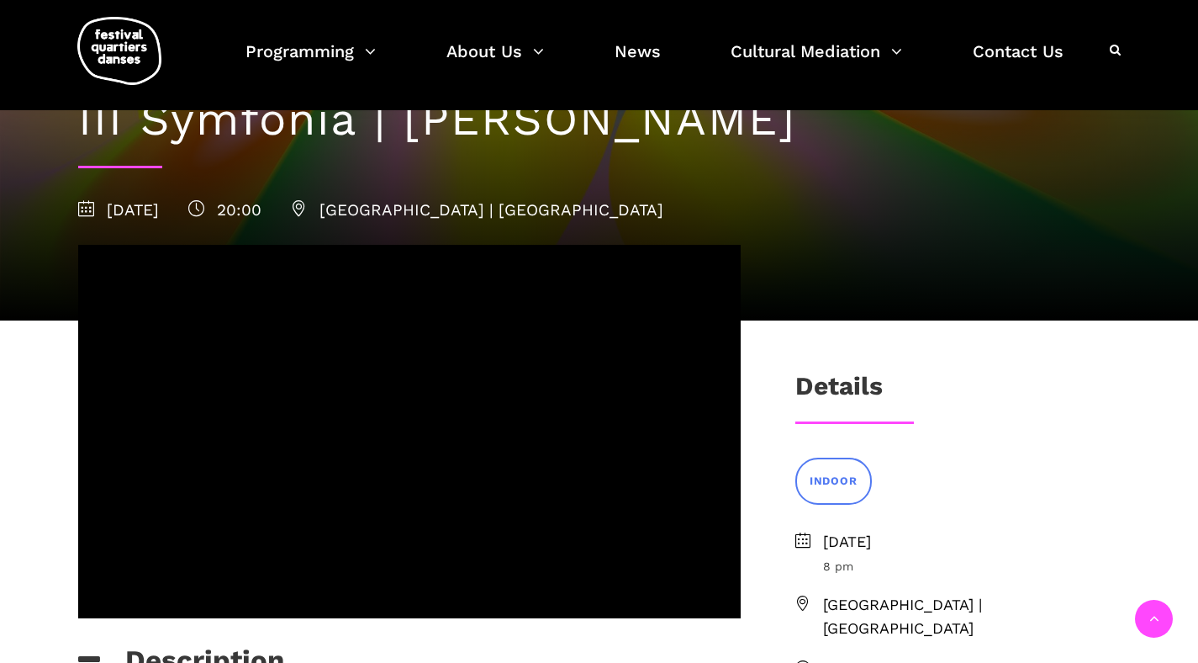
scroll to position [0, 0]
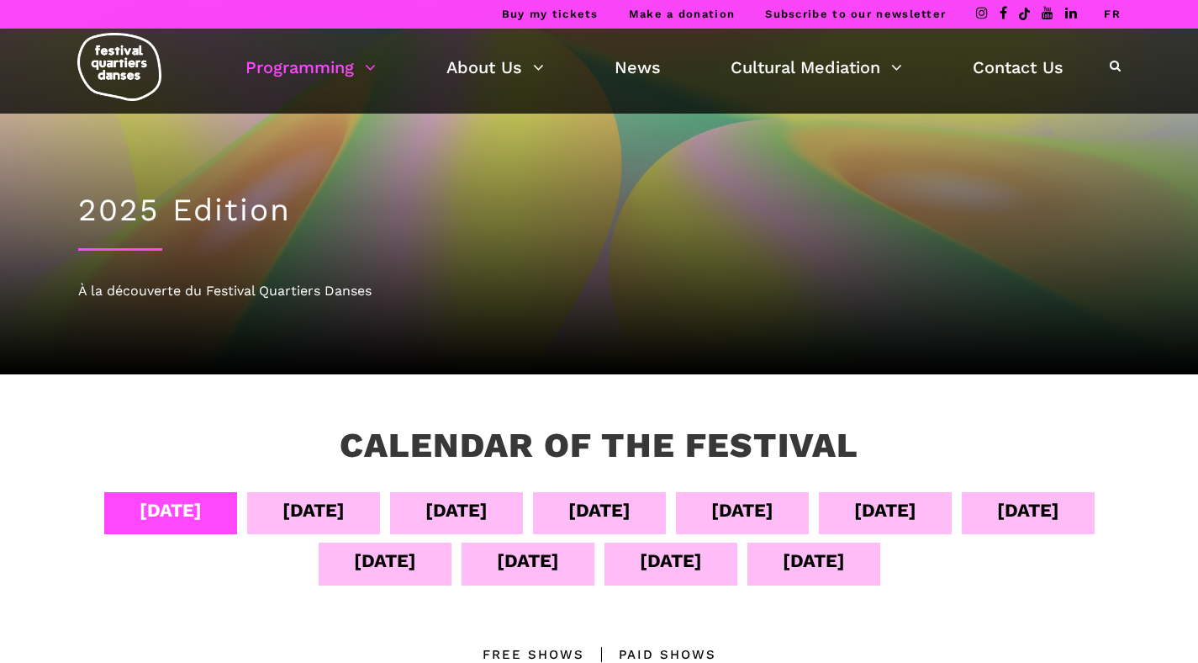
click at [631, 512] on div "Sept 07" at bounding box center [599, 509] width 62 height 29
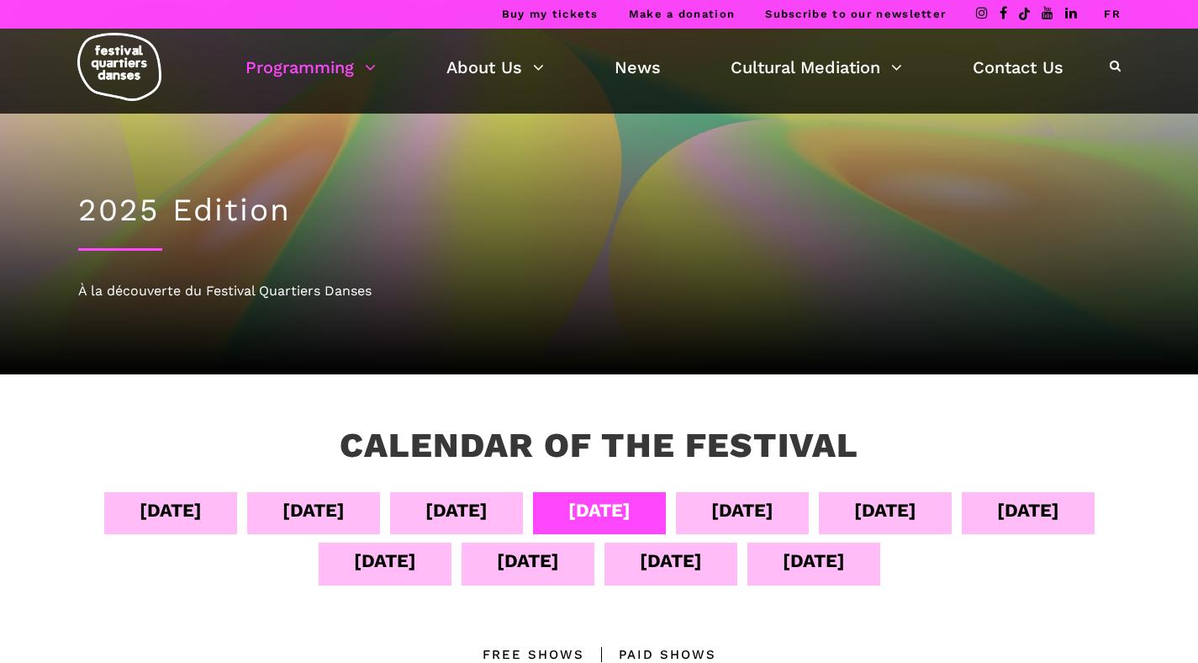
click at [774, 517] on div "Sept 08" at bounding box center [742, 509] width 62 height 29
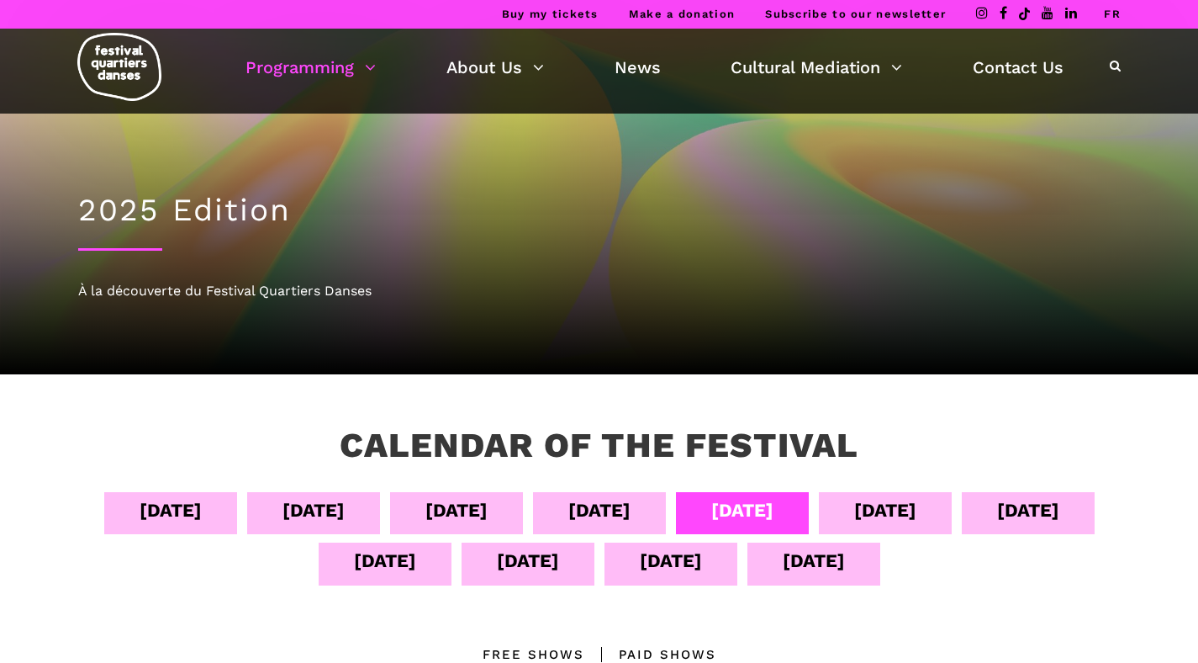
click at [997, 525] on div "Sept 10" at bounding box center [1028, 509] width 62 height 29
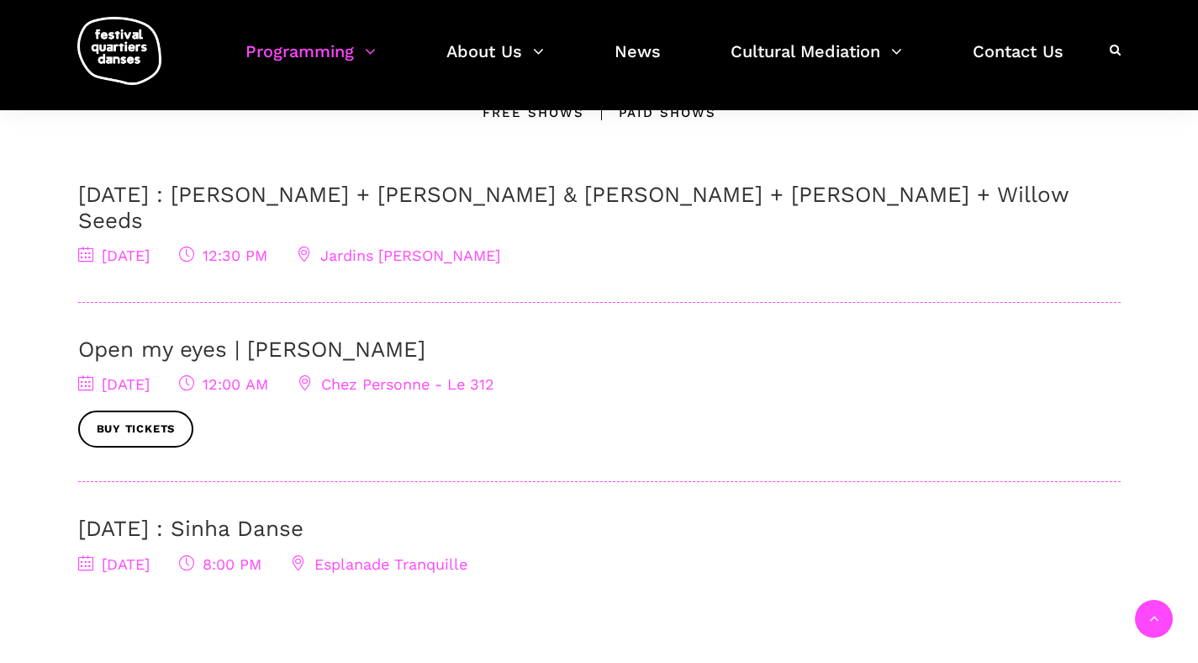
scroll to position [545, 0]
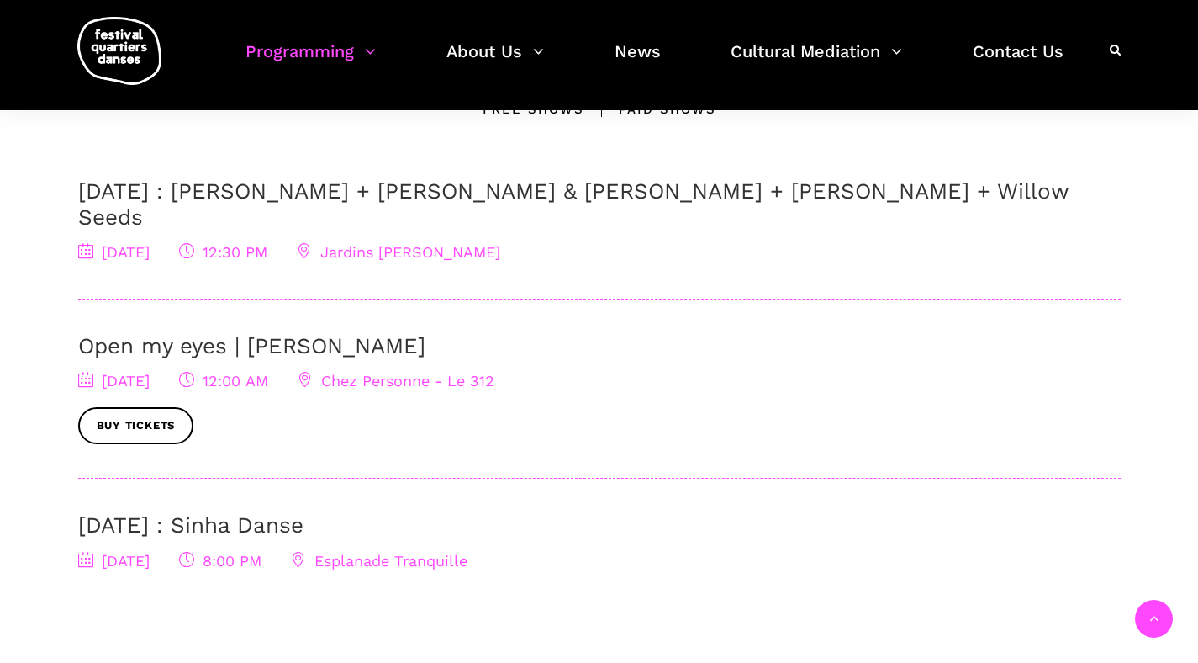
click at [425, 333] on link "Open my eyes | [PERSON_NAME]" at bounding box center [251, 345] width 347 height 25
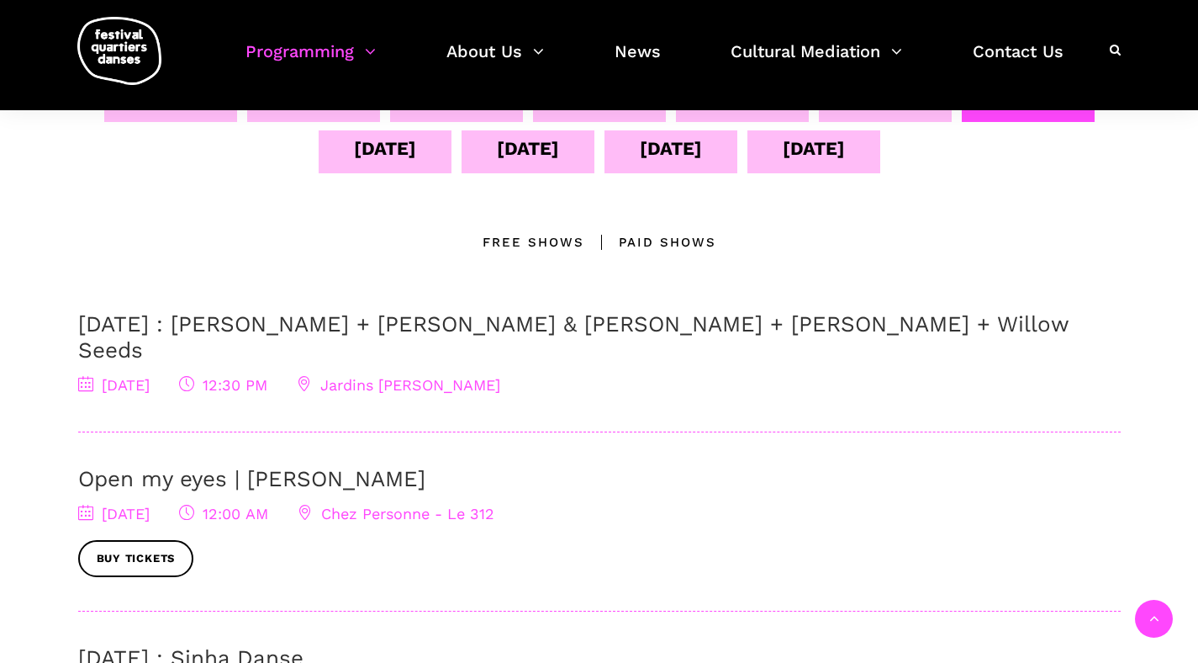
scroll to position [349, 0]
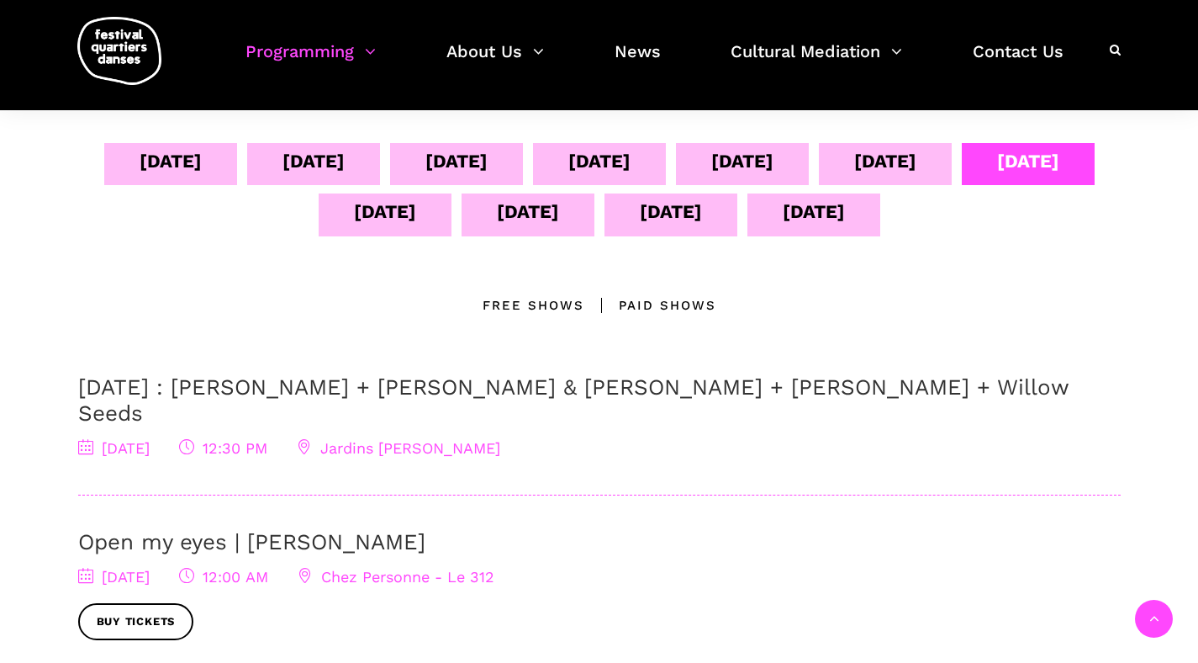
click at [416, 219] on div "Sept 11" at bounding box center [385, 211] width 62 height 29
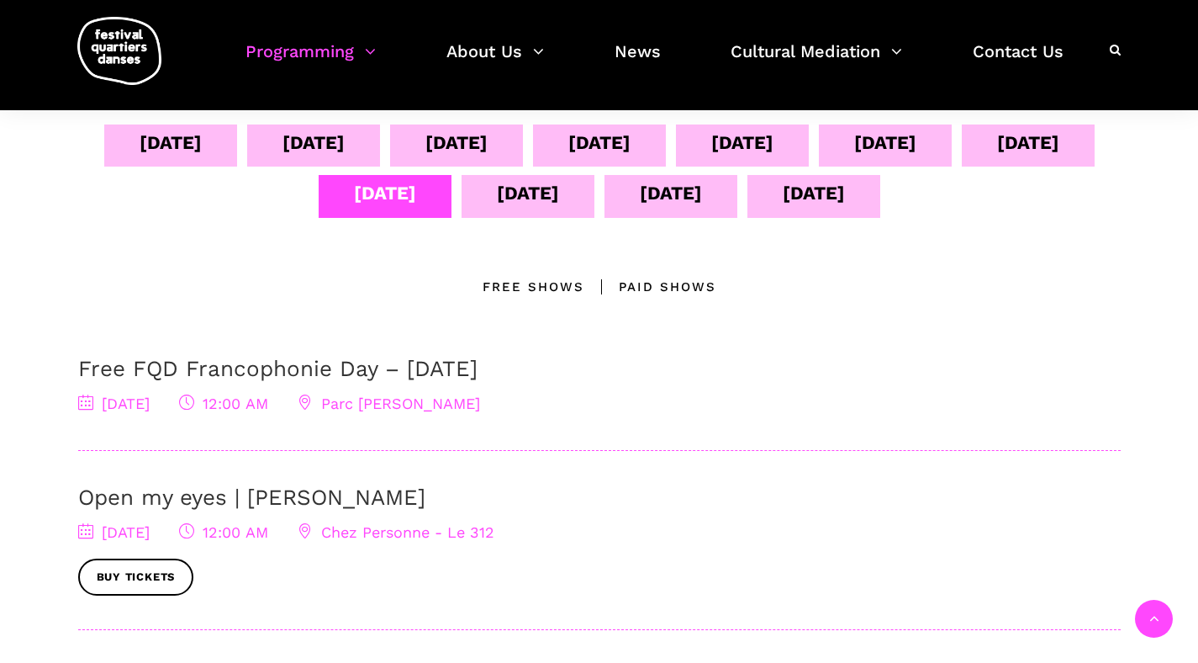
scroll to position [367, 0]
click at [559, 199] on div "Sept 12" at bounding box center [528, 193] width 62 height 29
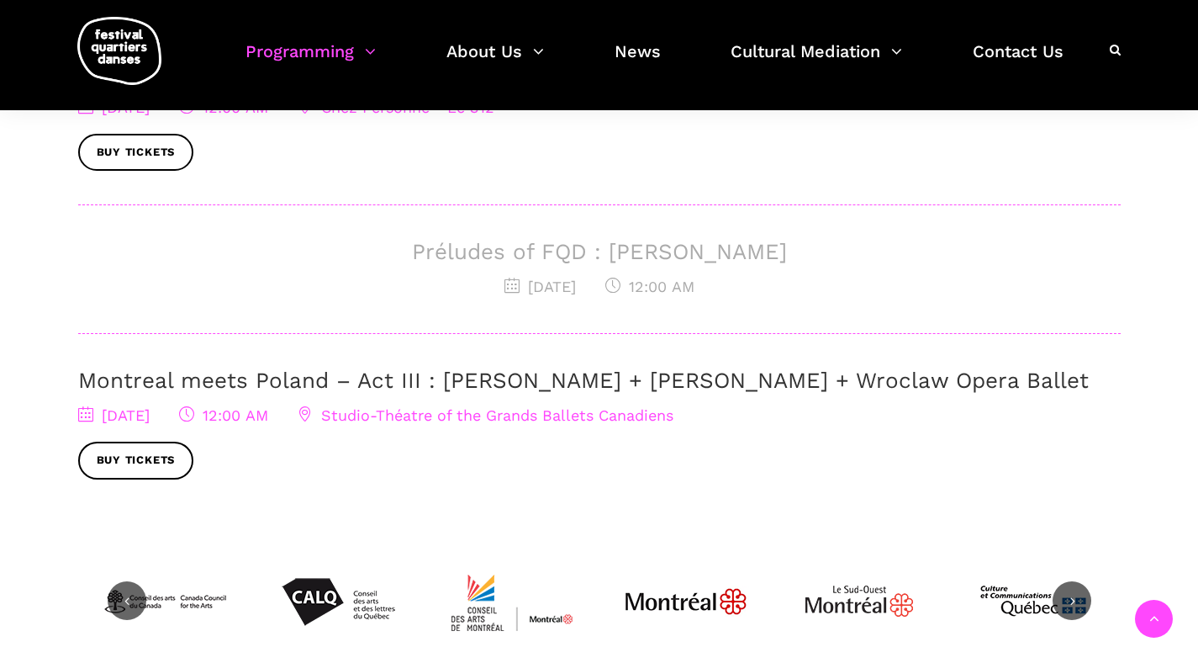
scroll to position [794, 0]
click at [304, 383] on link "Montreal meets Poland – Act III : [PERSON_NAME] + [PERSON_NAME] + Wroclaw Opera…" at bounding box center [583, 378] width 1011 height 25
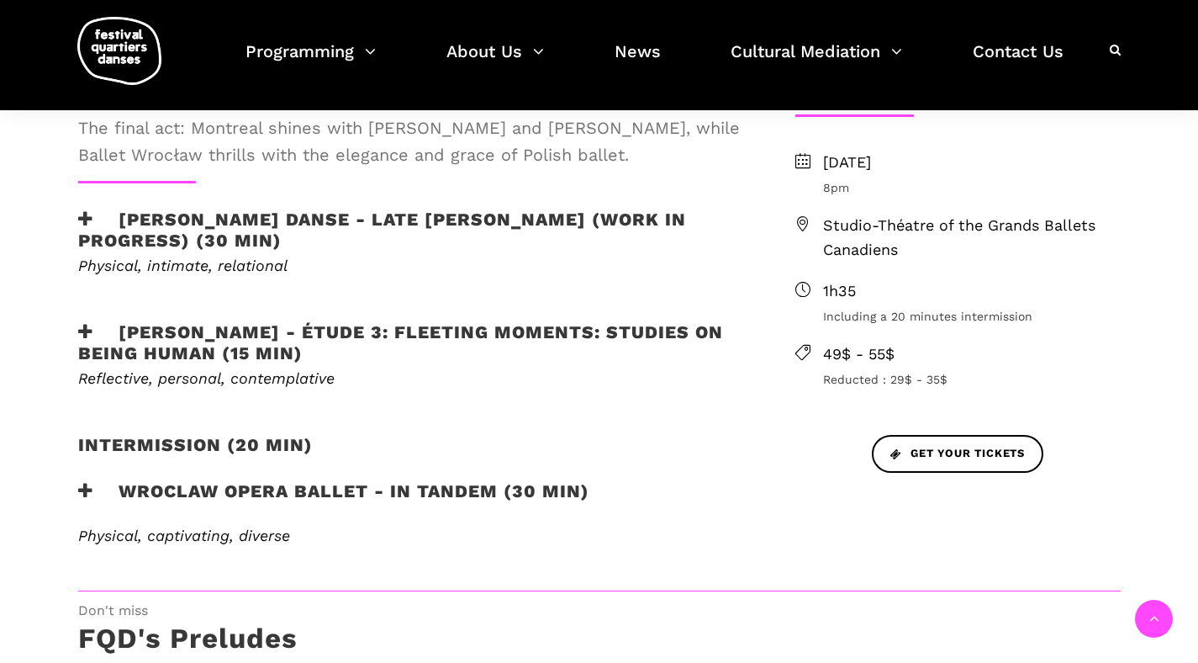
scroll to position [546, 0]
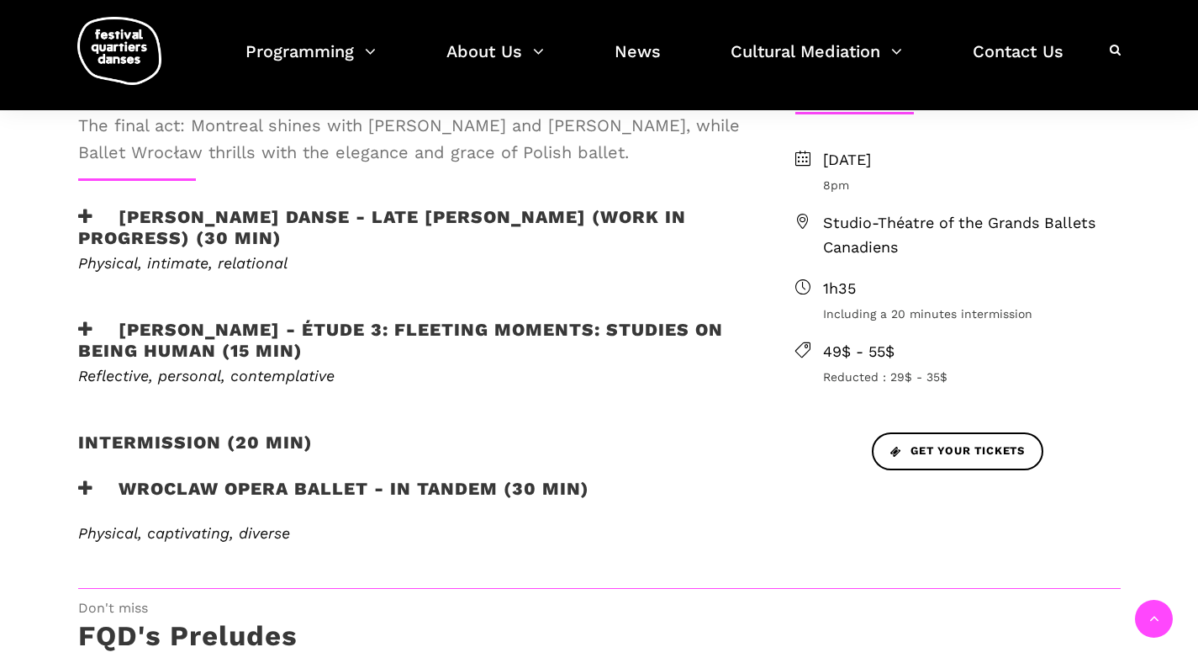
click at [300, 484] on h3 "Wroclaw Opera Ballet - In Tandem (30 min)" at bounding box center [333, 499] width 511 height 42
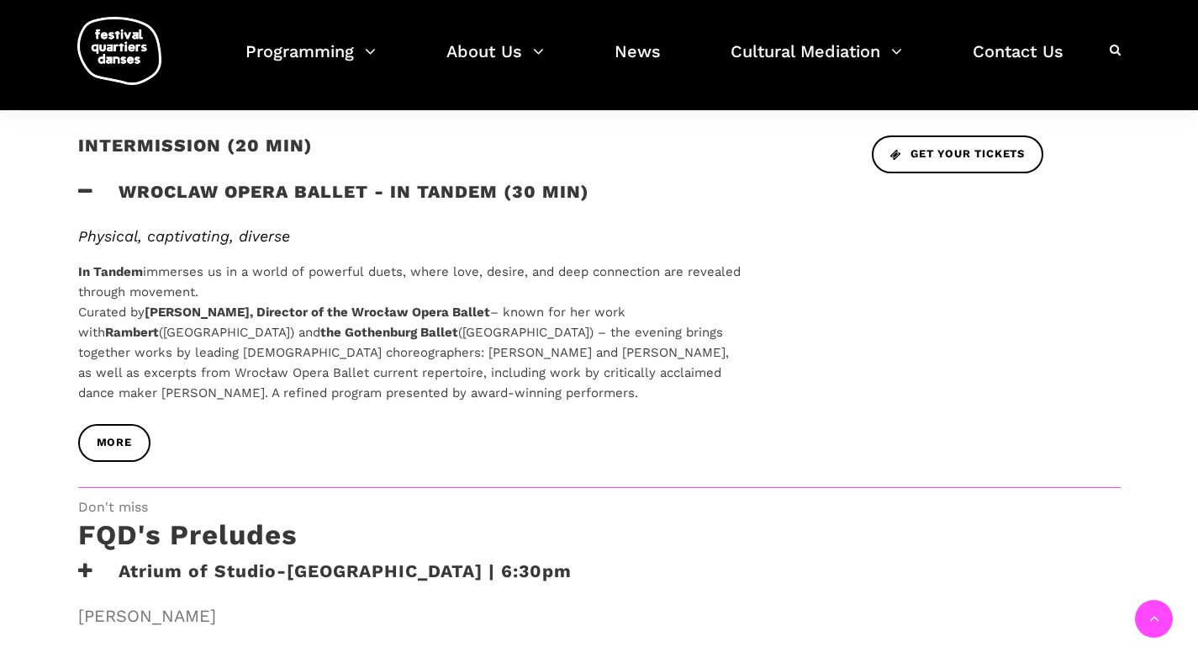
scroll to position [846, 0]
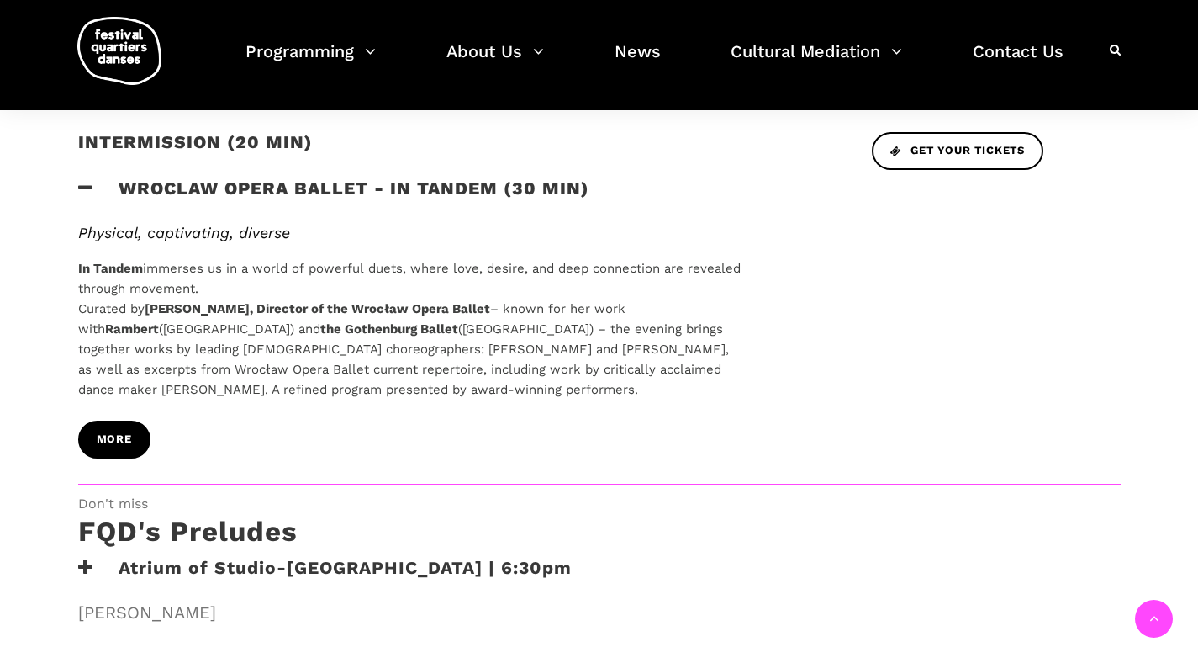
click at [107, 432] on span "more" at bounding box center [114, 440] width 35 height 18
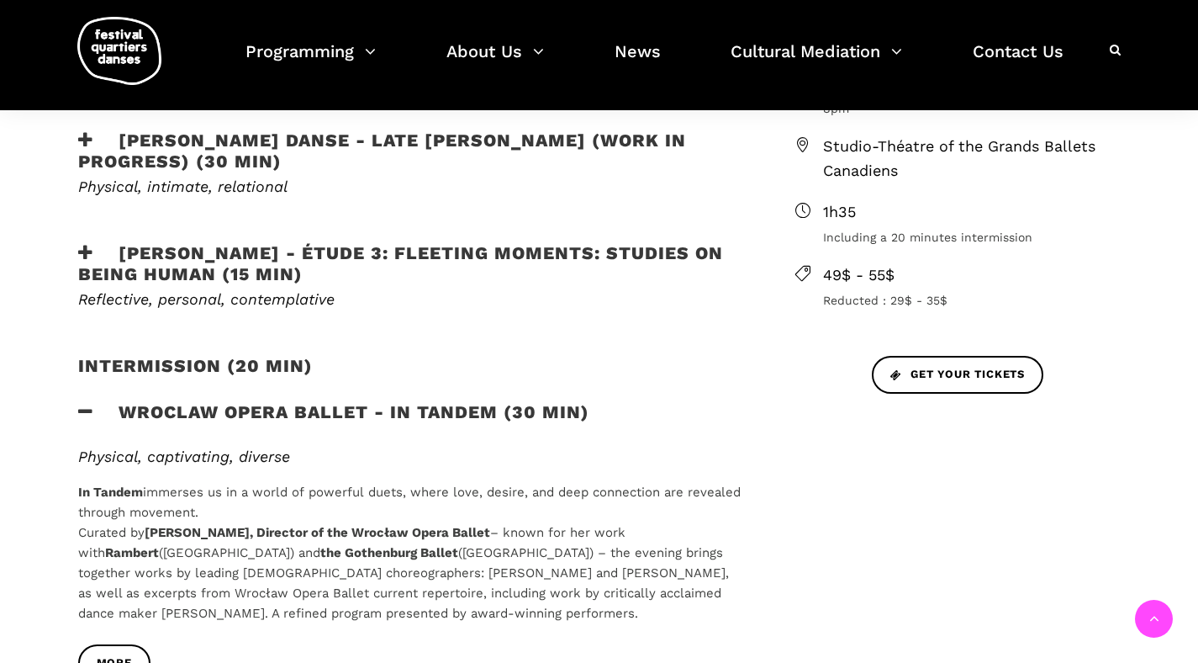
scroll to position [601, 0]
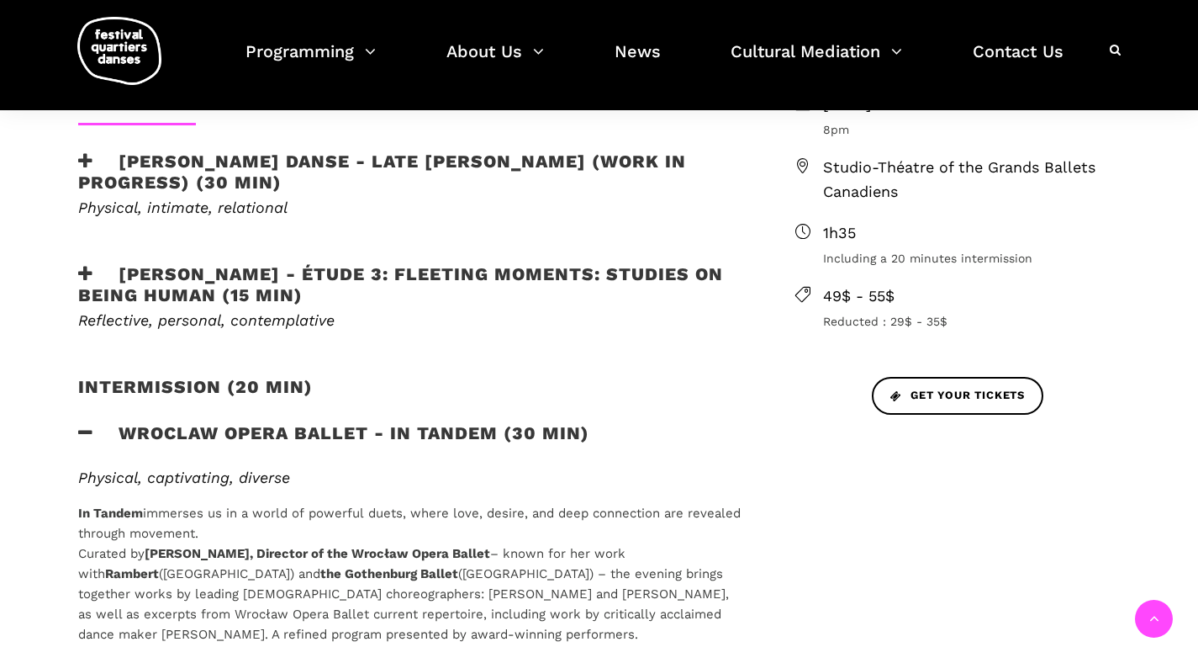
click at [398, 275] on h3 "Jane Mappin - Étude 3: Fleeting moments: studies on being human (15 min)" at bounding box center [409, 284] width 663 height 42
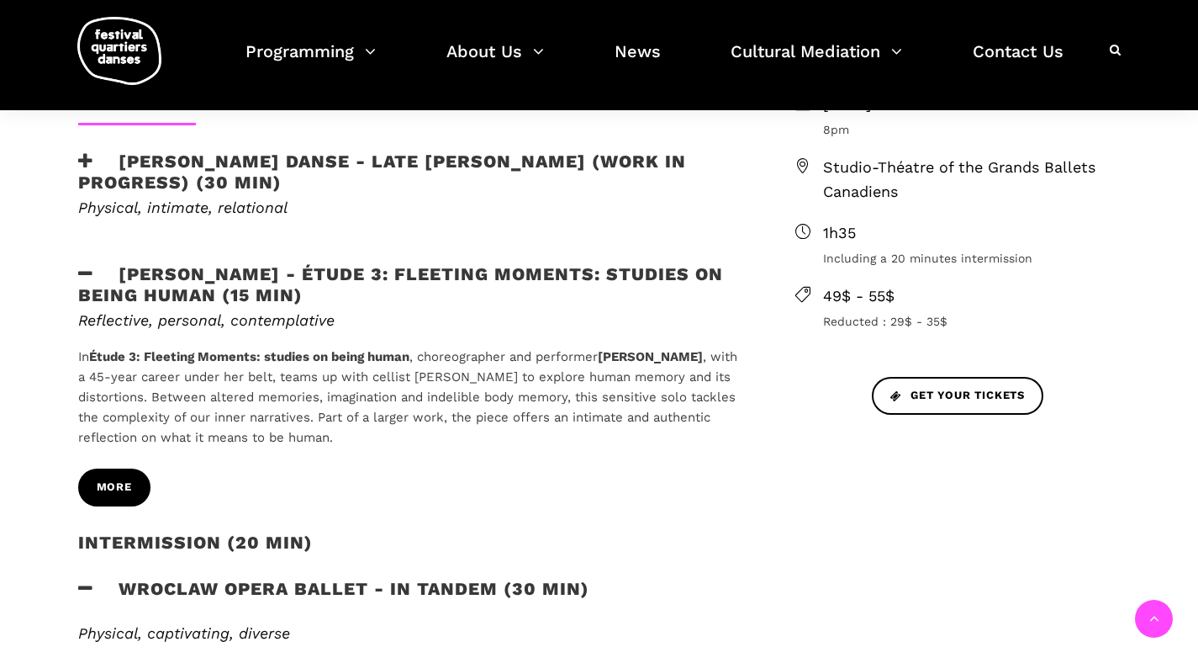
click at [110, 488] on span "more" at bounding box center [114, 487] width 35 height 18
click at [214, 164] on h3 "Hélène Simoneau Danse - Late bloomer (work in progress) (30 min)" at bounding box center [409, 172] width 663 height 42
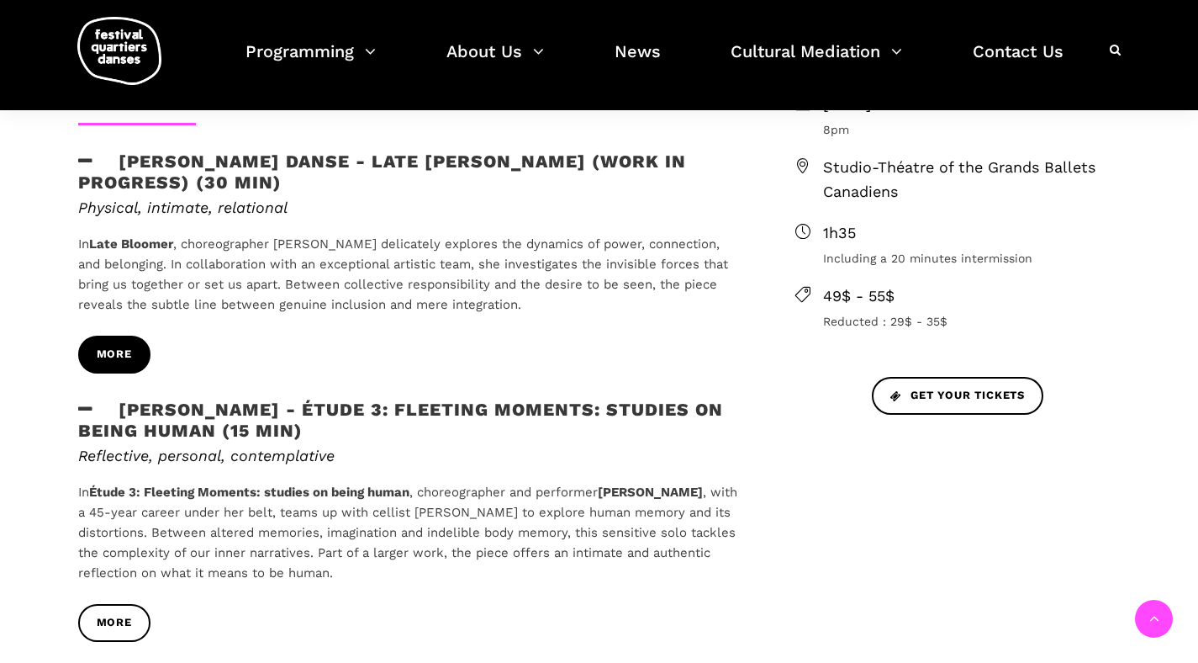
click at [121, 351] on span "More" at bounding box center [114, 355] width 35 height 18
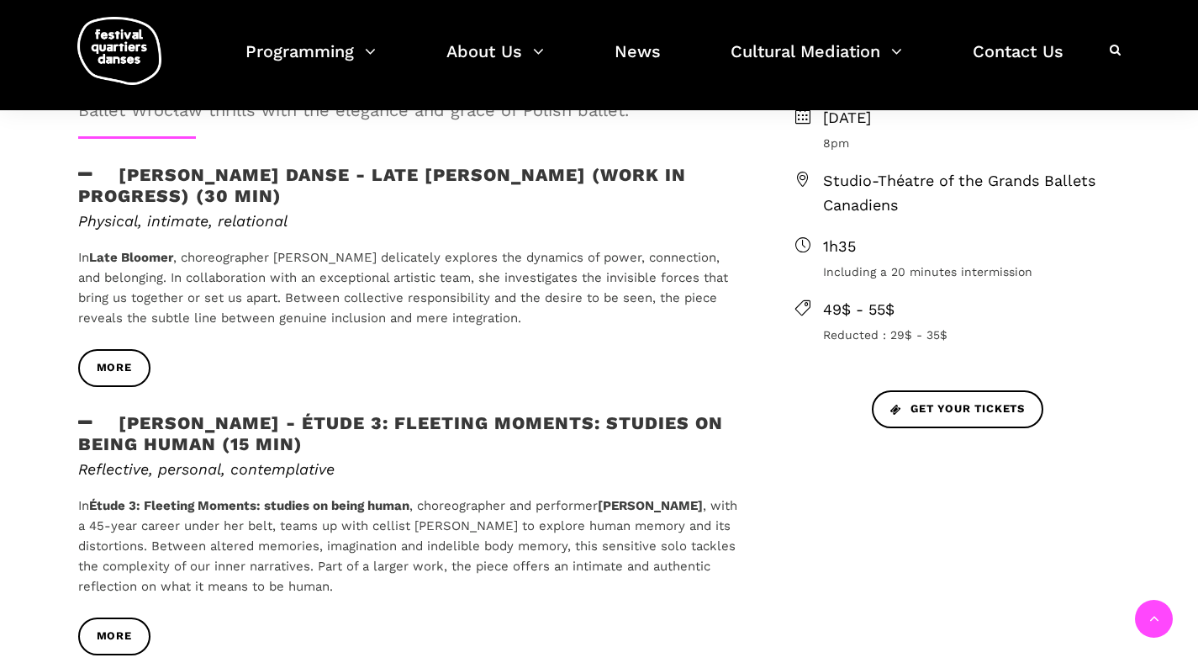
scroll to position [592, 0]
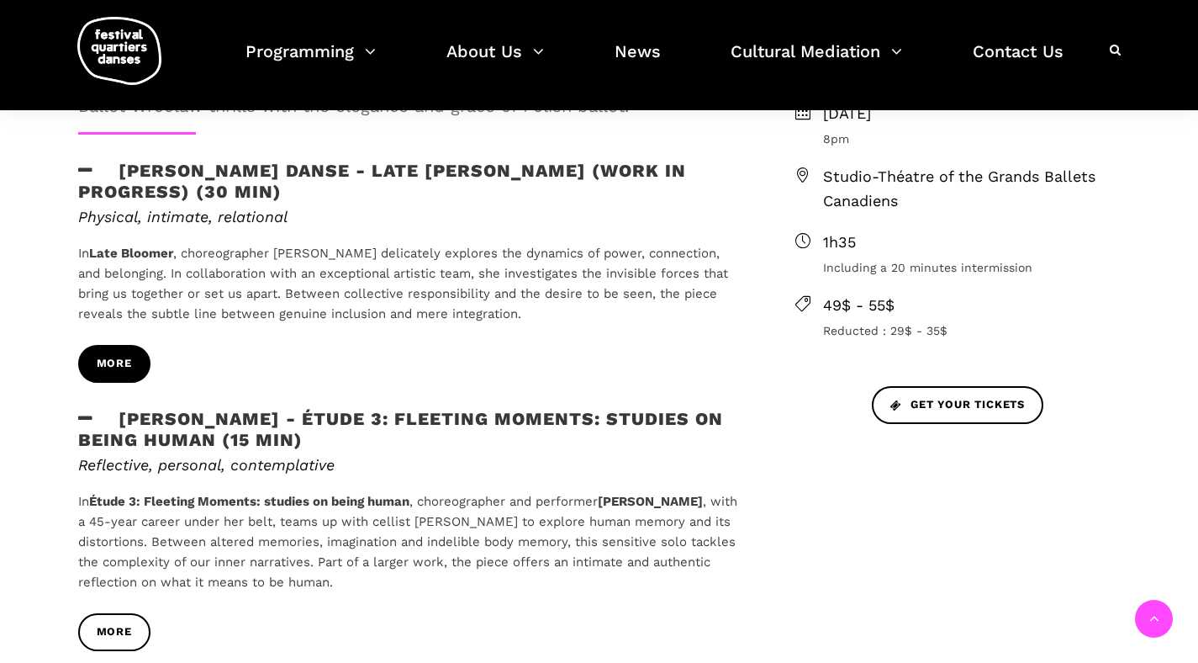
click at [123, 366] on span "More" at bounding box center [114, 364] width 35 height 18
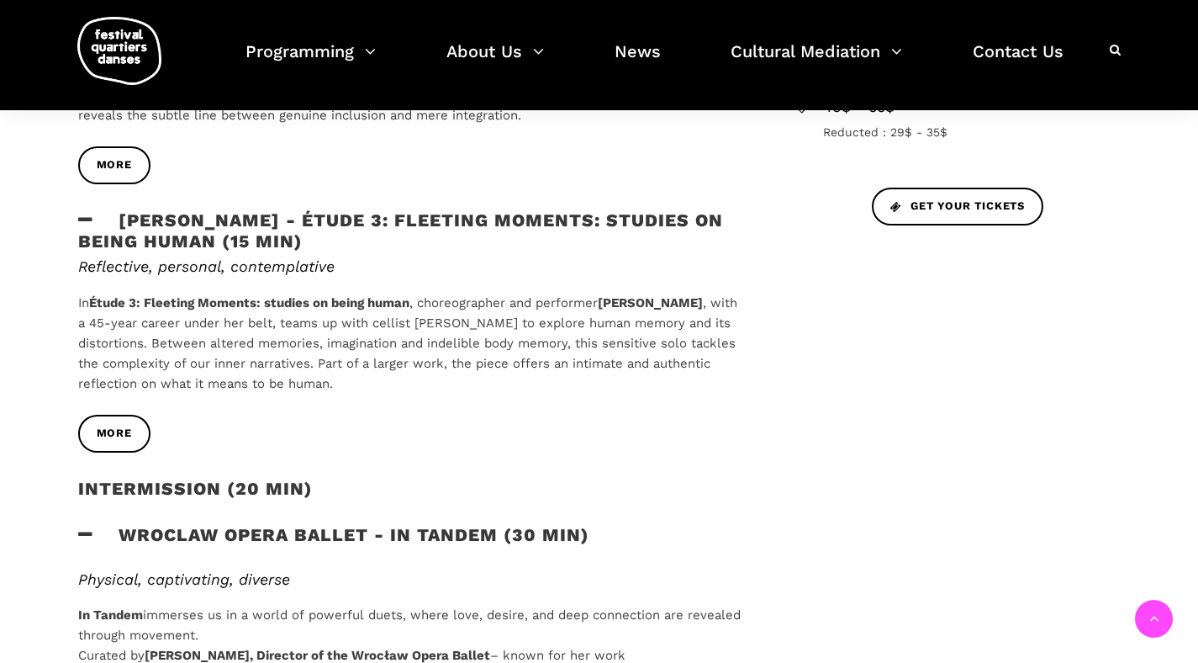
scroll to position [794, 0]
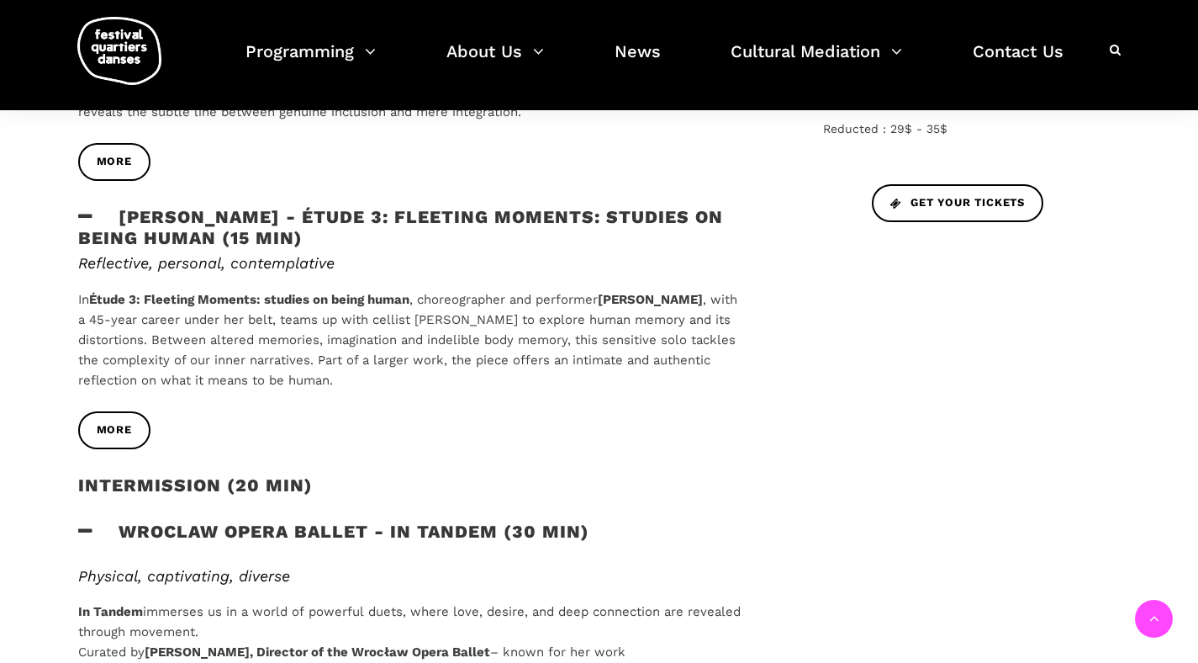
click at [462, 535] on h3 "Wroclaw Opera Ballet - In Tandem (30 min)" at bounding box center [333, 541] width 511 height 42
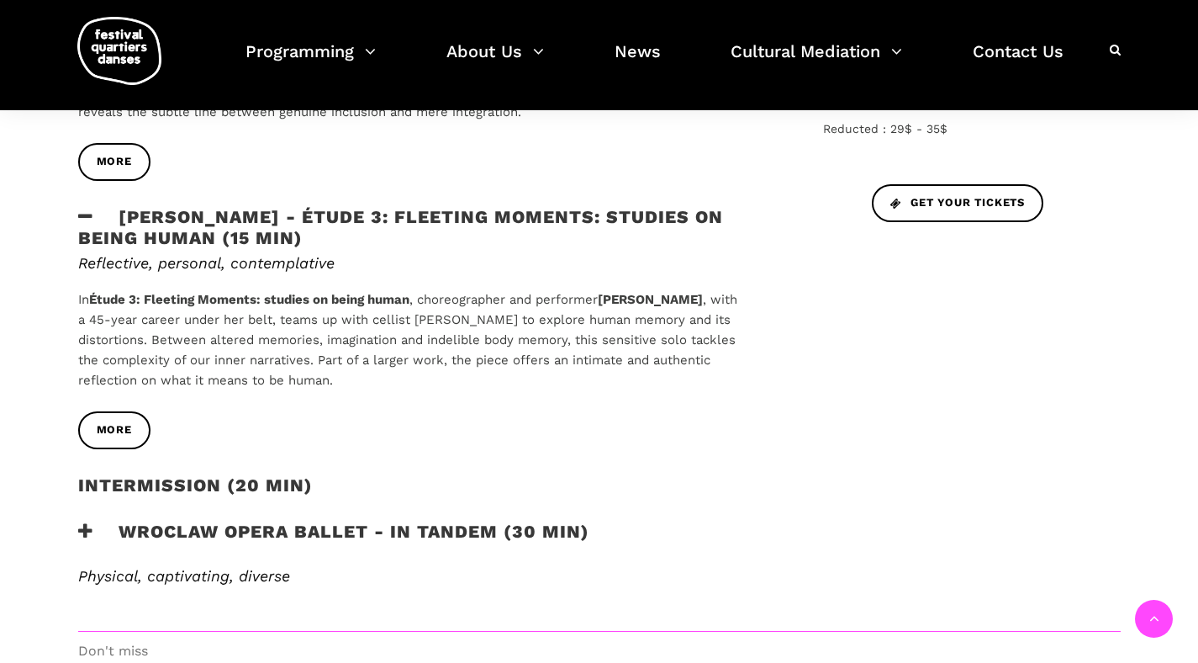
click at [286, 530] on h3 "Wroclaw Opera Ballet - In Tandem (30 min)" at bounding box center [333, 541] width 511 height 42
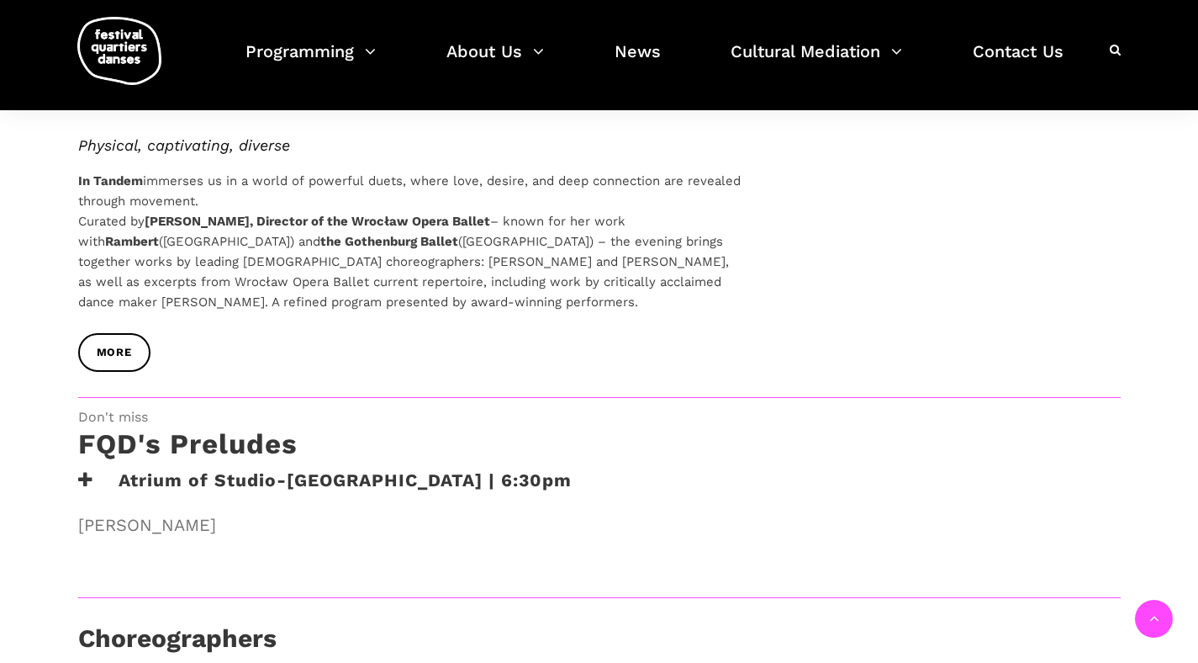
scroll to position [1228, 0]
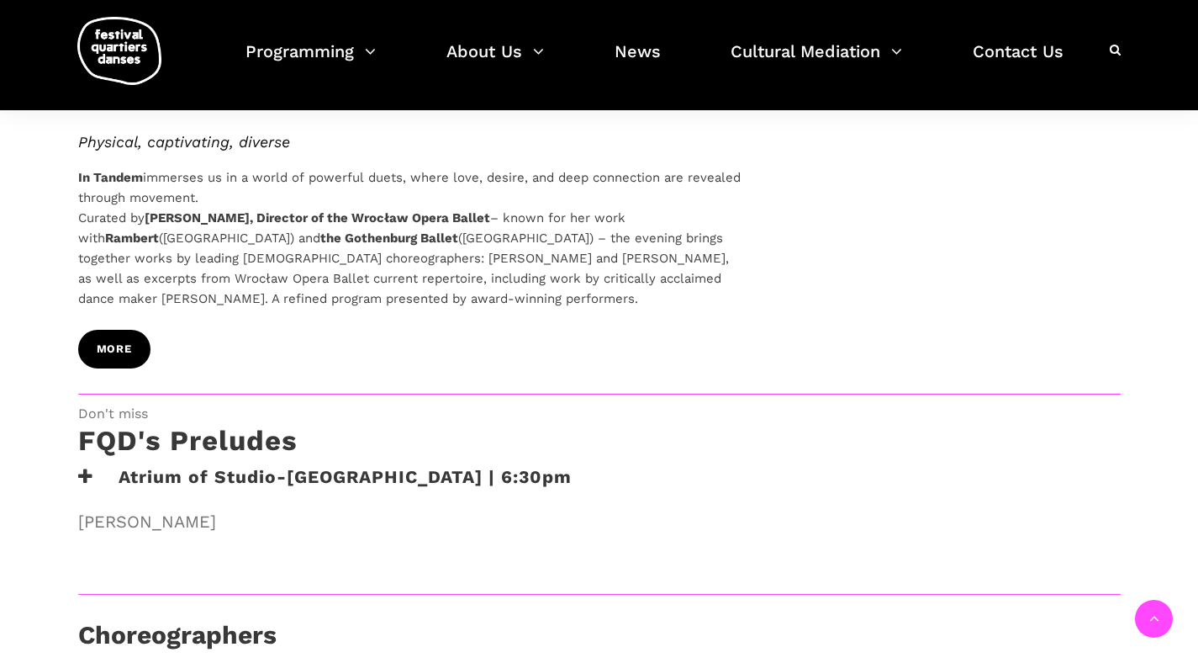
click at [103, 341] on span "more" at bounding box center [114, 350] width 35 height 18
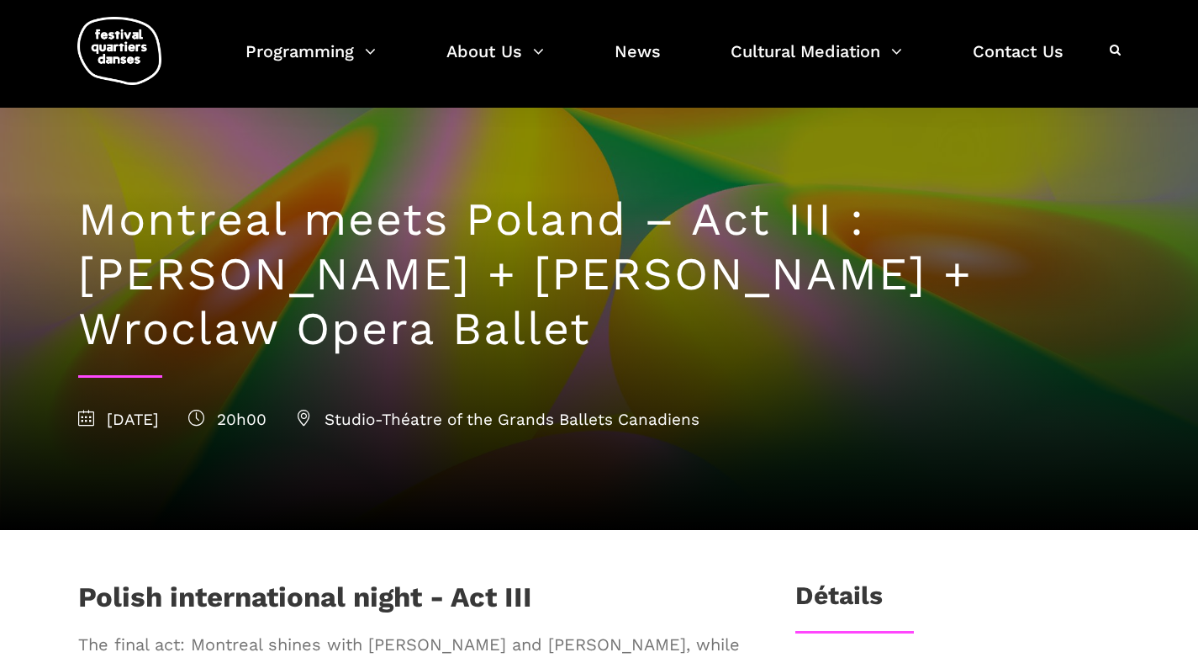
scroll to position [0, 0]
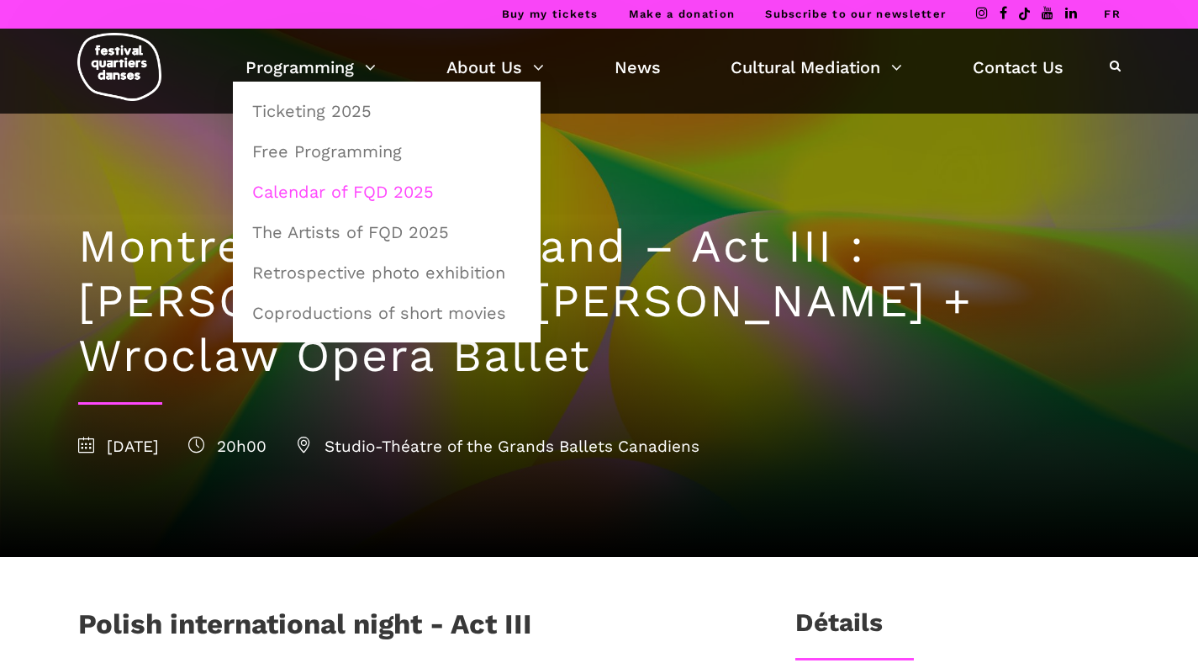
click at [361, 191] on link "Calendar of FQD 2025" at bounding box center [386, 191] width 289 height 39
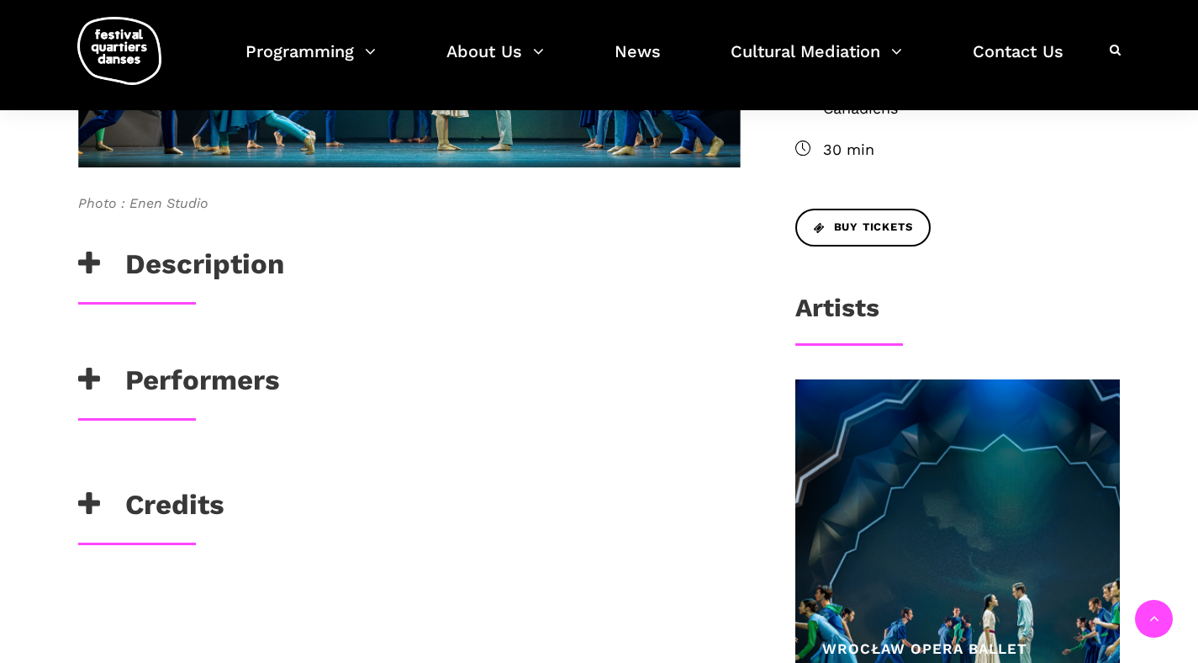
scroll to position [644, 0]
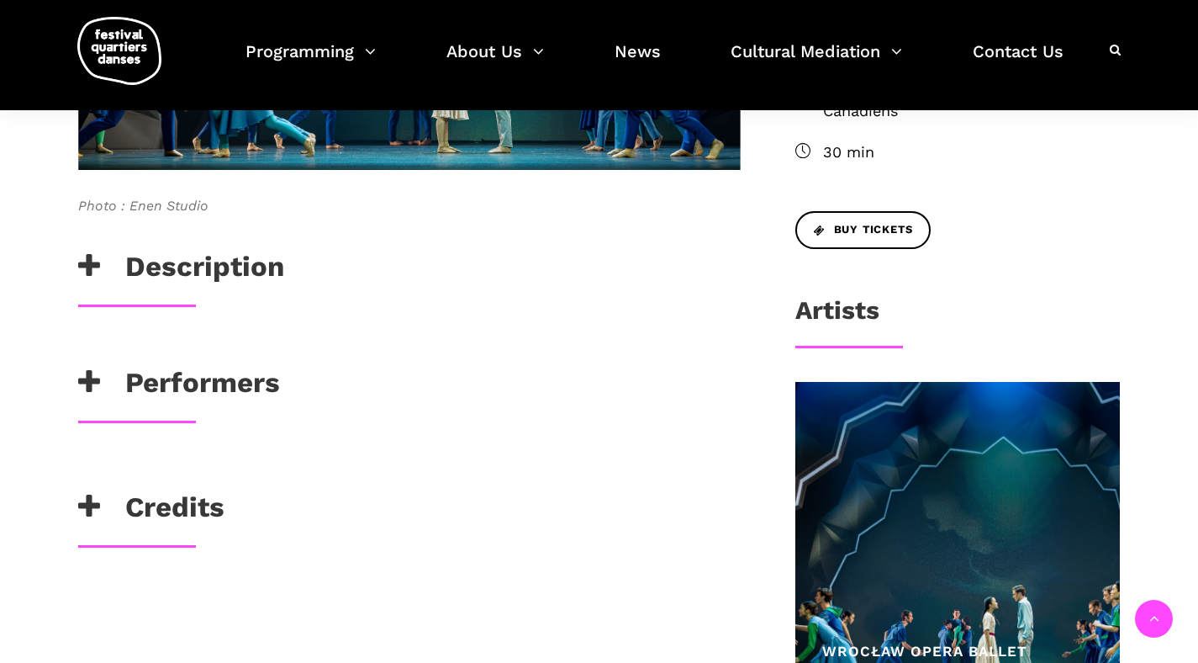
click at [221, 267] on h3 "Description" at bounding box center [181, 271] width 206 height 42
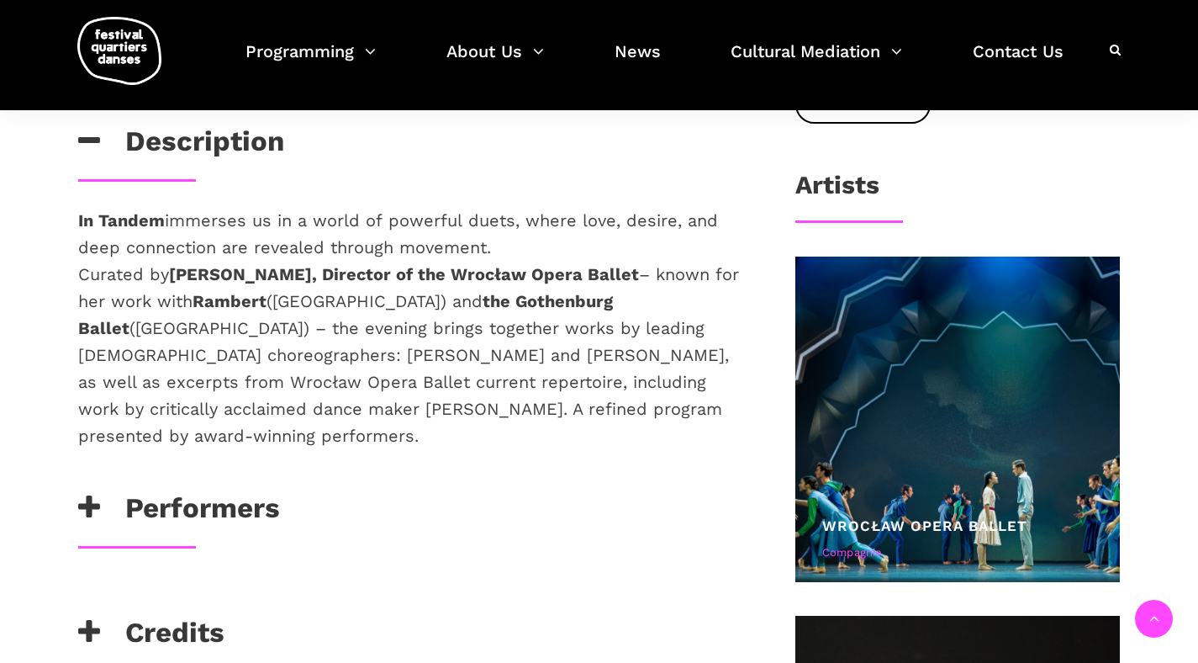
scroll to position [773, 0]
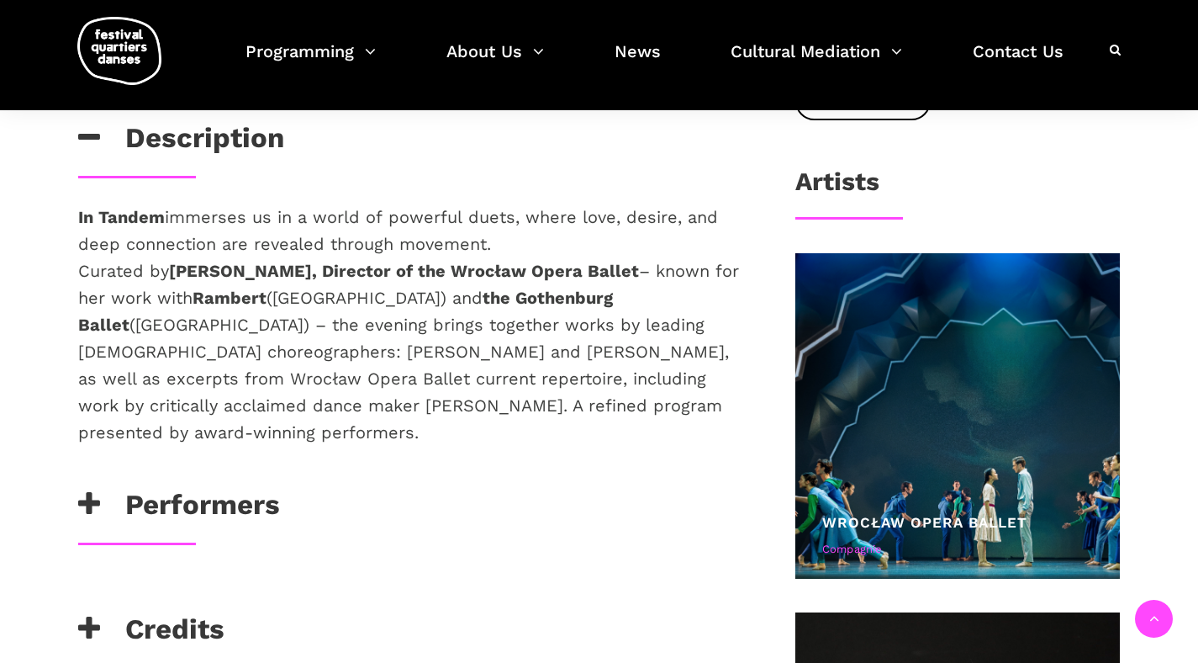
click at [244, 488] on h3 "Performers" at bounding box center [179, 509] width 202 height 42
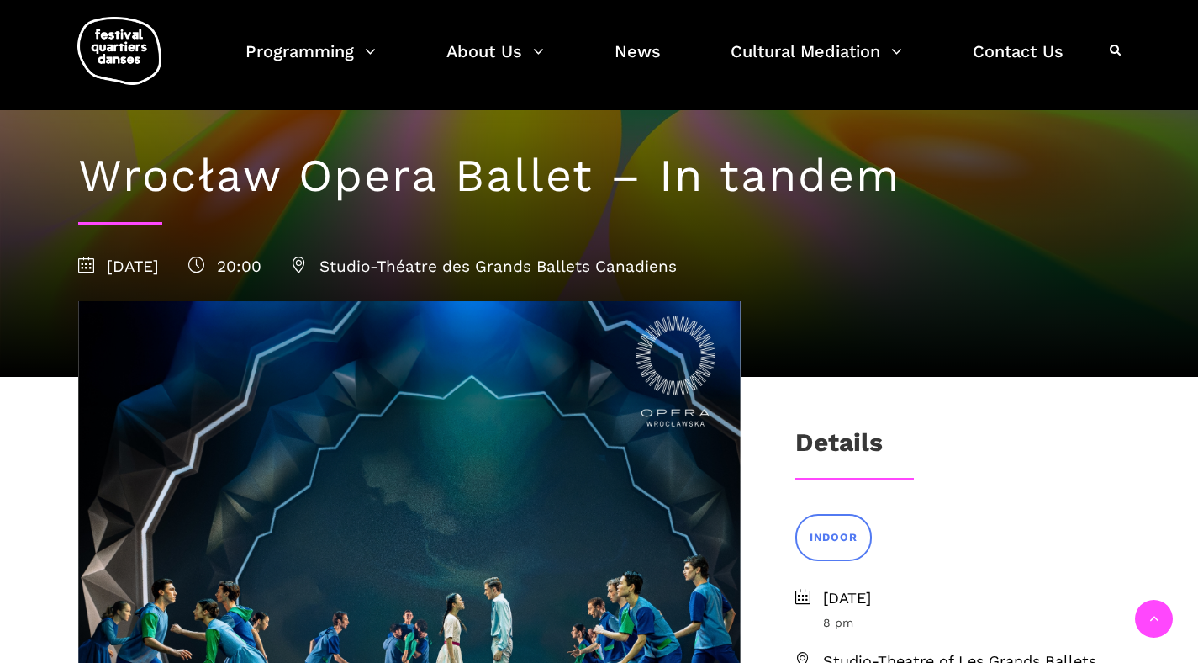
scroll to position [0, 0]
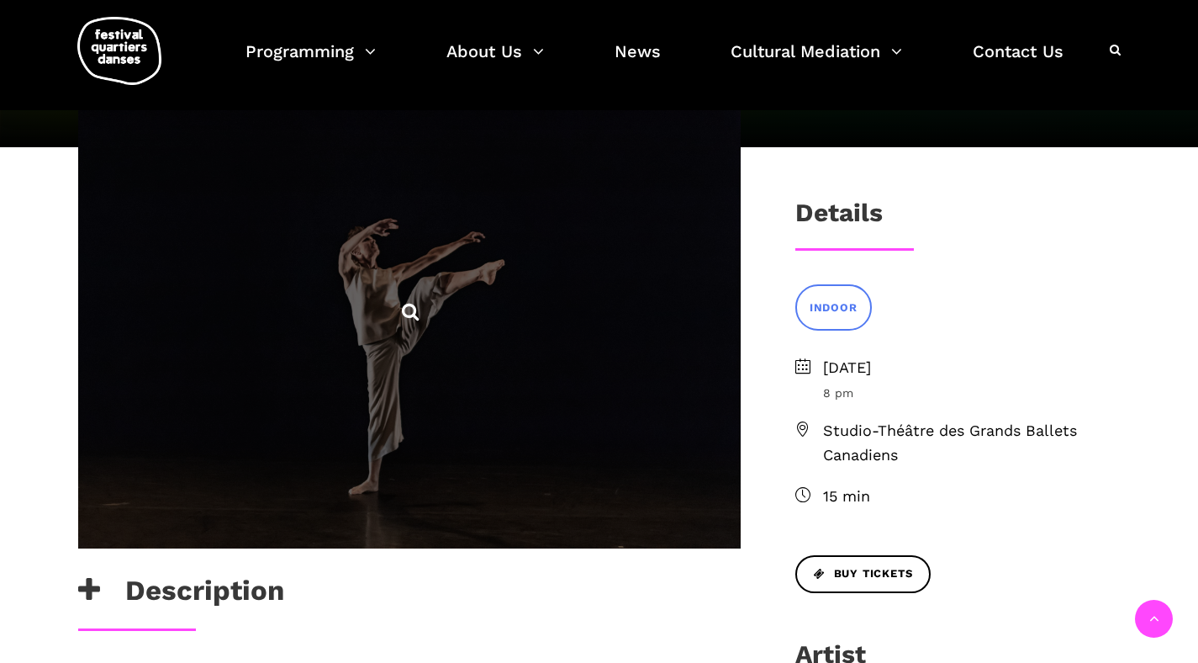
scroll to position [321, 0]
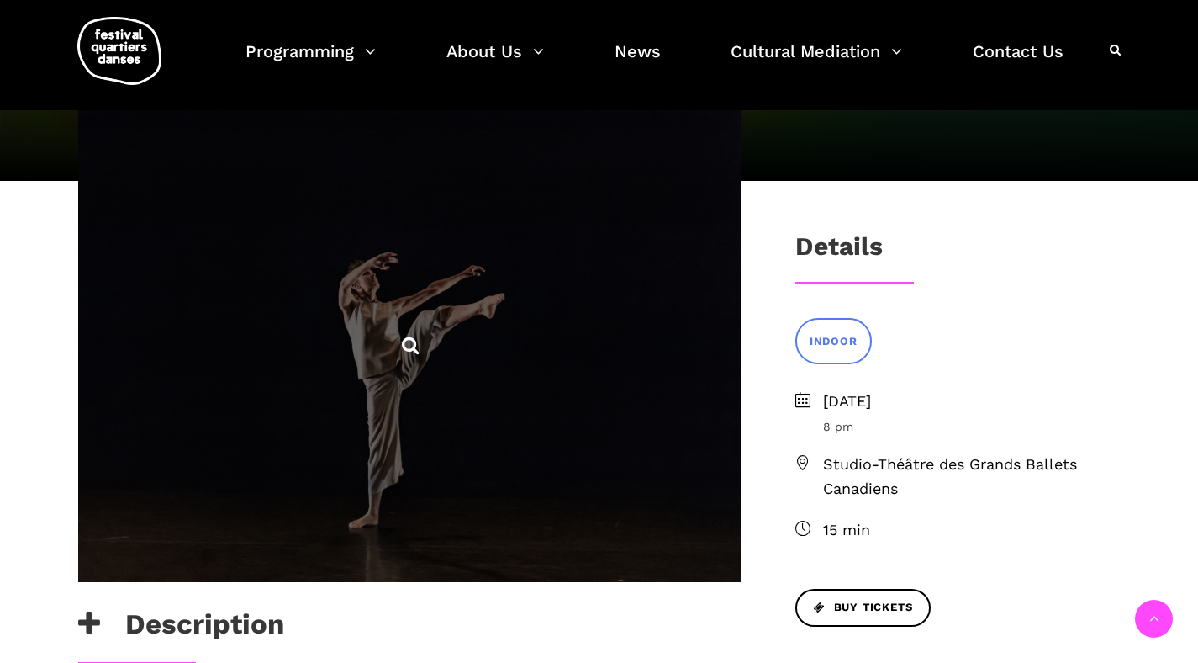
click at [505, 494] on span at bounding box center [409, 343] width 663 height 477
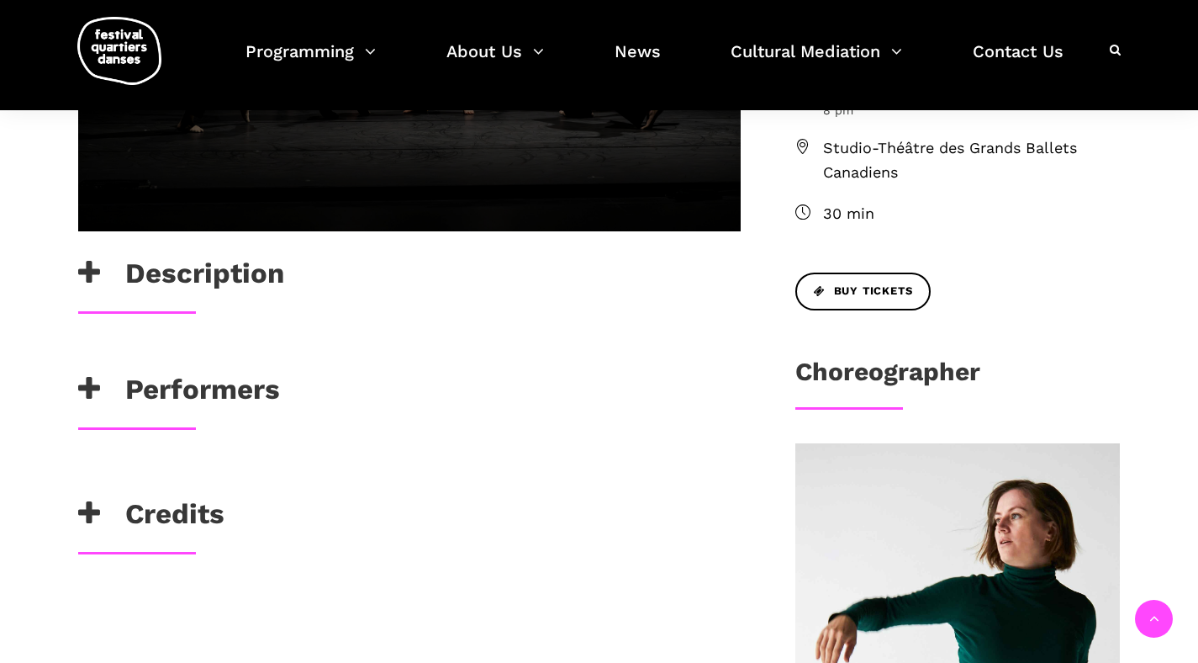
scroll to position [641, 0]
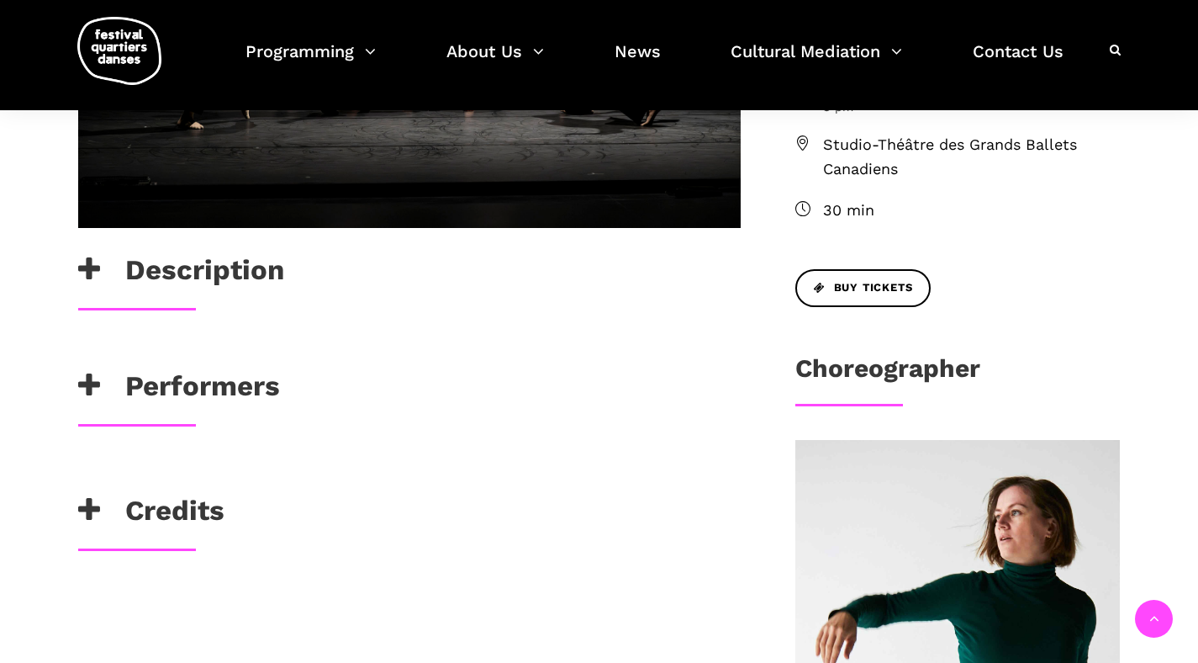
click at [156, 383] on h3 "Performers" at bounding box center [179, 390] width 202 height 42
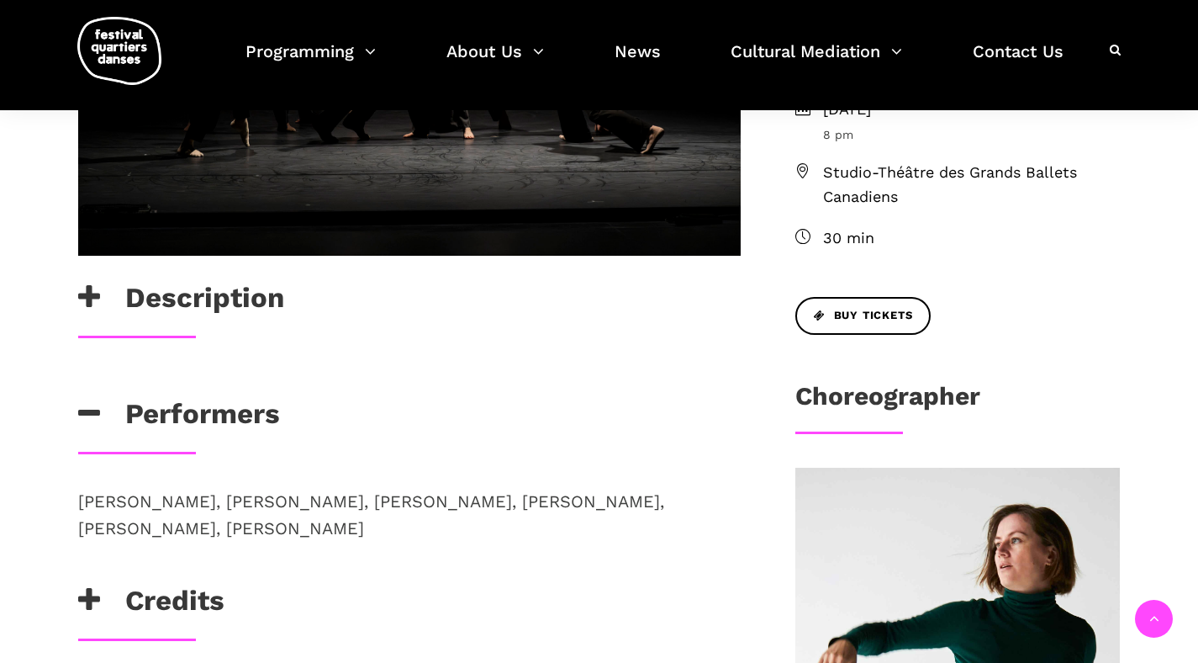
scroll to position [266, 0]
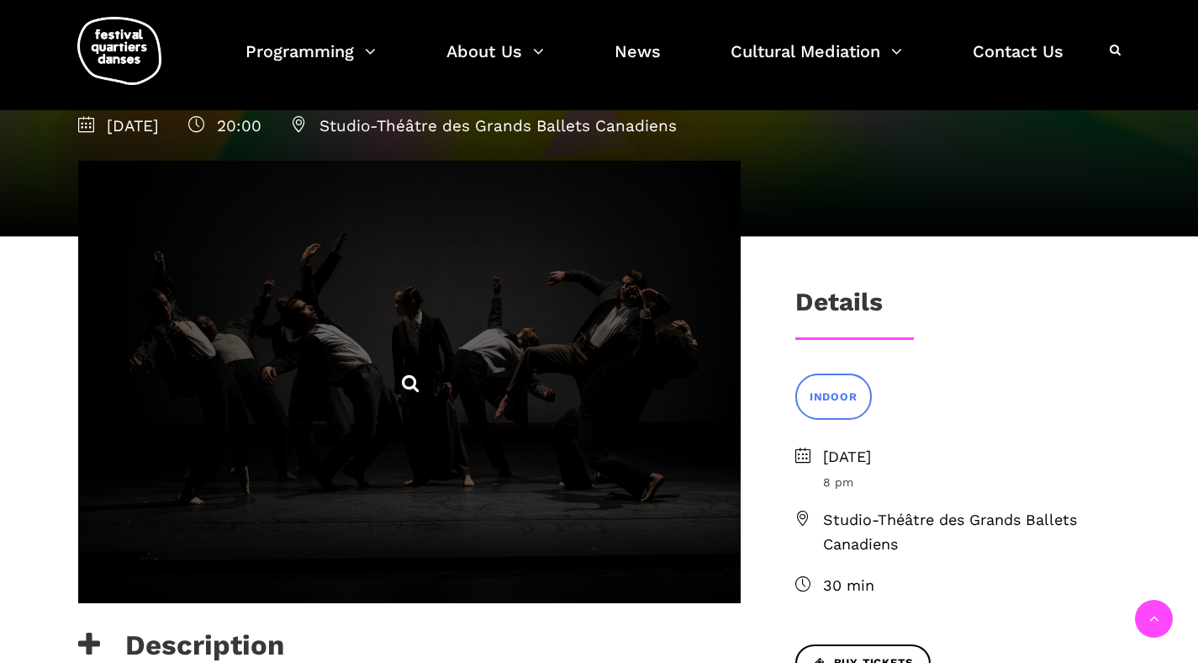
click at [392, 479] on span at bounding box center [409, 382] width 663 height 442
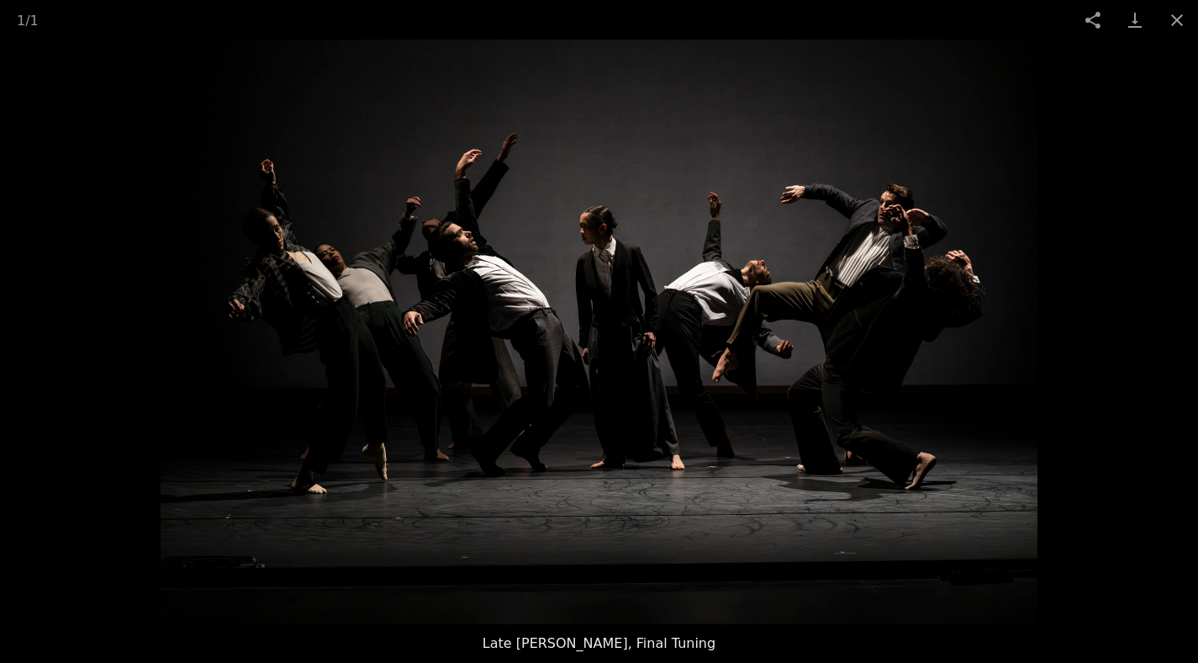
scroll to position [1692, 0]
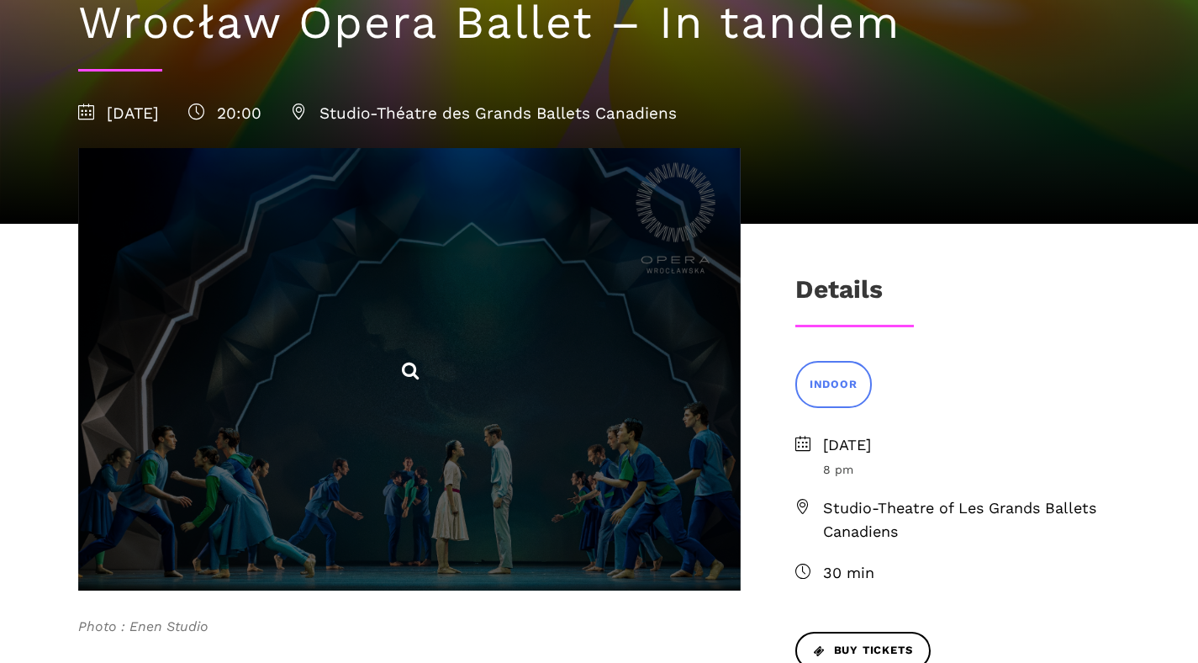
scroll to position [289, 0]
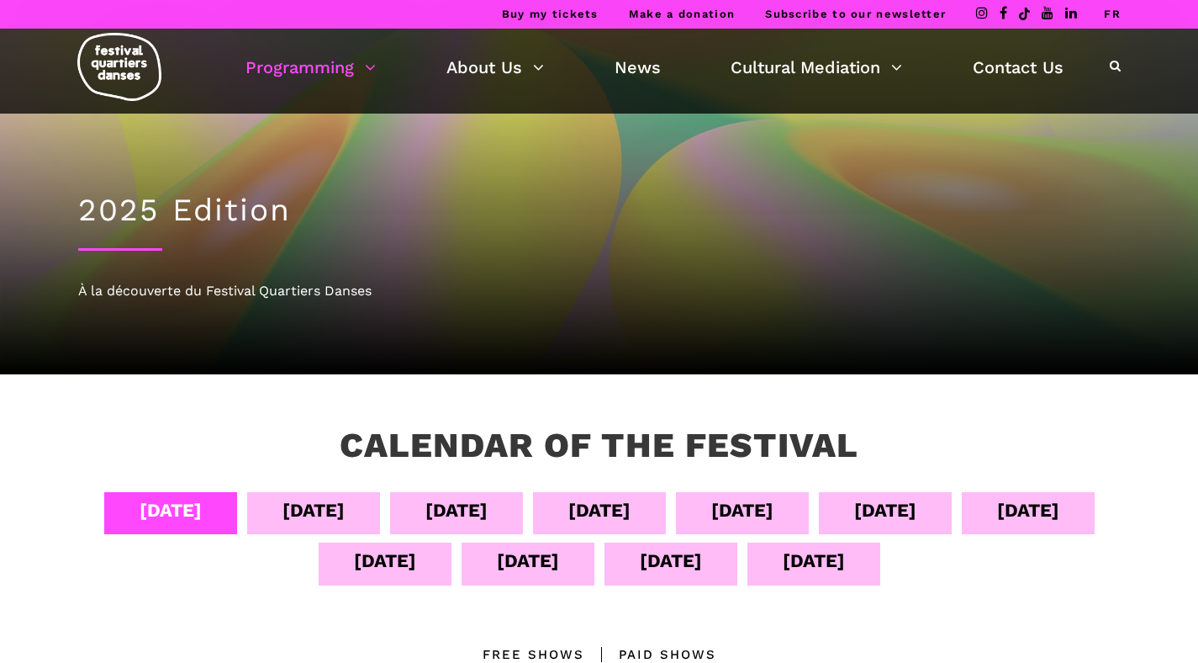
click at [737, 566] on div "Sept 13" at bounding box center [671, 563] width 133 height 42
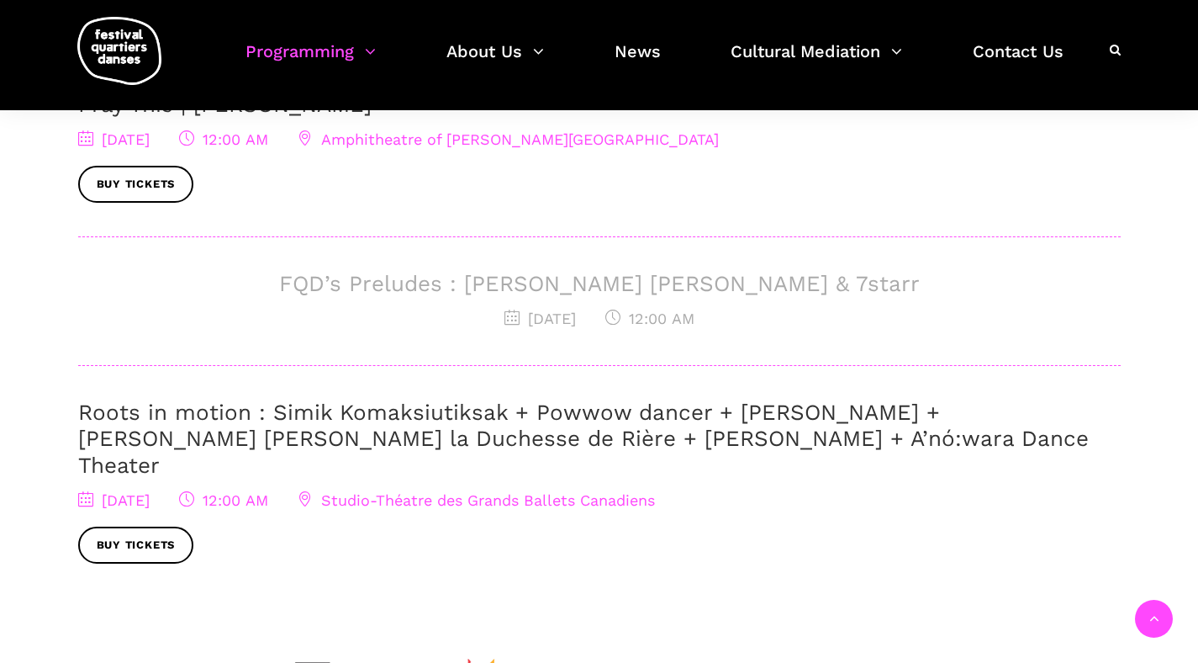
scroll to position [763, 0]
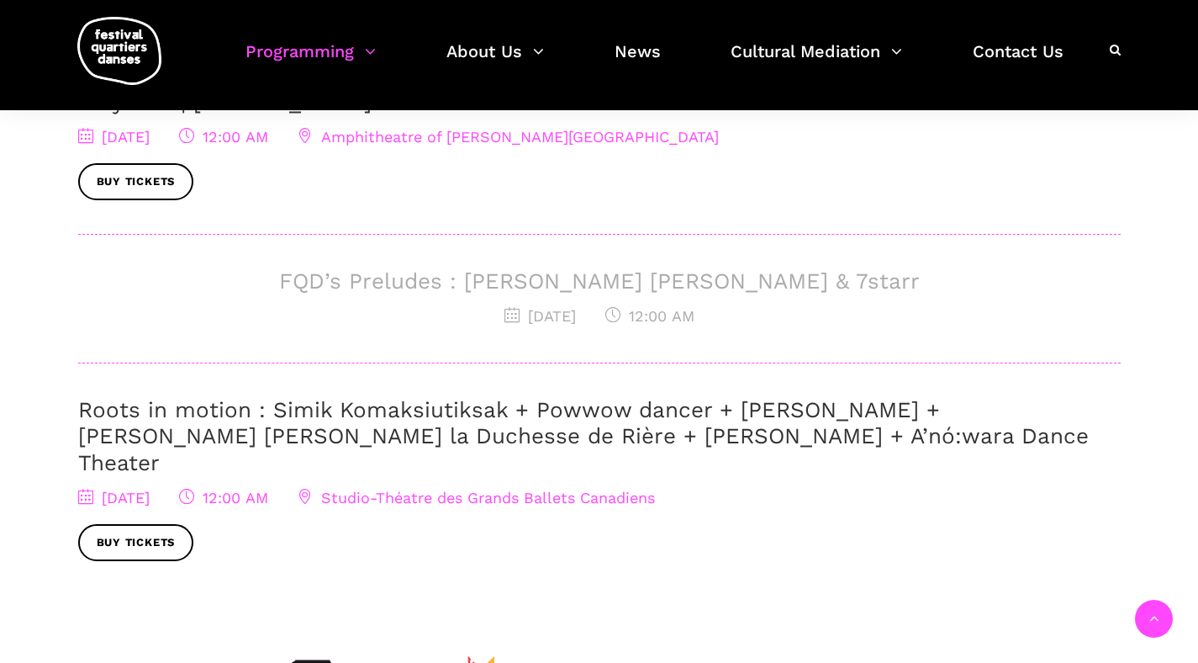
click at [504, 435] on link "Roots in motion : Simik Komaksiutiksak + Powwow dancer + Marshall Diabo + Lou L…" at bounding box center [583, 435] width 1011 height 77
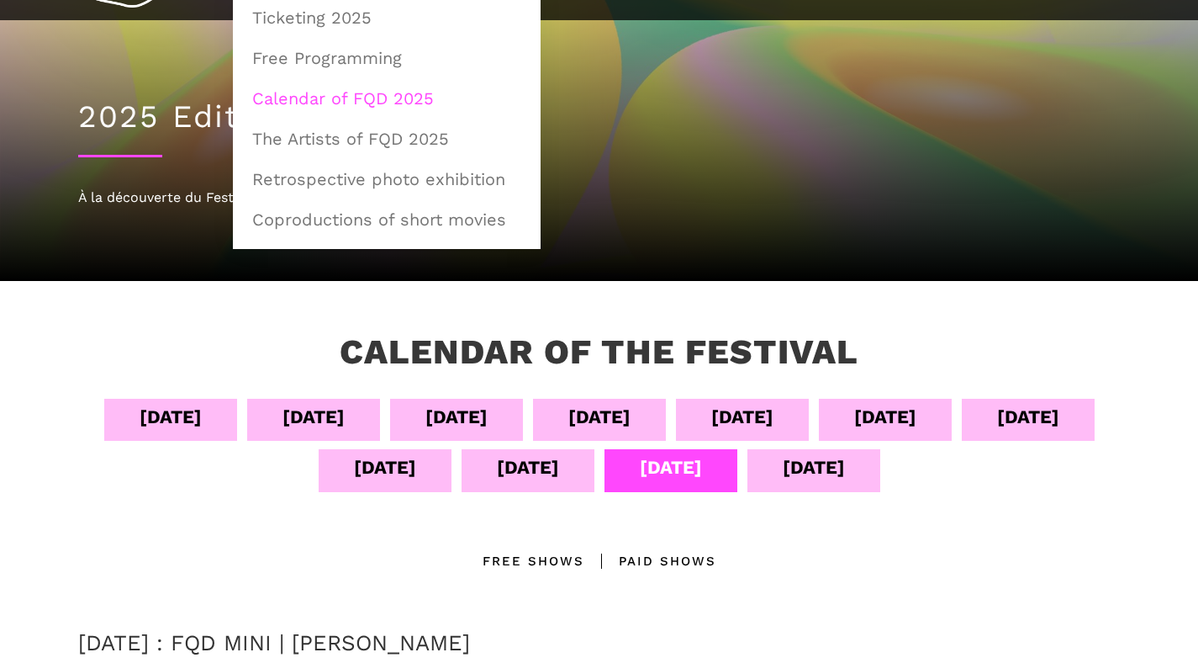
scroll to position [94, 0]
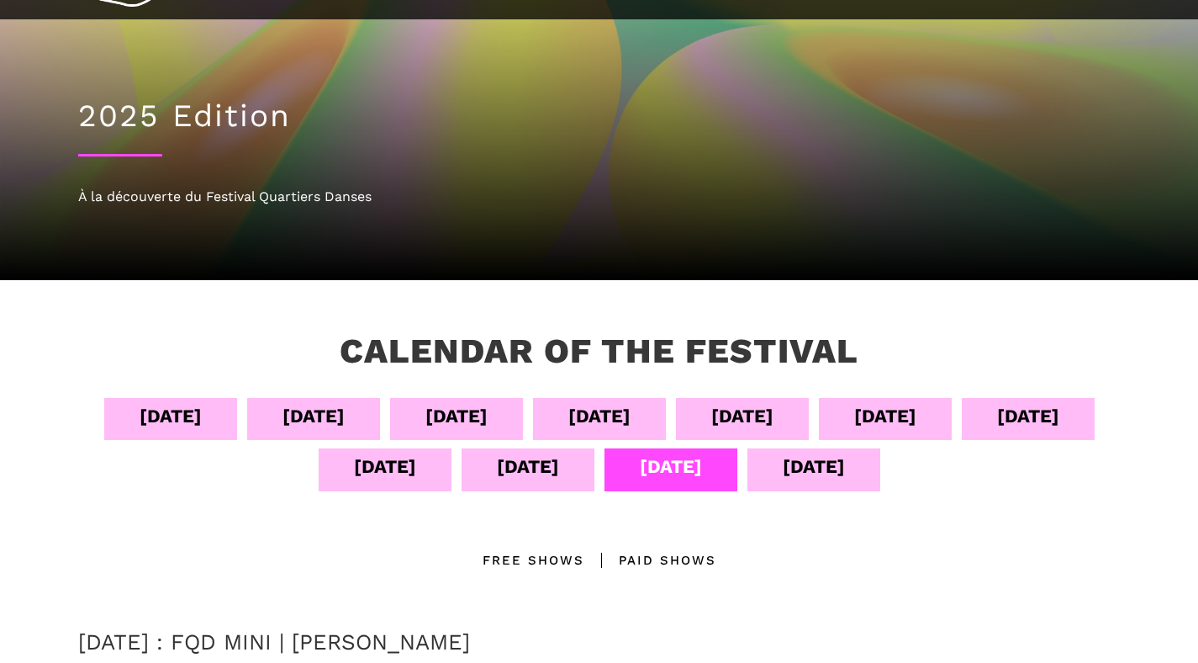
click at [559, 471] on div "Sept 12" at bounding box center [528, 466] width 62 height 29
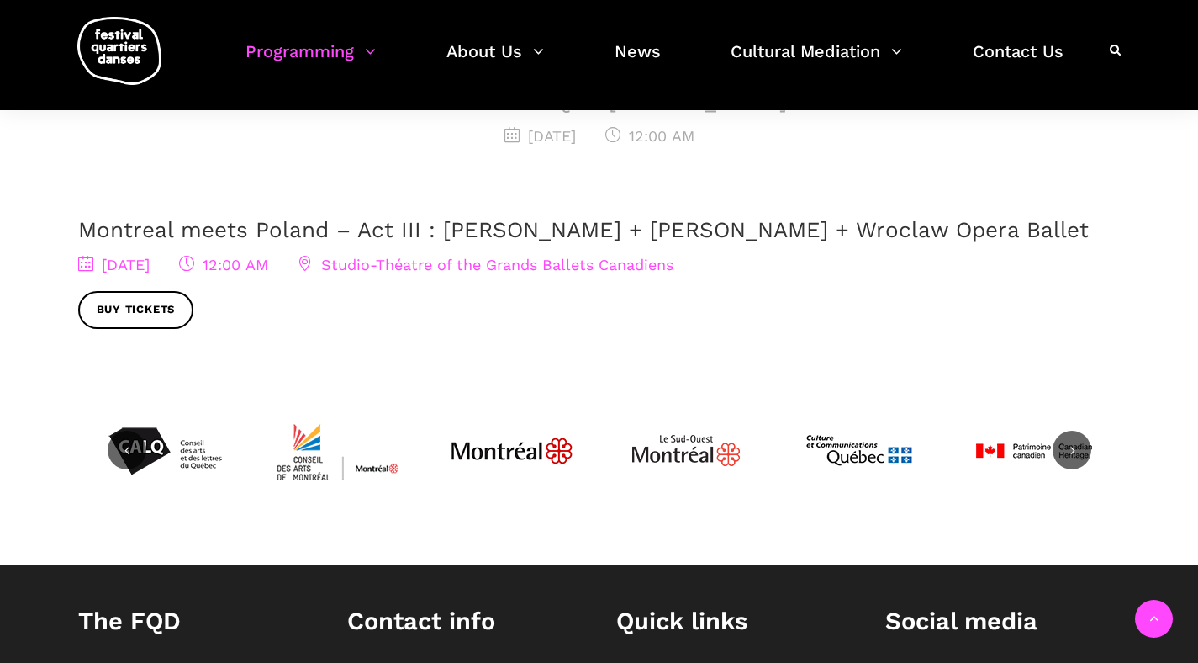
scroll to position [858, 0]
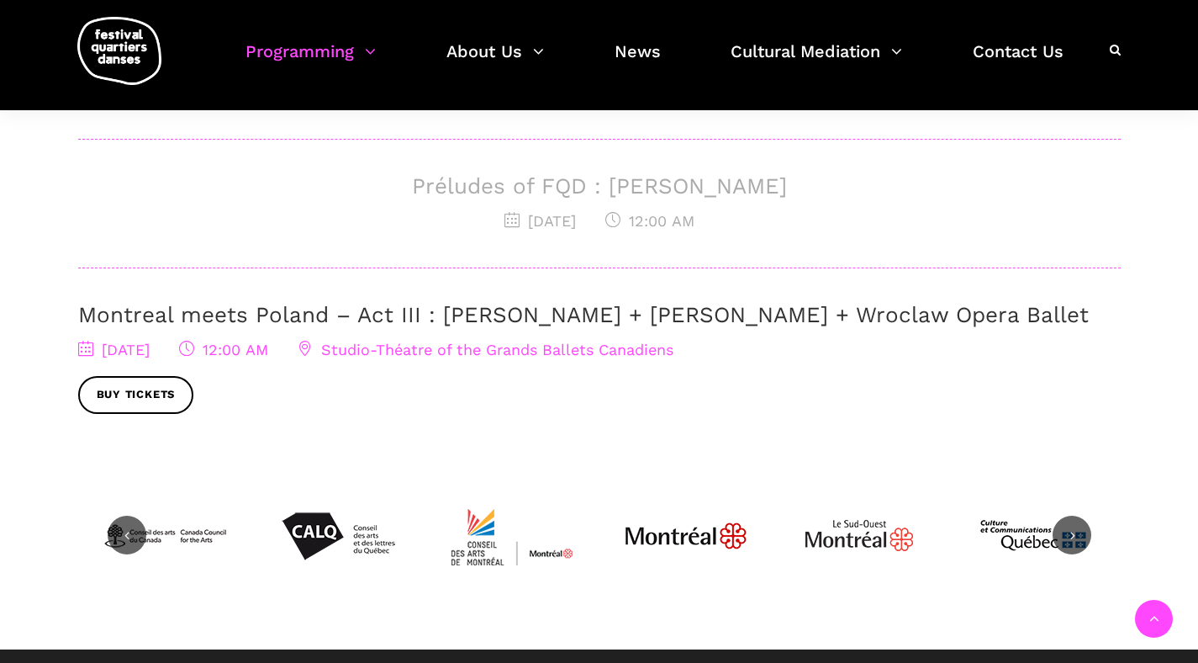
click at [353, 316] on link "Montreal meets Poland – Act III : [PERSON_NAME] + [PERSON_NAME] + Wroclaw Opera…" at bounding box center [583, 314] width 1011 height 25
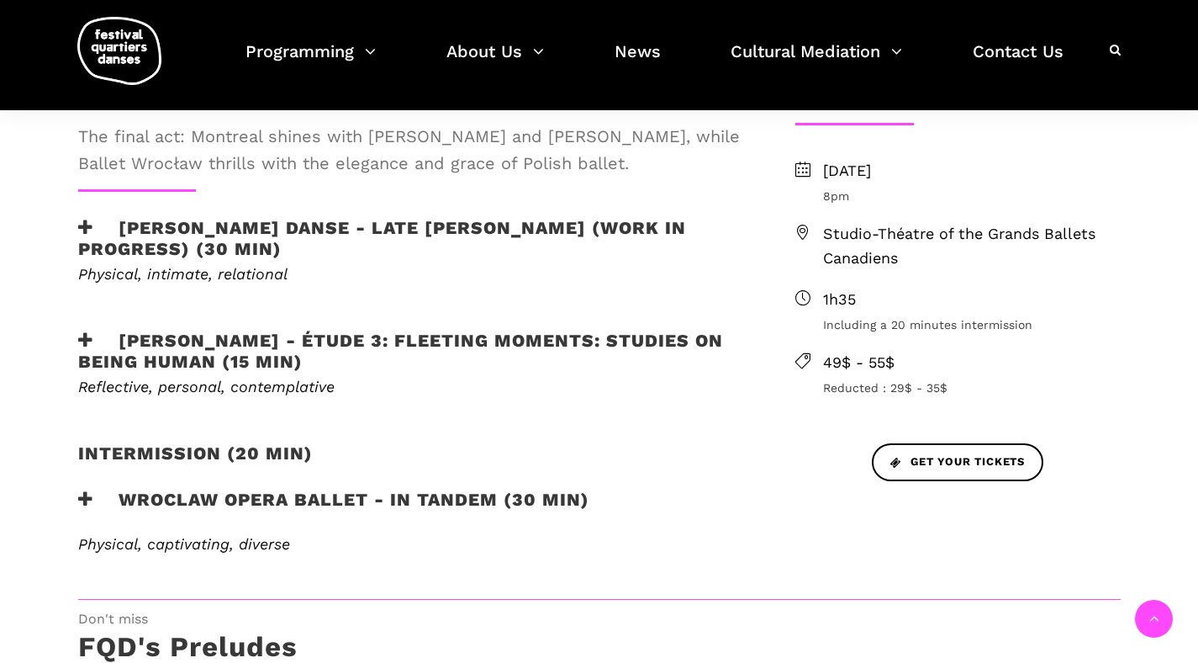
scroll to position [533, 0]
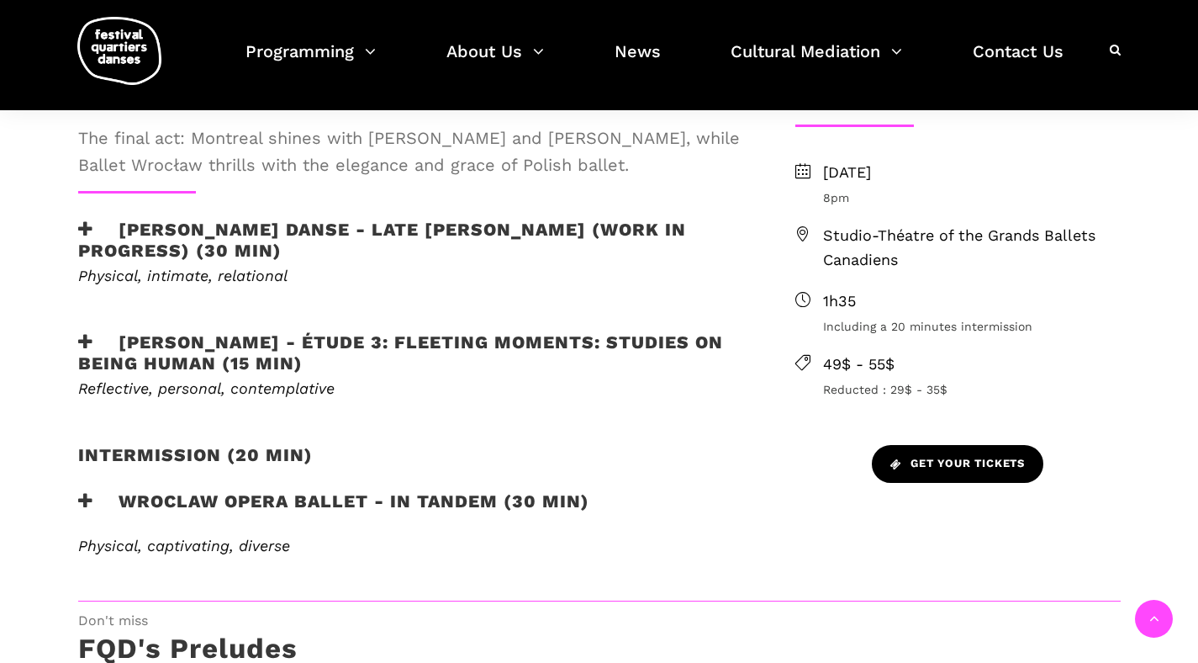
click at [896, 471] on span "Get your tickets" at bounding box center [957, 464] width 135 height 18
